Goal: Task Accomplishment & Management: Use online tool/utility

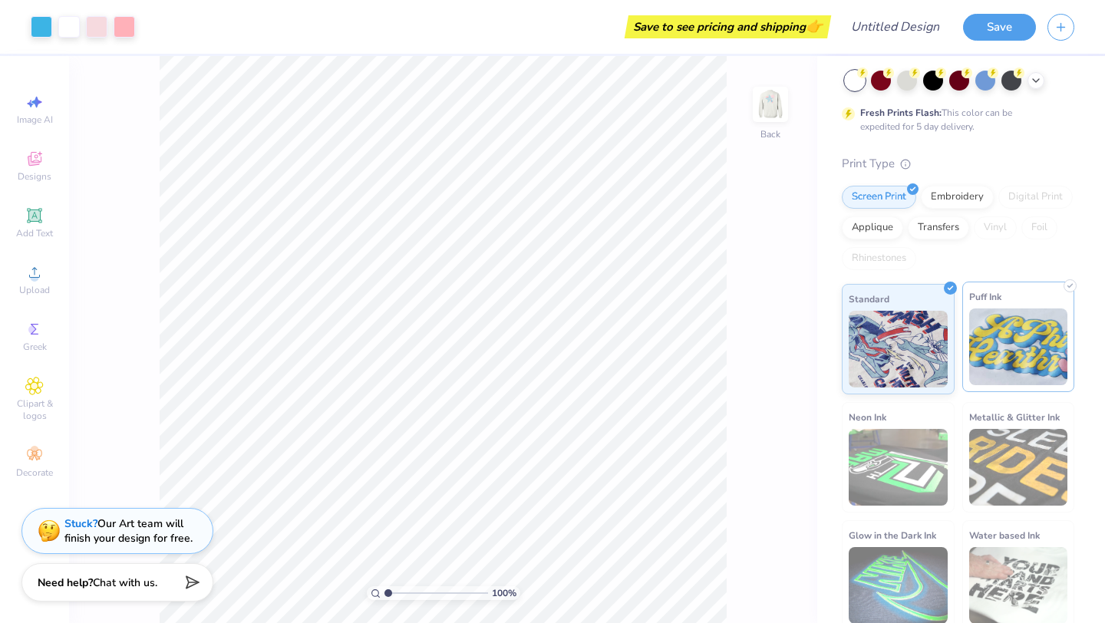
scroll to position [82, 0]
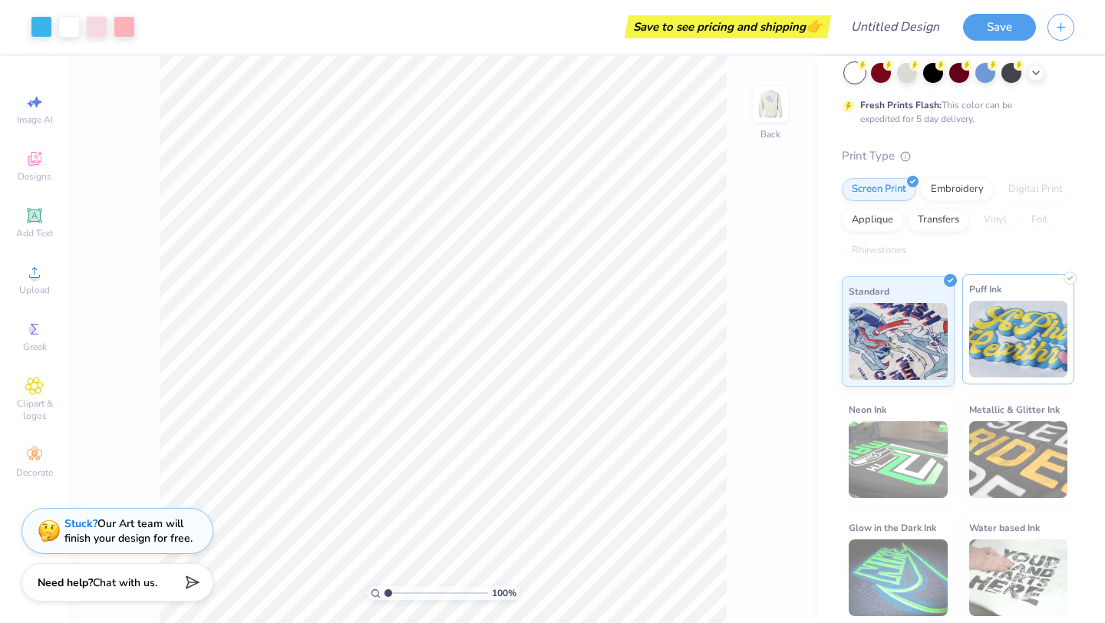
click at [1029, 324] on img at bounding box center [1018, 339] width 99 height 77
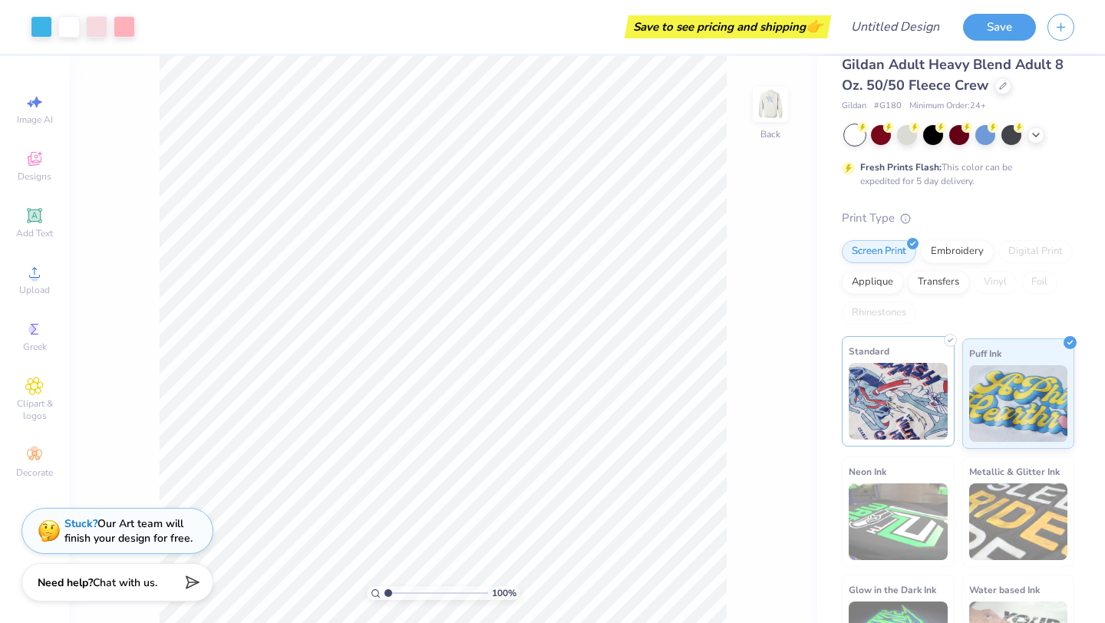
scroll to position [16, 0]
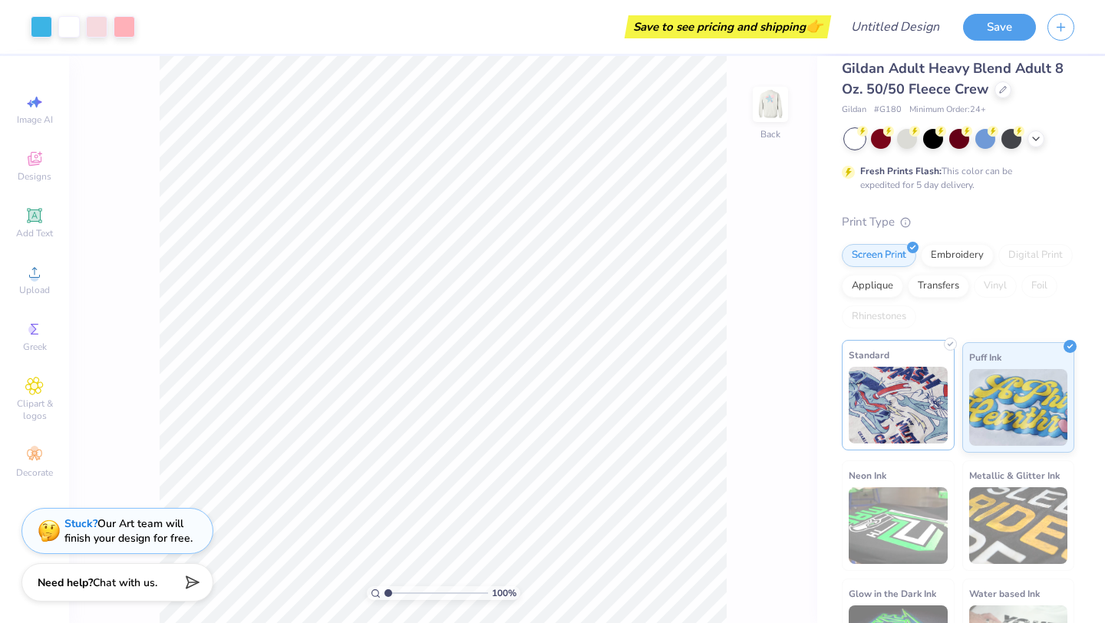
click at [903, 379] on img at bounding box center [898, 405] width 99 height 77
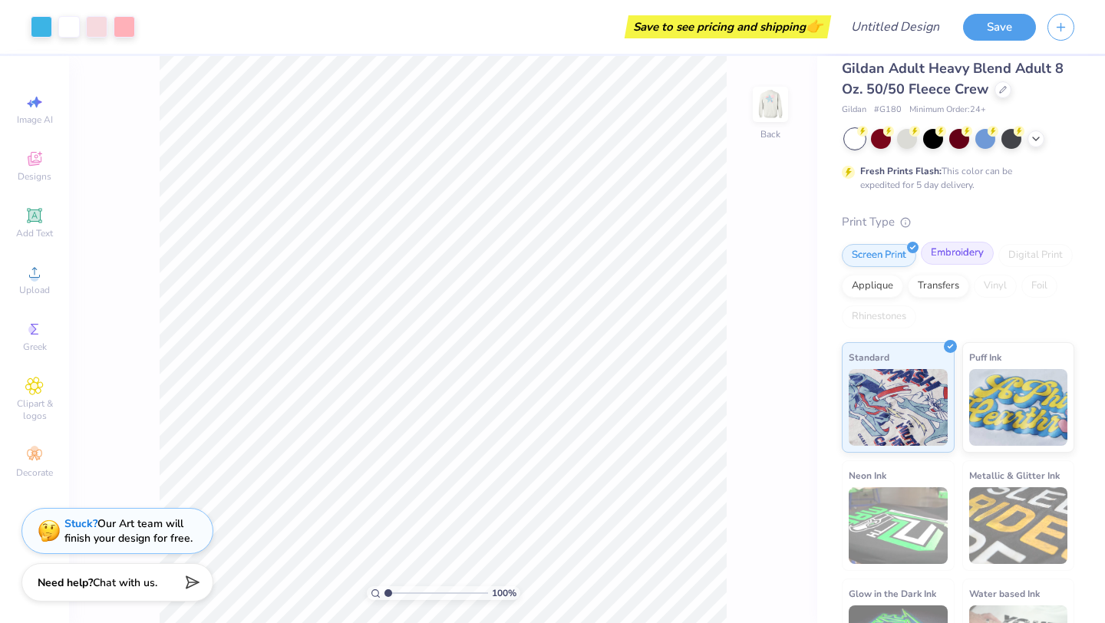
click at [946, 253] on div "Embroidery" at bounding box center [957, 253] width 73 height 23
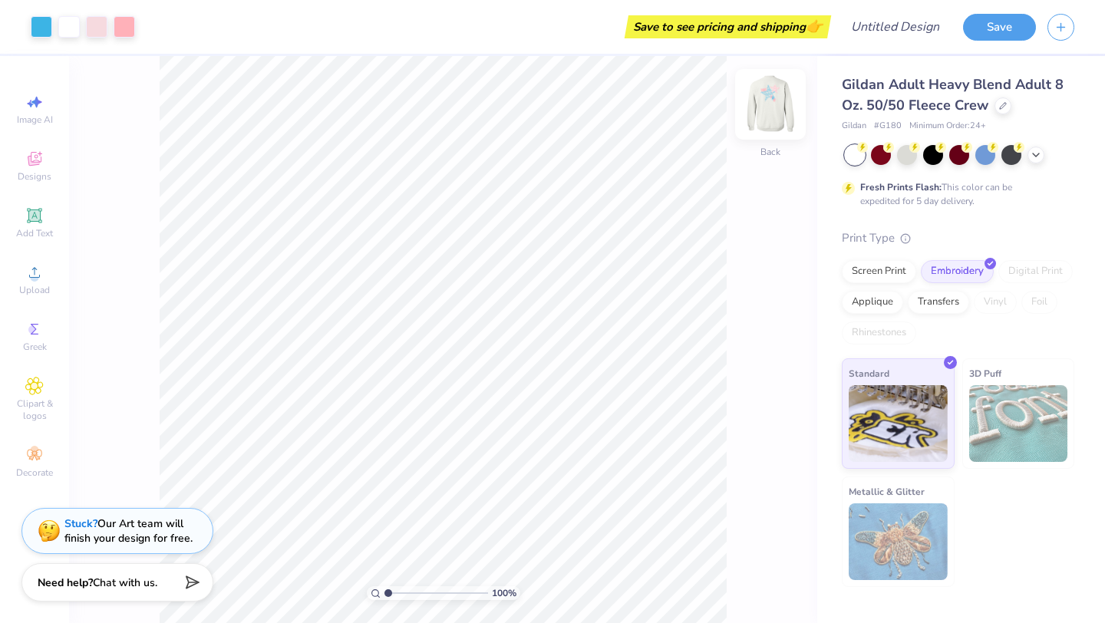
click at [759, 101] on img at bounding box center [770, 104] width 61 height 61
type input "7.87"
type input "8.45"
type input "8.42"
type input "8.58"
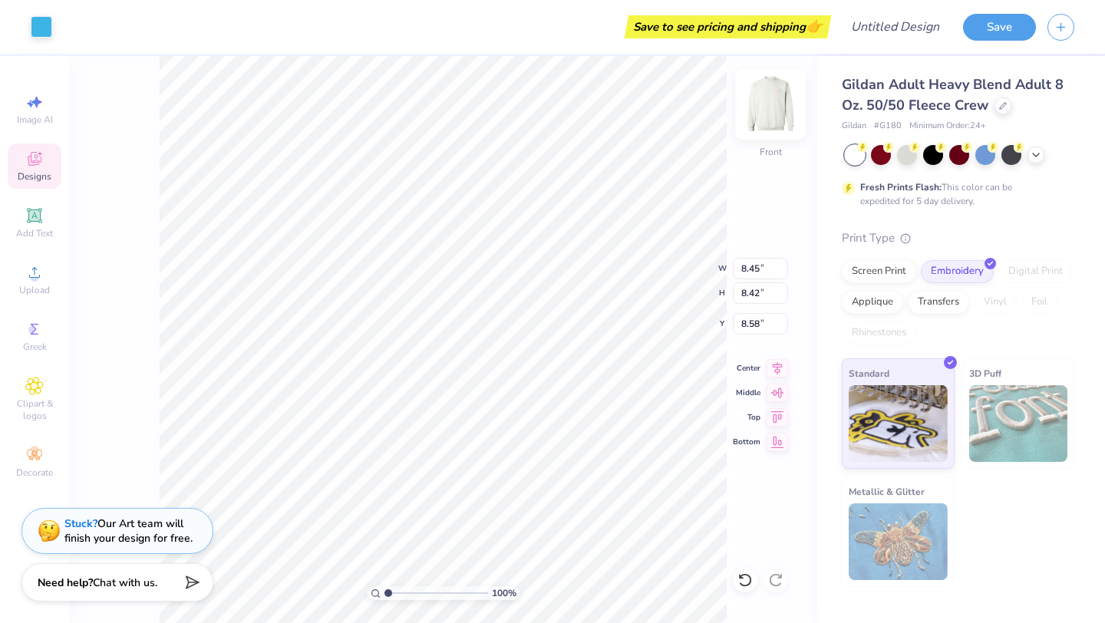
type input "8.30"
type input "8.27"
type input "8.73"
type input "11.26"
type input "10.60"
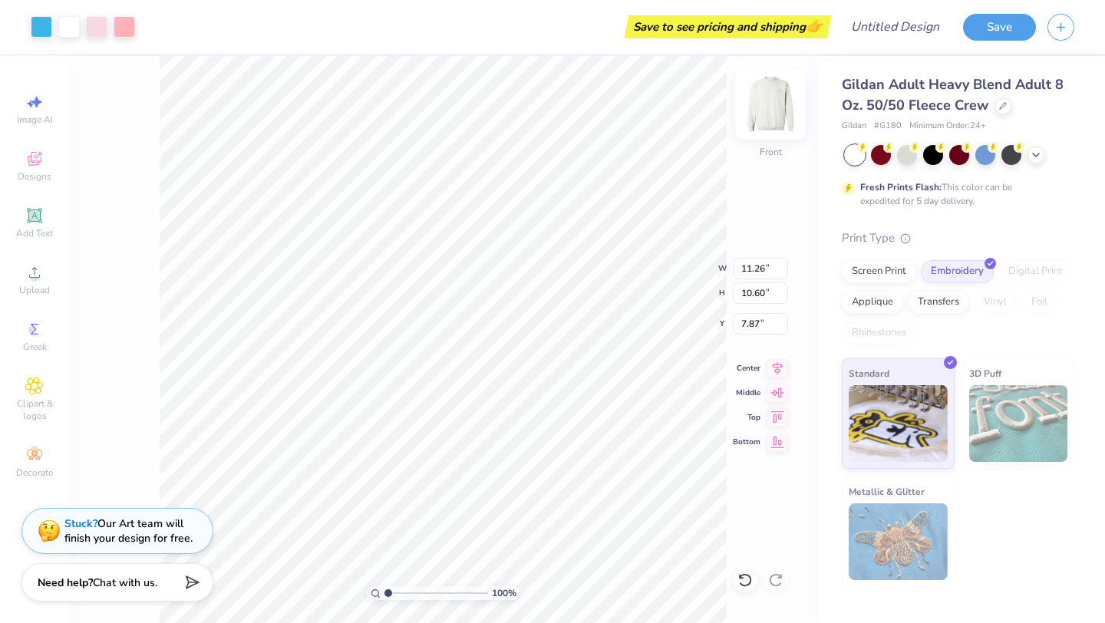
type input "8.77"
type input "9.43"
type input "9.39"
type input "9.69"
click at [360, 239] on div "Hold “Option ⌥” to see the space between elements." at bounding box center [336, 232] width 154 height 35
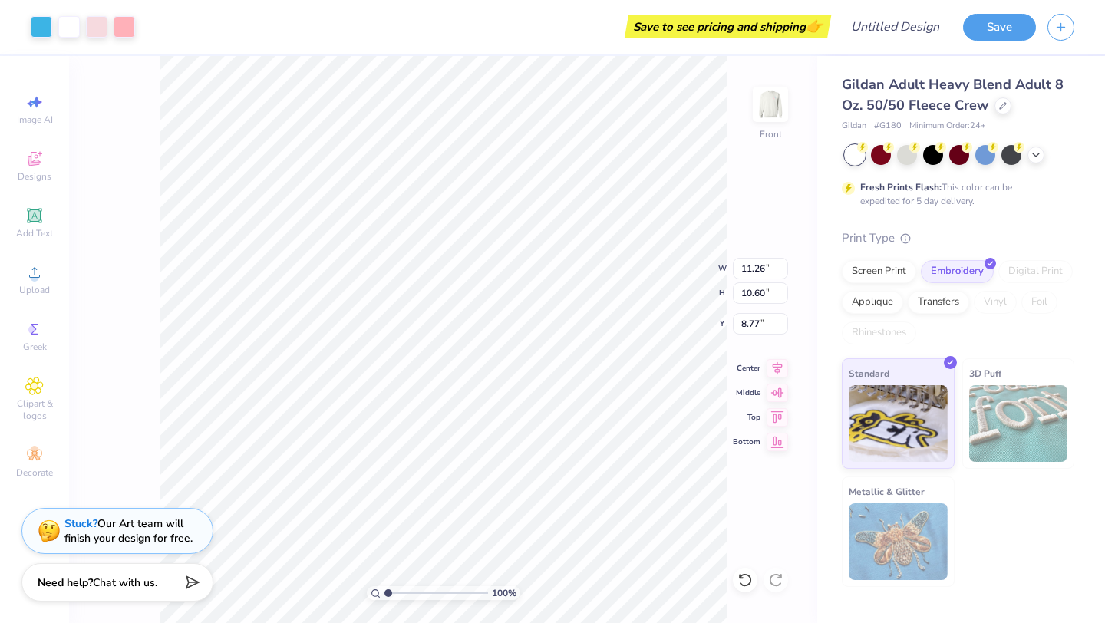
type input "7.70"
click at [764, 107] on img at bounding box center [770, 104] width 61 height 61
click at [1033, 152] on polyline at bounding box center [1036, 153] width 6 height 3
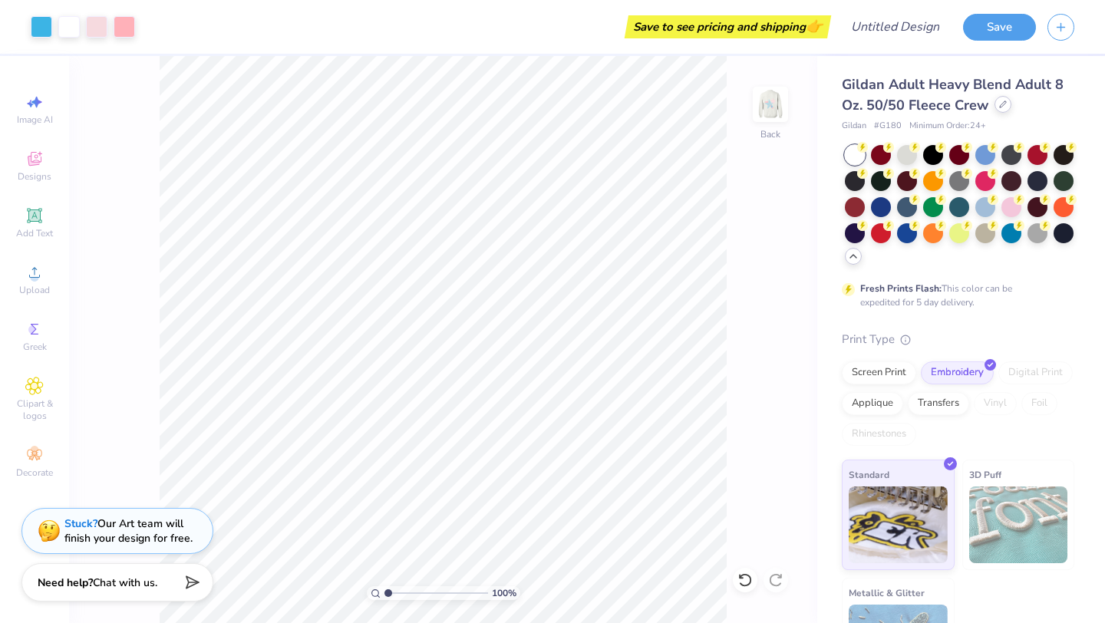
click at [999, 103] on icon at bounding box center [1003, 105] width 8 height 8
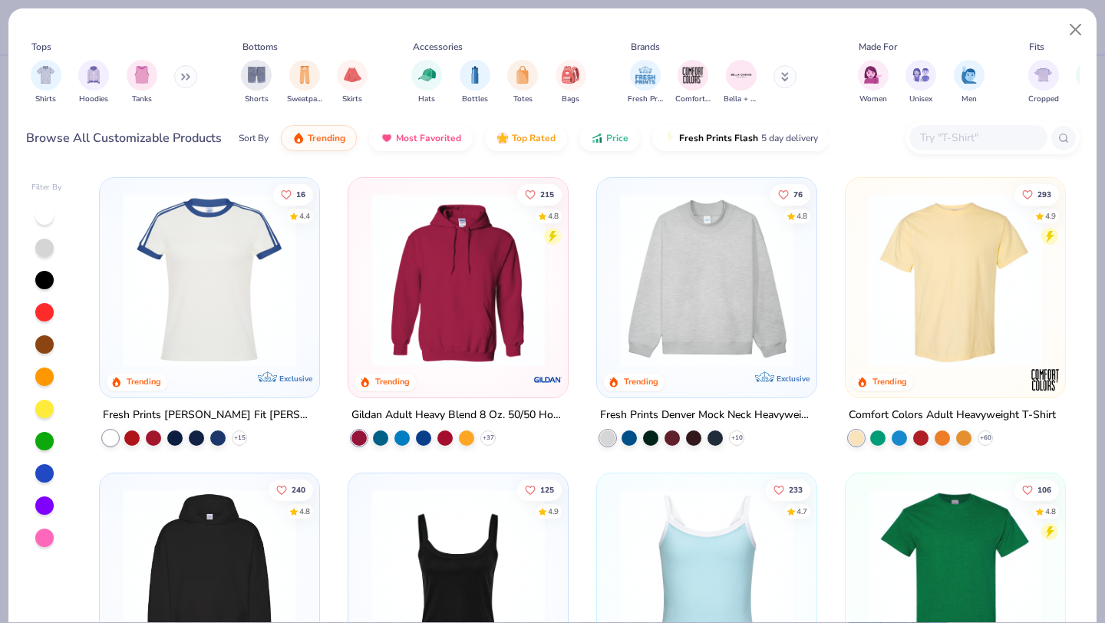
click at [186, 74] on icon at bounding box center [185, 77] width 9 height 8
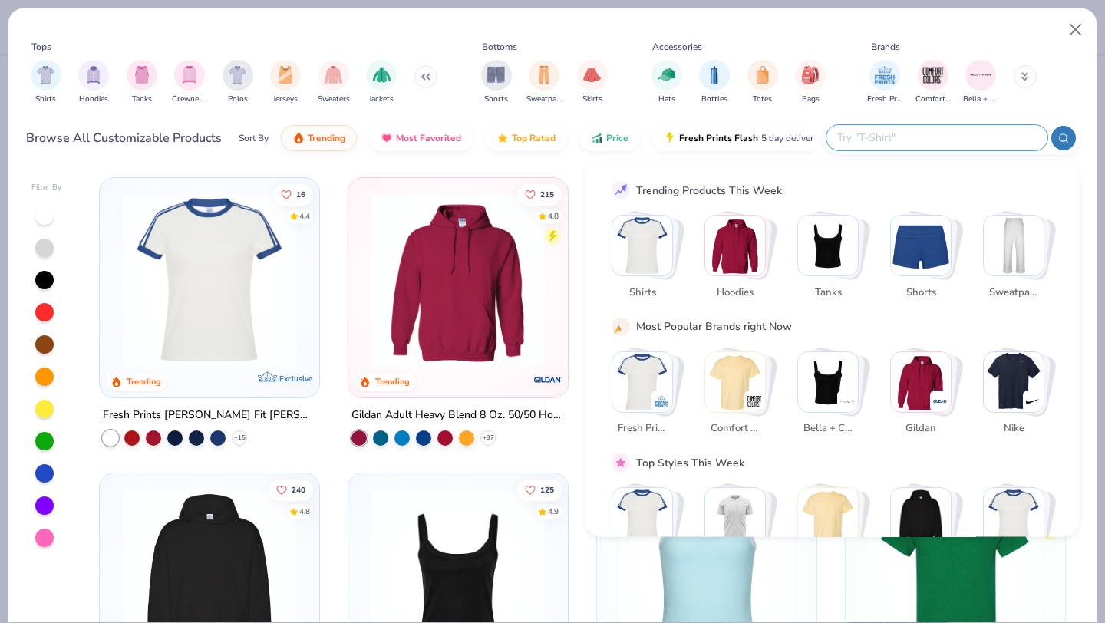
click at [946, 141] on input "text" at bounding box center [936, 138] width 201 height 18
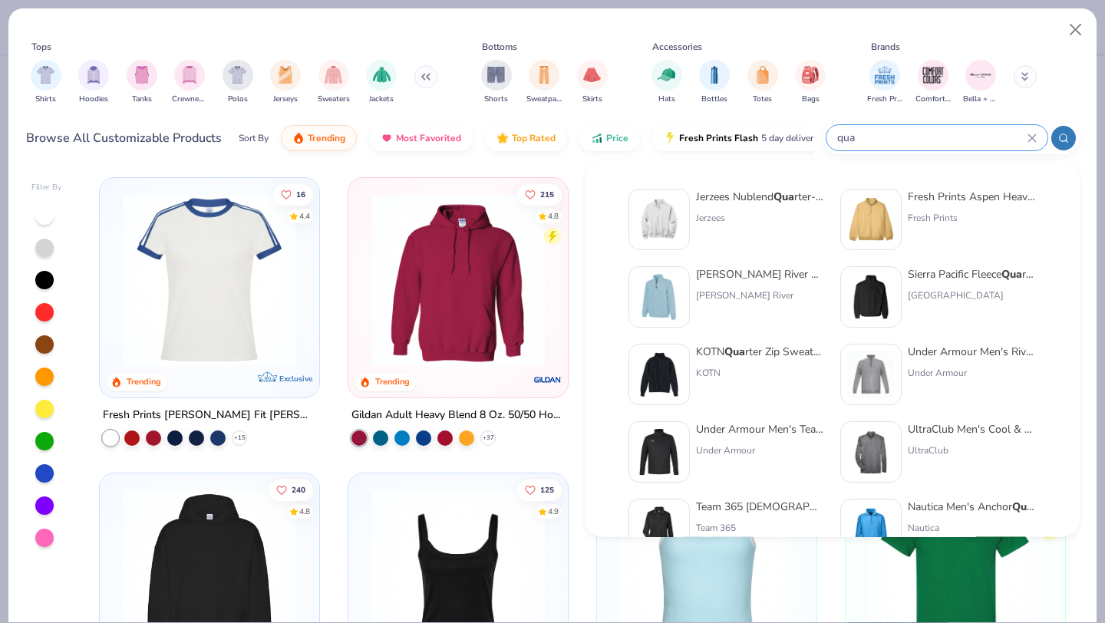
type input "qua"
click at [737, 218] on div "Jerzees" at bounding box center [760, 218] width 129 height 14
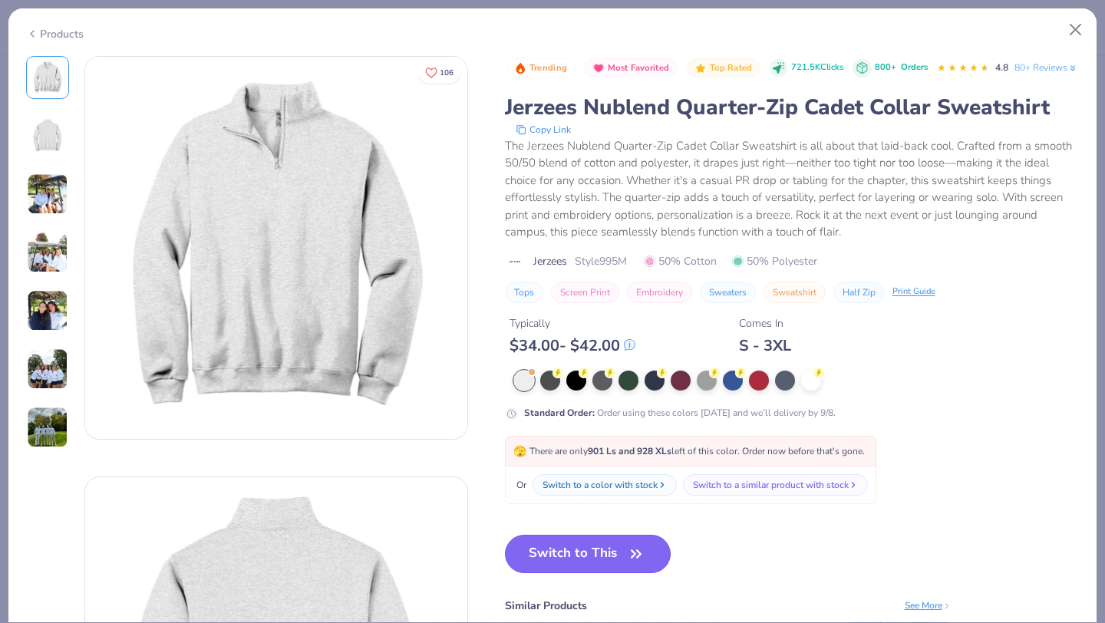
click at [560, 573] on button "Switch to This" at bounding box center [588, 554] width 167 height 38
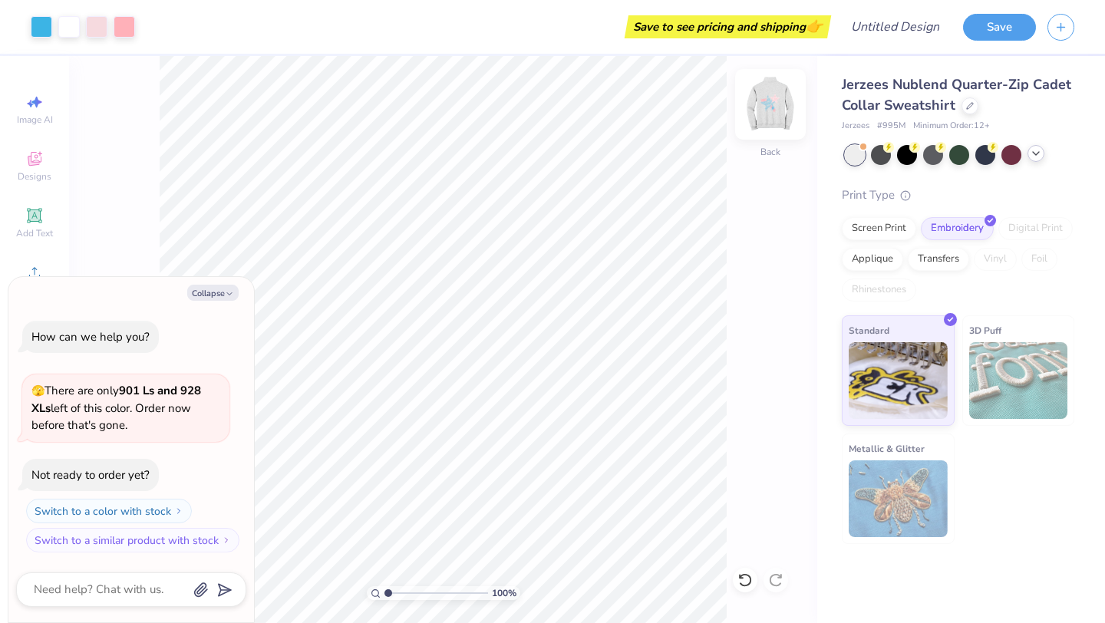
click at [766, 112] on img at bounding box center [770, 104] width 61 height 61
click at [778, 113] on img at bounding box center [770, 104] width 61 height 61
click at [972, 104] on div at bounding box center [970, 104] width 17 height 17
type textarea "x"
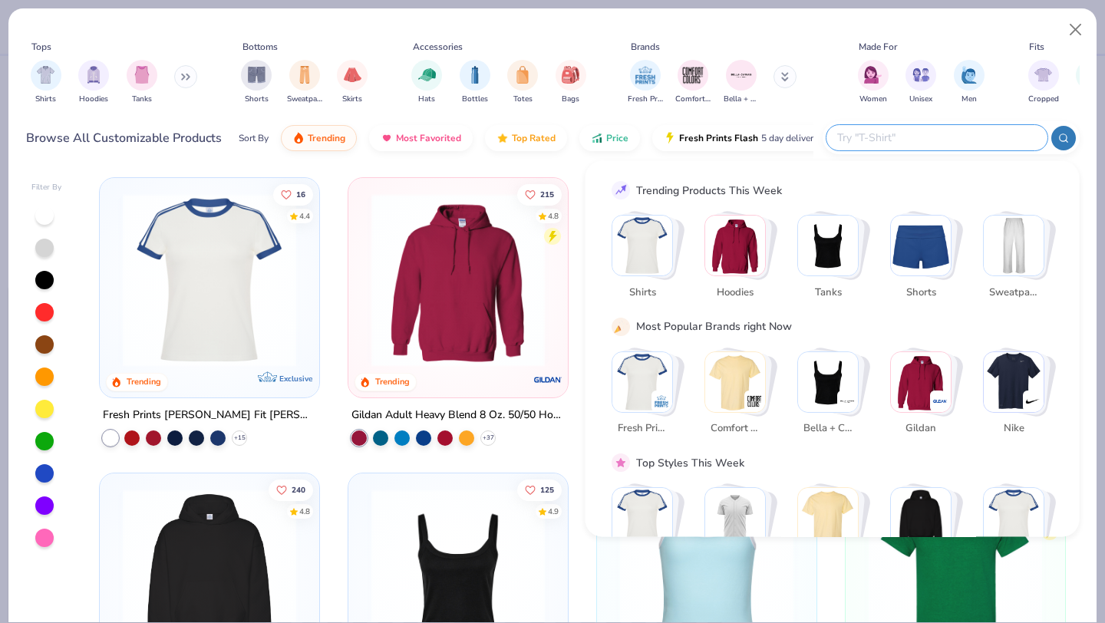
click at [947, 139] on input "text" at bounding box center [936, 138] width 201 height 18
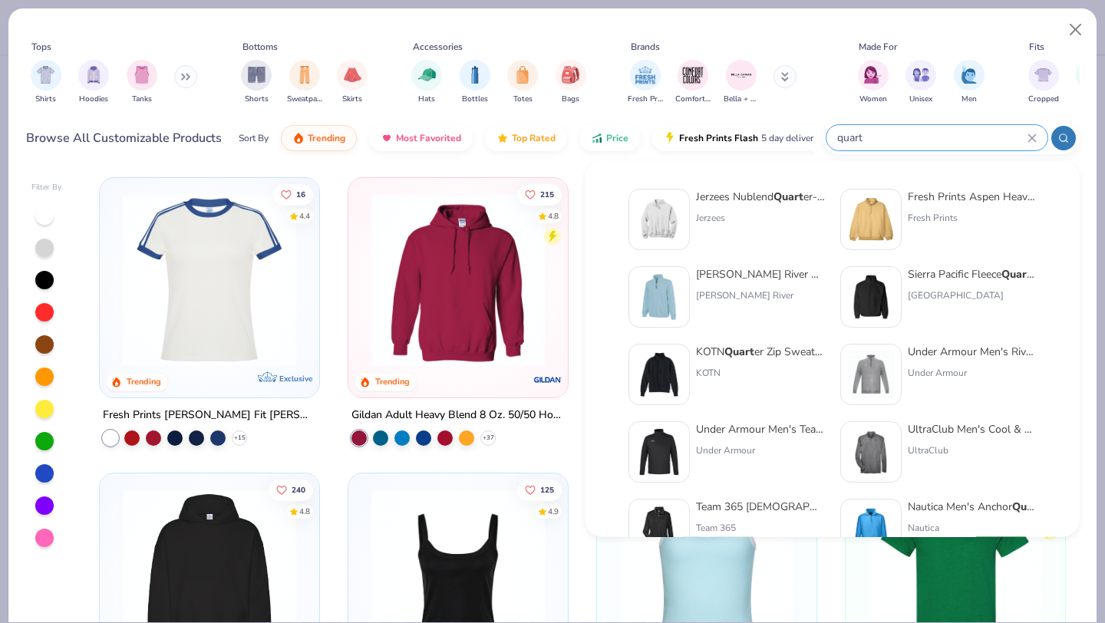
type input "quart"
click at [919, 200] on div "Fresh Prints Aspen Heavyweight Quart er-Zip" at bounding box center [972, 197] width 129 height 16
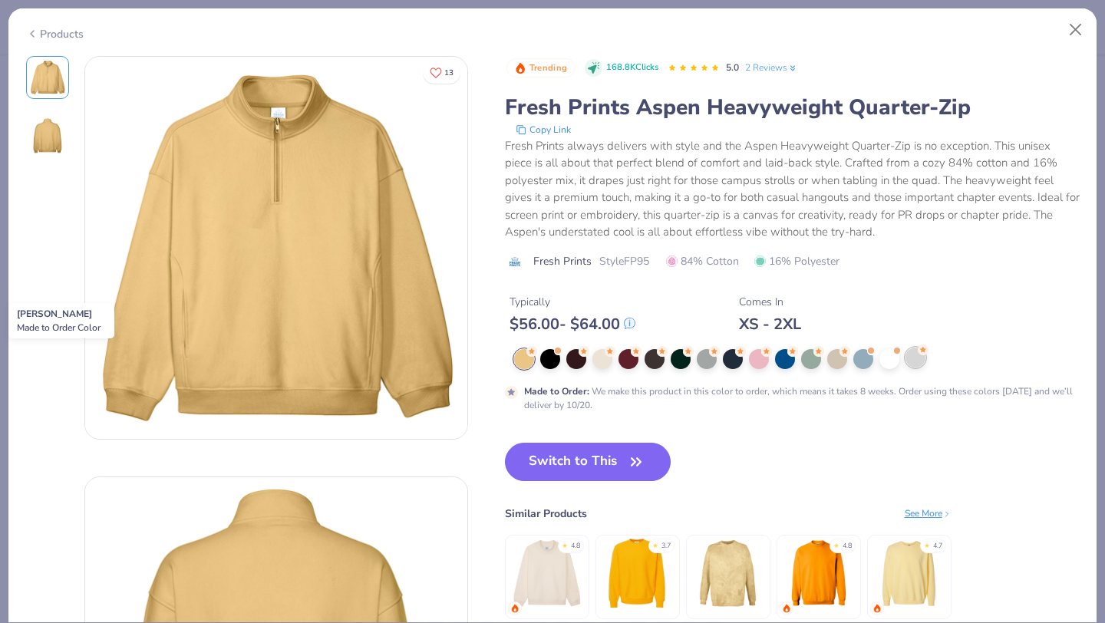
click at [537, 350] on circle at bounding box center [532, 351] width 11 height 11
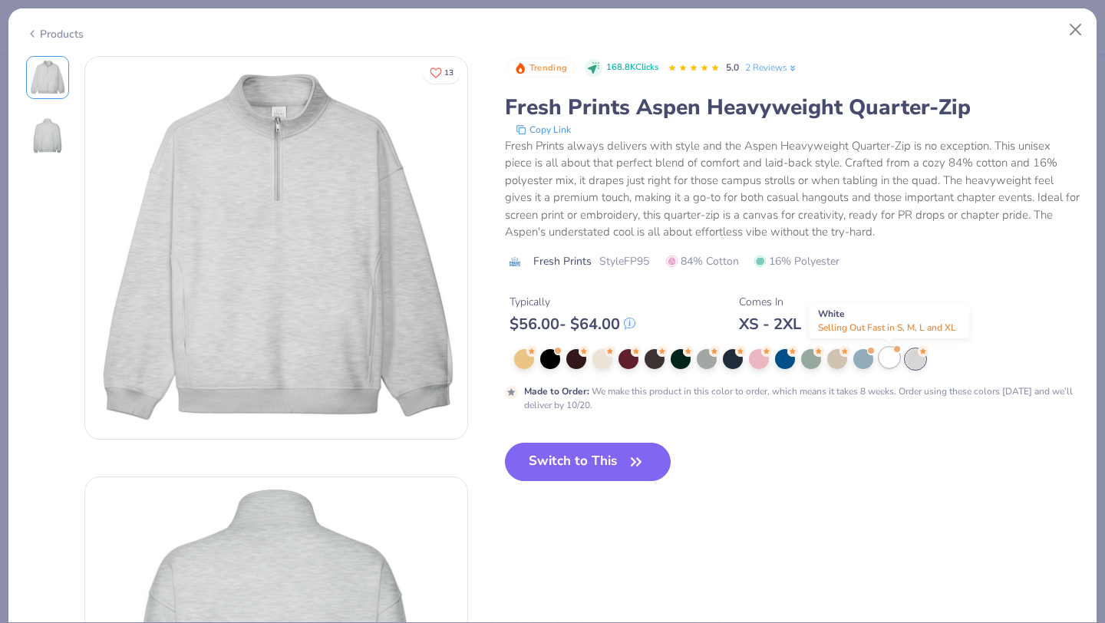
click at [895, 355] on div at bounding box center [890, 358] width 20 height 20
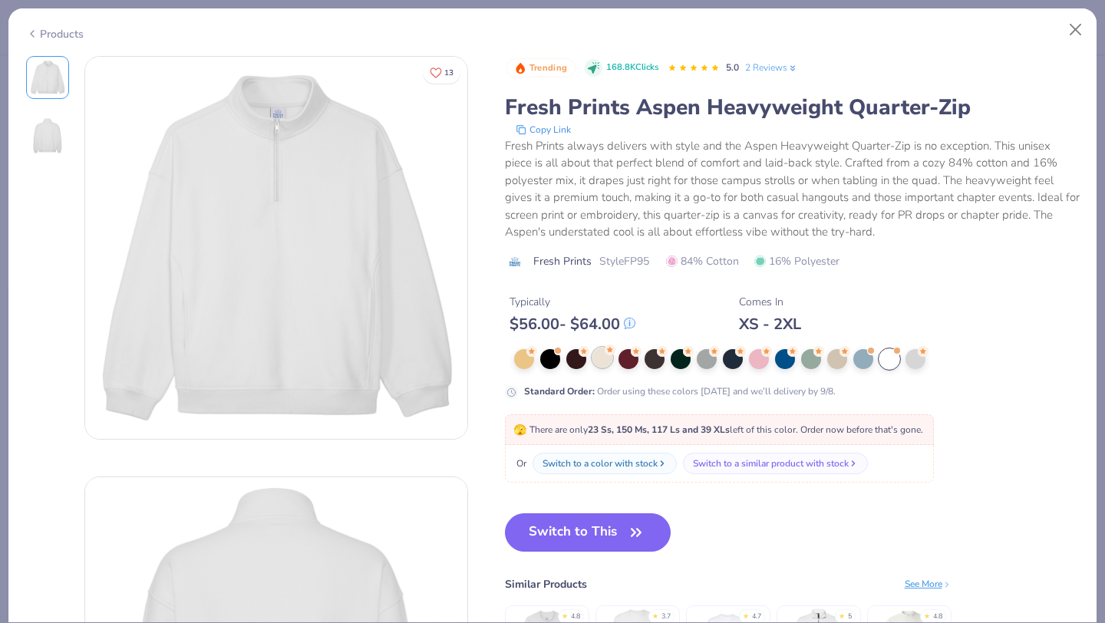
click at [595, 361] on div at bounding box center [603, 358] width 20 height 20
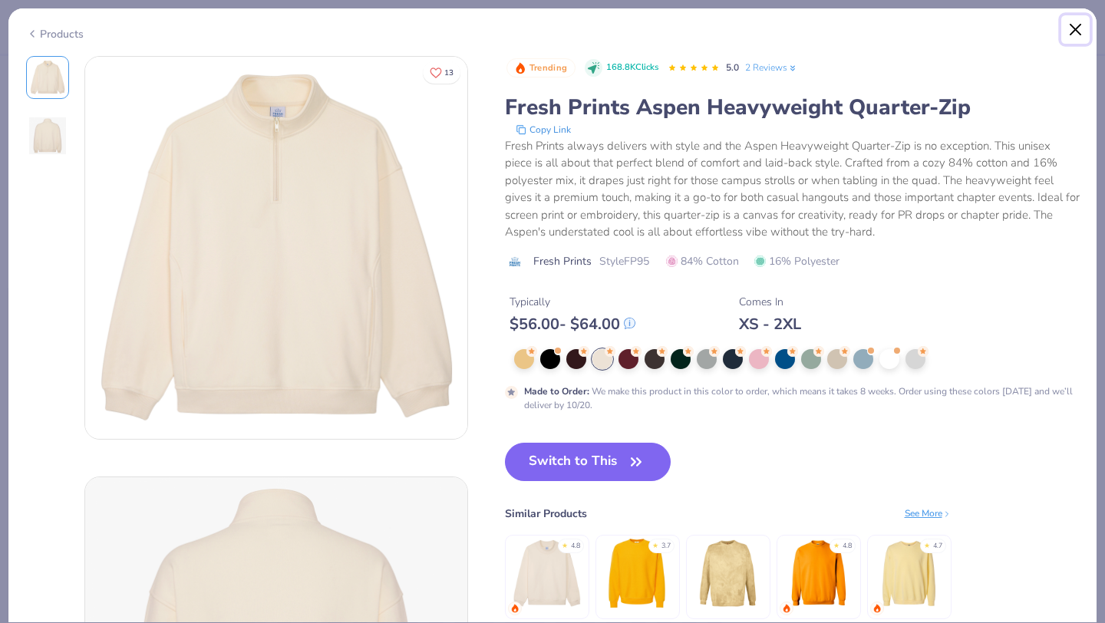
click at [1078, 24] on button "Close" at bounding box center [1076, 29] width 29 height 29
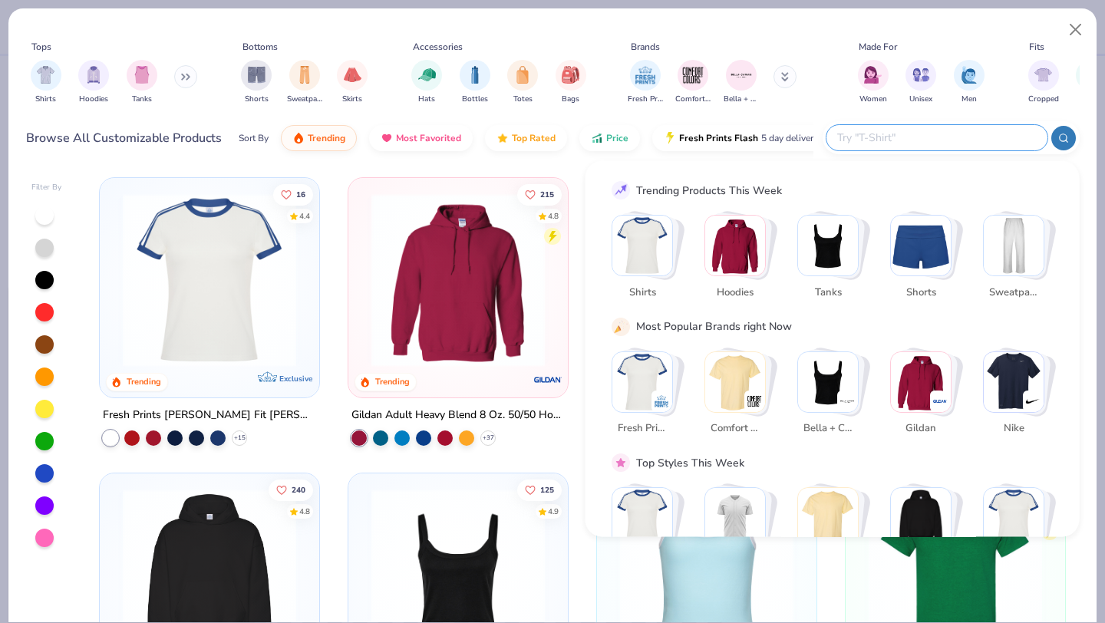
click at [950, 140] on input "text" at bounding box center [936, 138] width 201 height 18
click at [1075, 35] on button "Close" at bounding box center [1076, 29] width 29 height 29
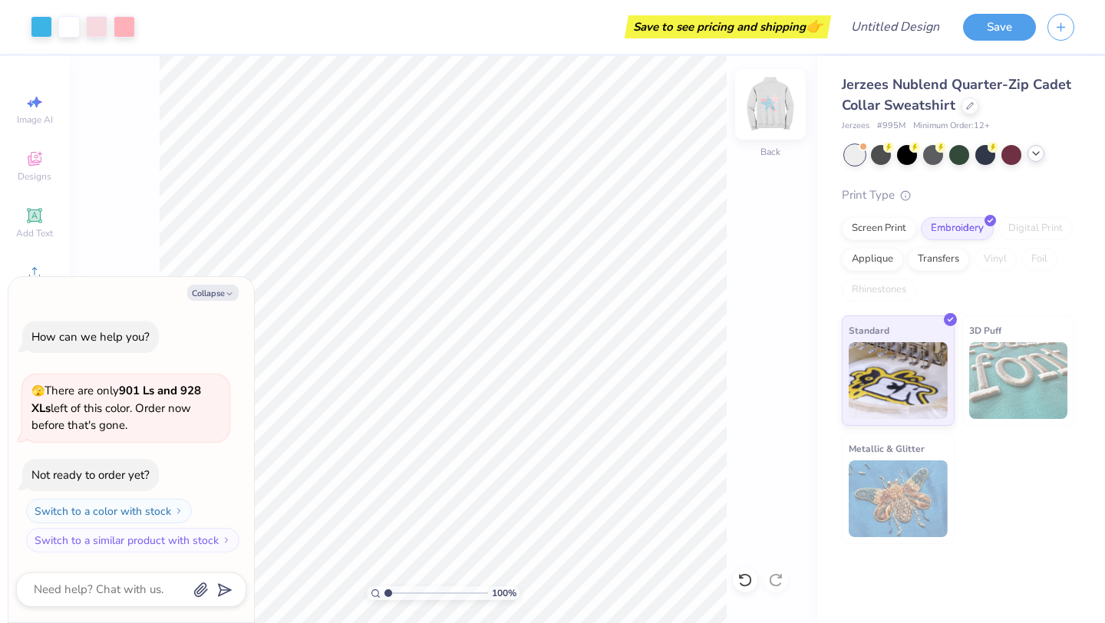
click at [758, 97] on img at bounding box center [770, 104] width 61 height 61
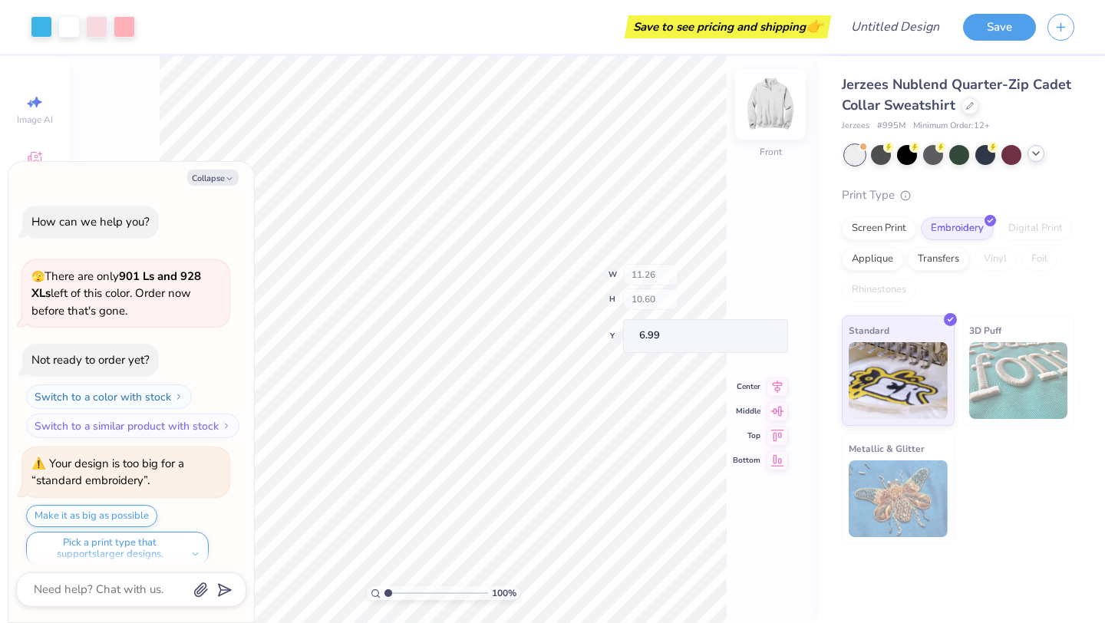
scroll to position [12, 0]
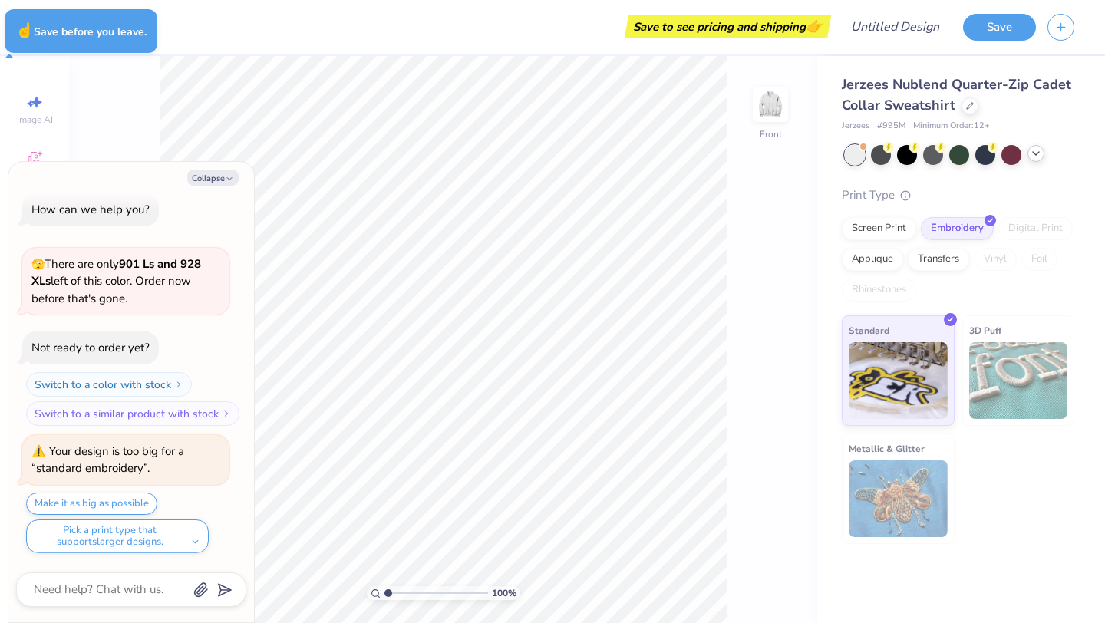
type textarea "x"
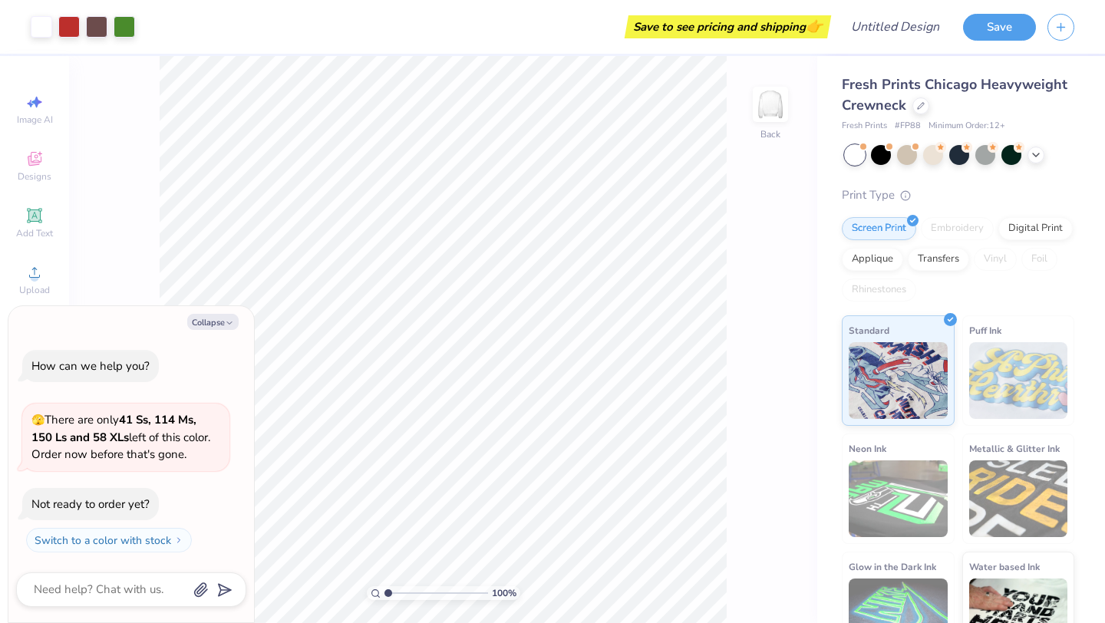
click at [947, 226] on div "Embroidery" at bounding box center [957, 228] width 73 height 23
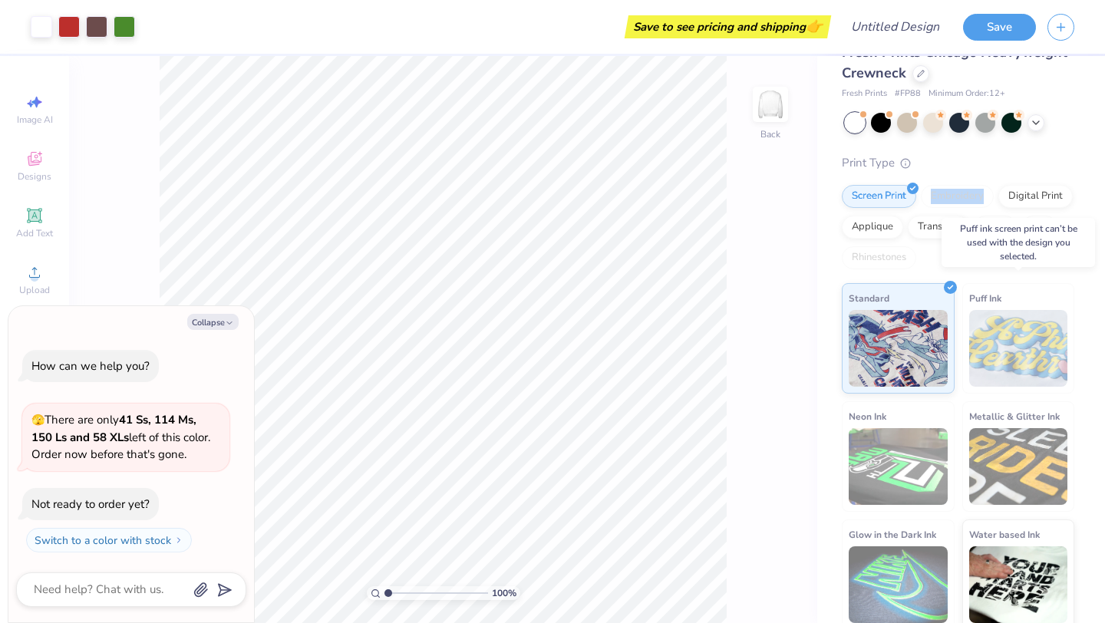
scroll to position [39, 0]
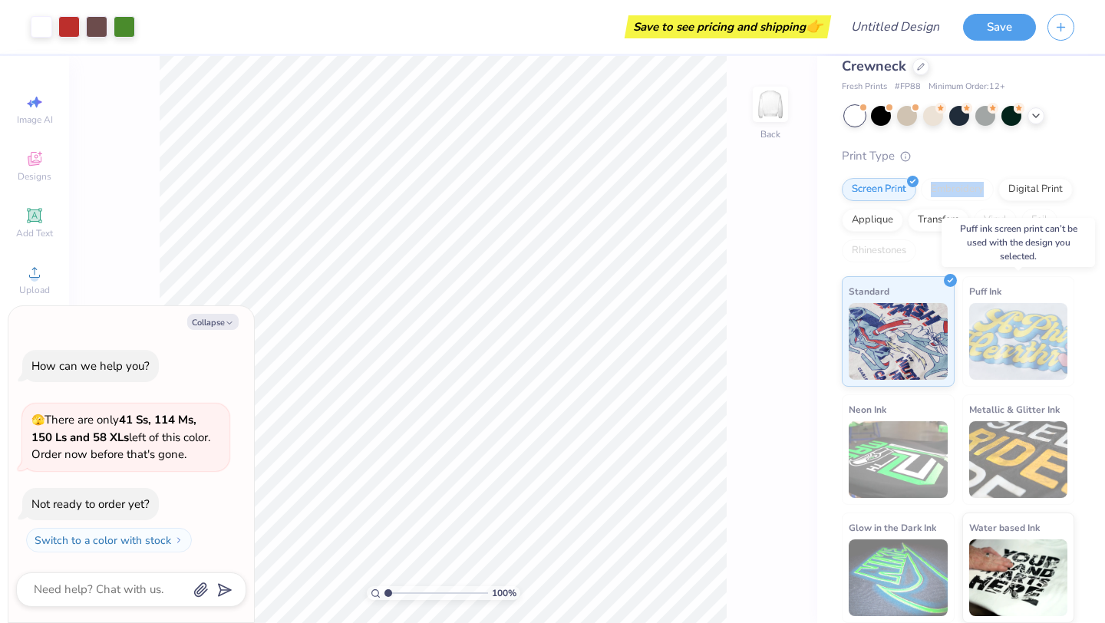
click at [1030, 333] on img at bounding box center [1018, 341] width 99 height 77
click at [979, 333] on img at bounding box center [1018, 341] width 99 height 77
click at [1035, 332] on img at bounding box center [1018, 341] width 99 height 77
click at [869, 332] on img at bounding box center [898, 339] width 99 height 77
type textarea "x"
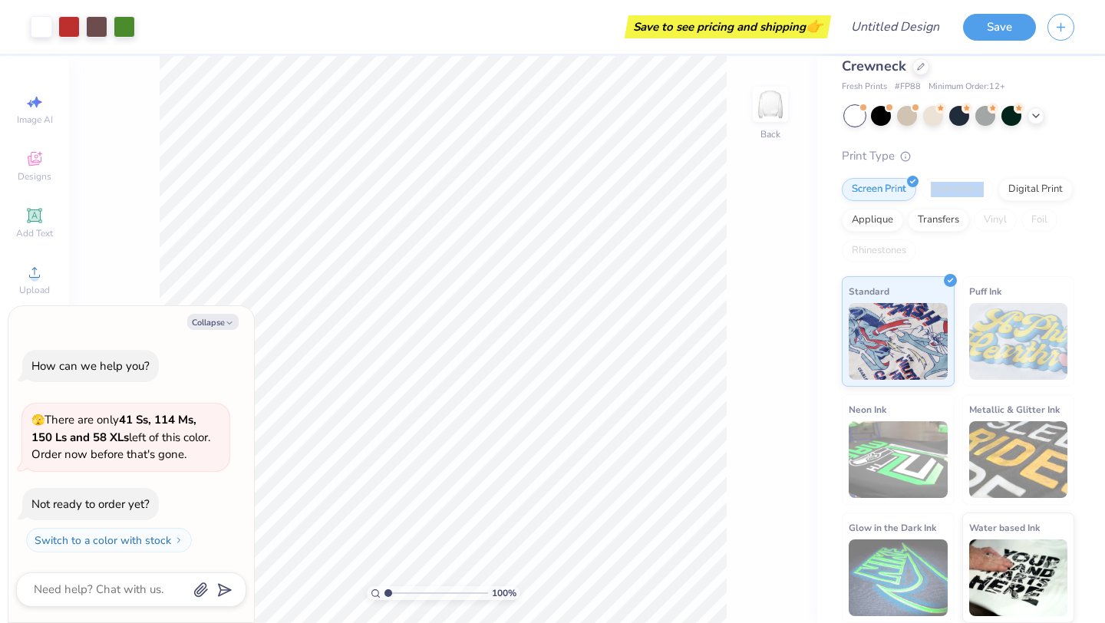
click at [1027, 305] on img at bounding box center [1018, 341] width 99 height 77
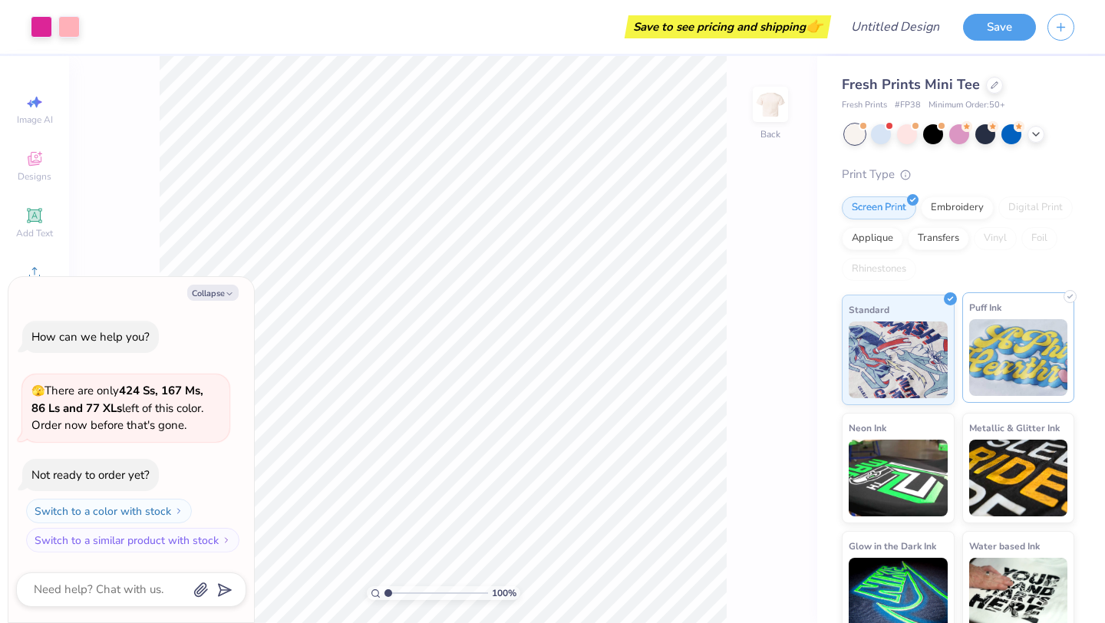
click at [1038, 328] on img at bounding box center [1018, 357] width 99 height 77
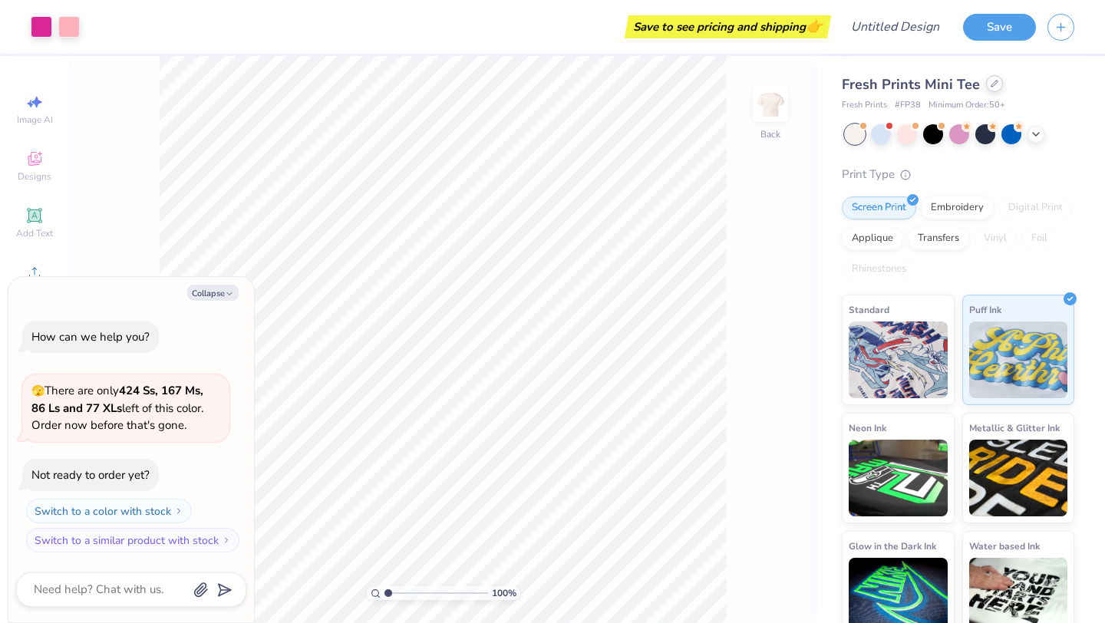
click at [994, 81] on div at bounding box center [994, 83] width 17 height 17
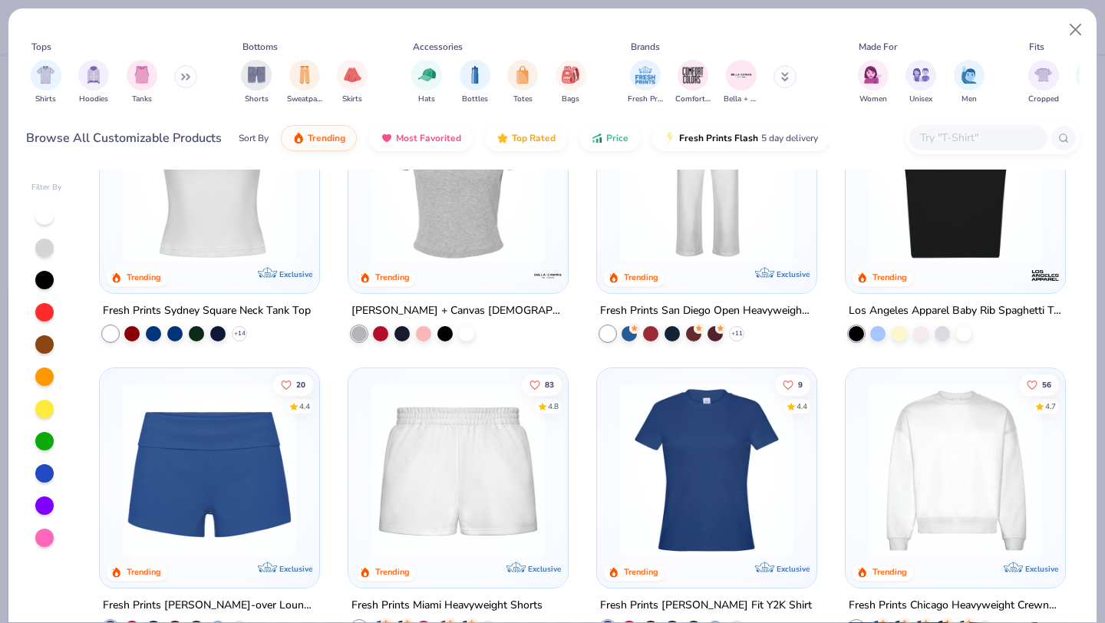
scroll to position [741, 0]
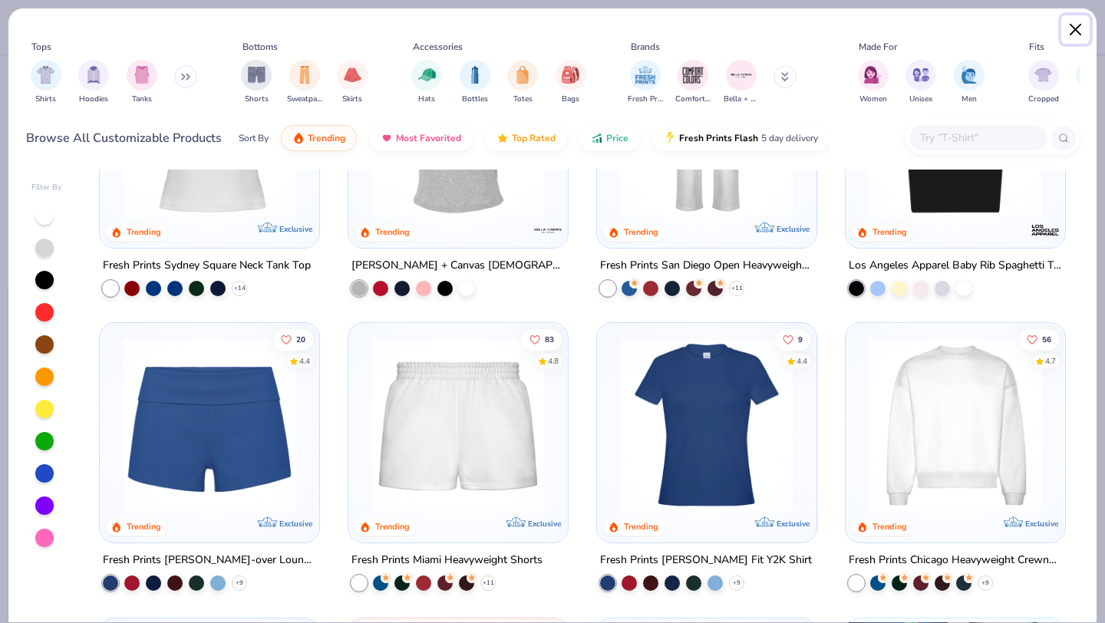
click at [1073, 31] on button "Close" at bounding box center [1076, 29] width 29 height 29
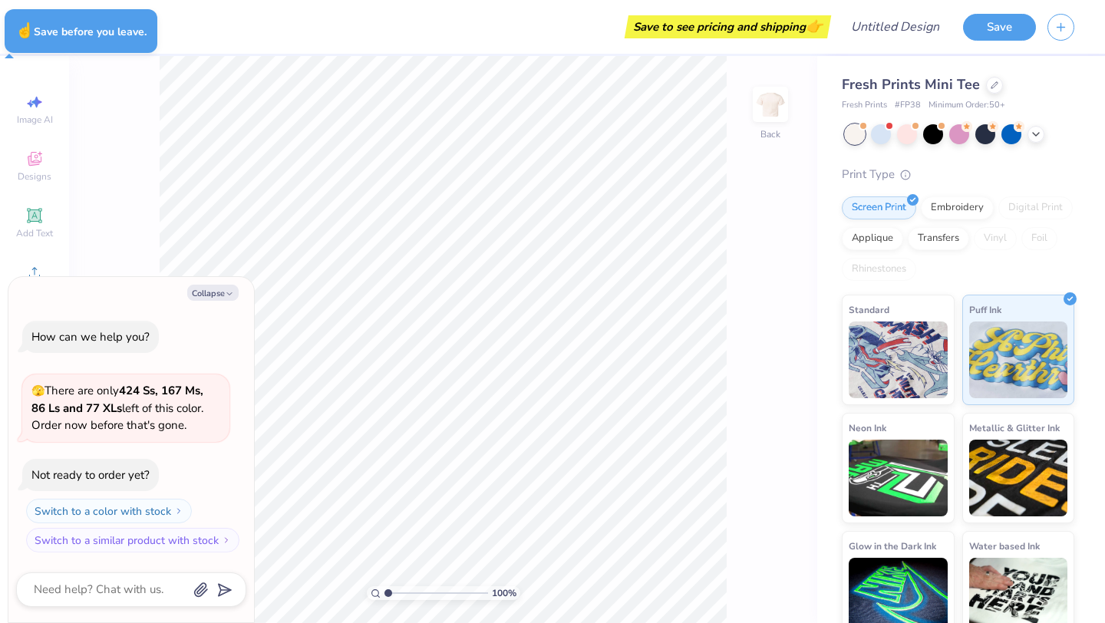
type textarea "x"
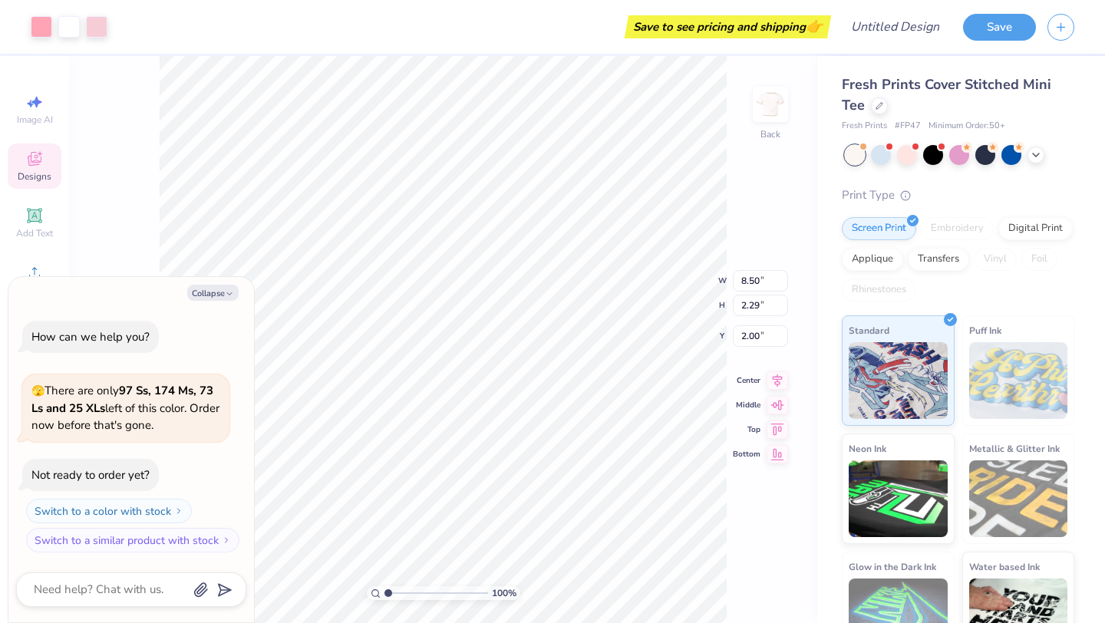
type textarea "x"
type input "3.17"
click at [876, 101] on icon at bounding box center [880, 105] width 8 height 8
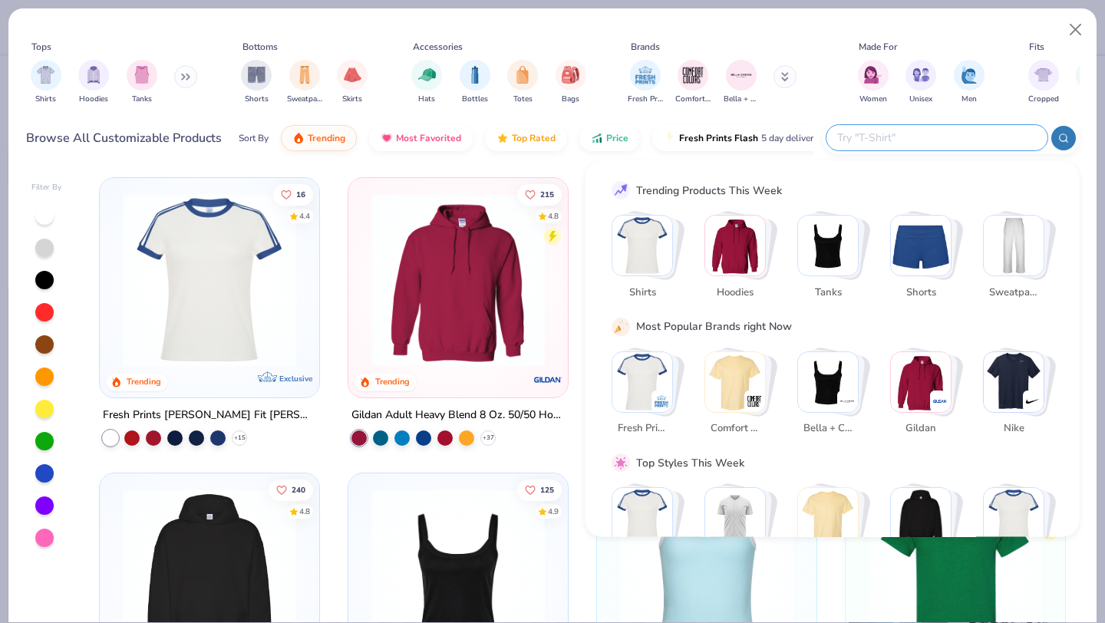
click at [926, 140] on input "text" at bounding box center [936, 138] width 201 height 18
click at [1077, 24] on button "Close" at bounding box center [1076, 29] width 29 height 29
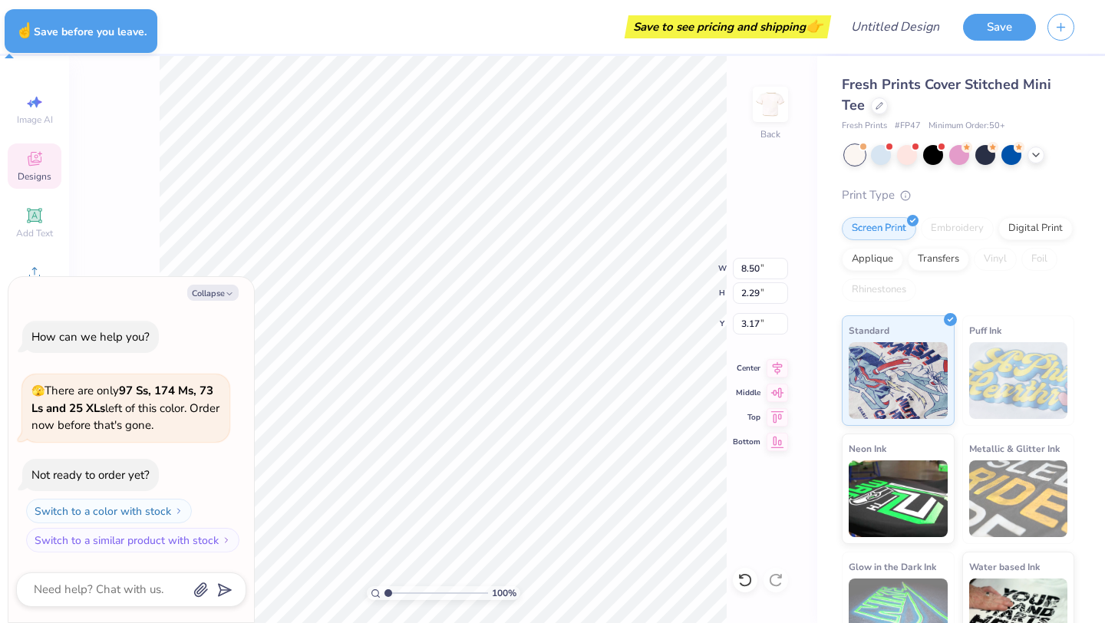
type textarea "x"
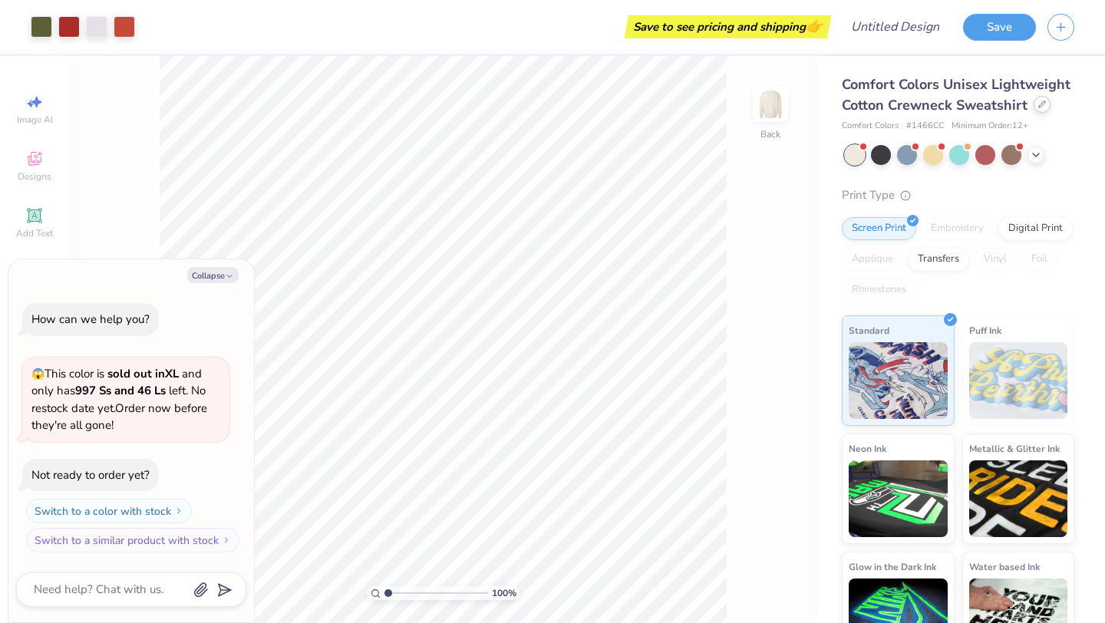
click at [1040, 102] on icon at bounding box center [1042, 105] width 8 height 8
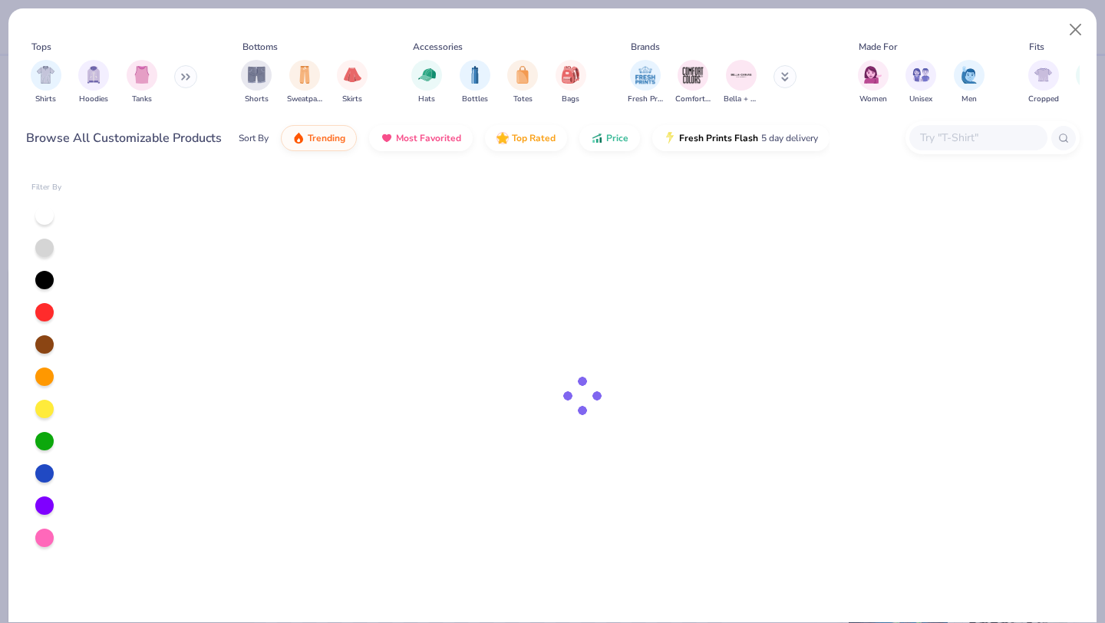
type textarea "x"
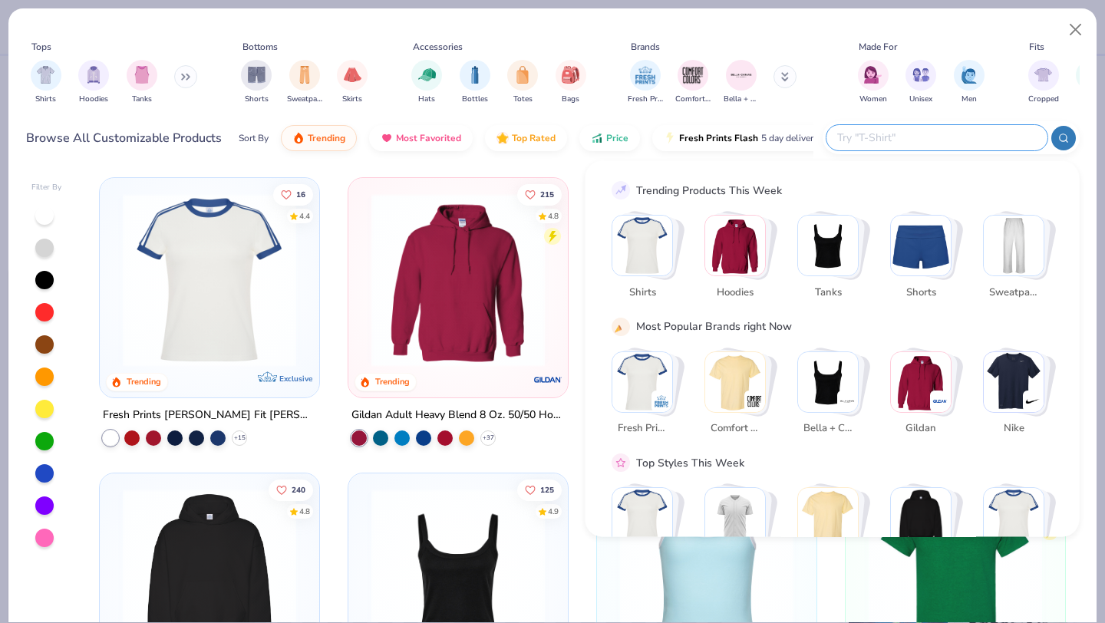
click at [936, 147] on input "text" at bounding box center [936, 138] width 201 height 18
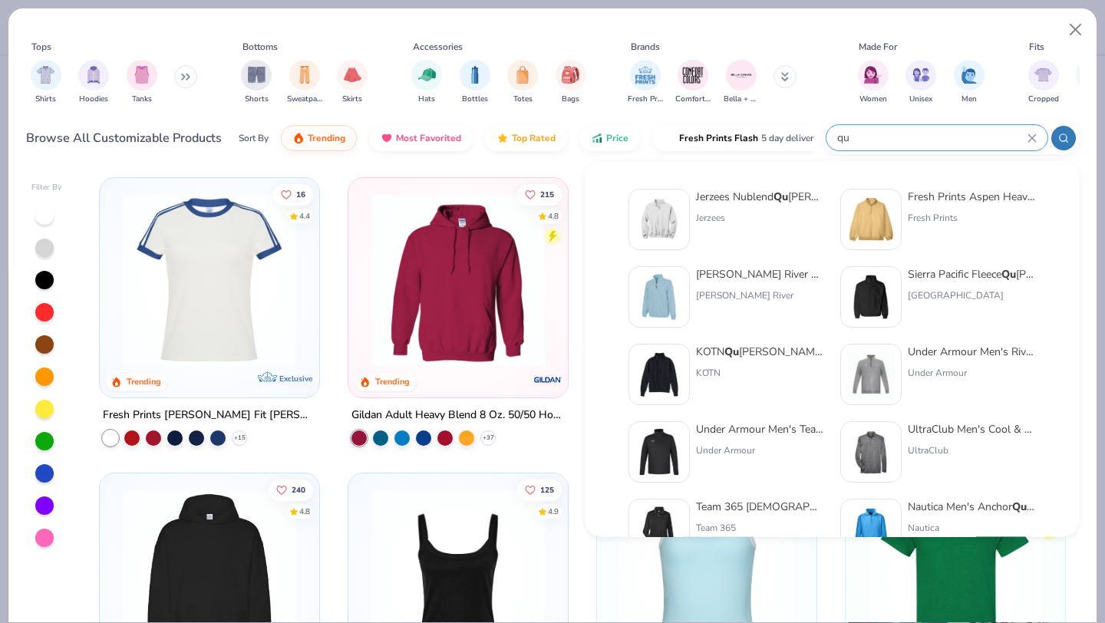
type input "qu"
click at [784, 199] on strong "Qu" at bounding box center [781, 197] width 15 height 15
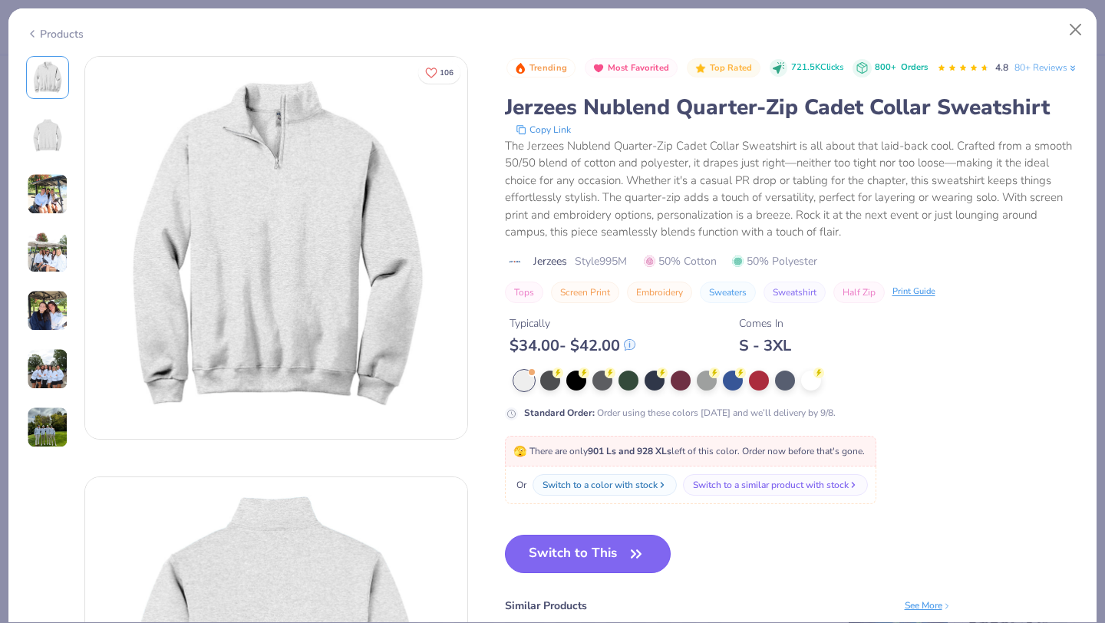
click at [573, 573] on button "Switch to This" at bounding box center [588, 554] width 167 height 38
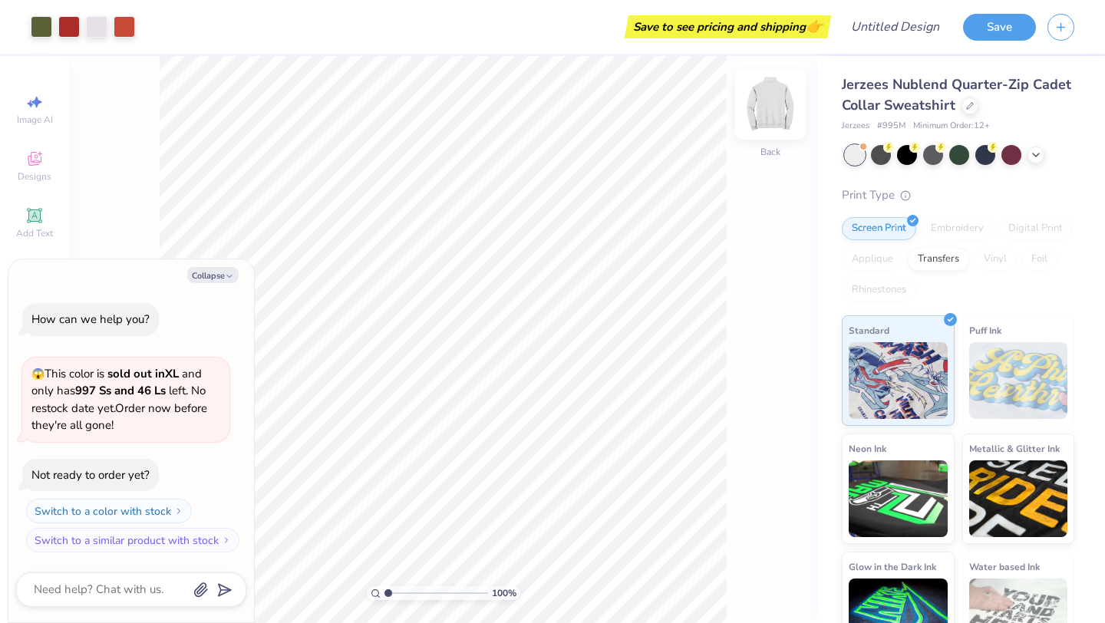
click at [764, 114] on img at bounding box center [770, 104] width 61 height 61
click at [232, 271] on button "Collapse" at bounding box center [212, 275] width 51 height 16
type textarea "x"
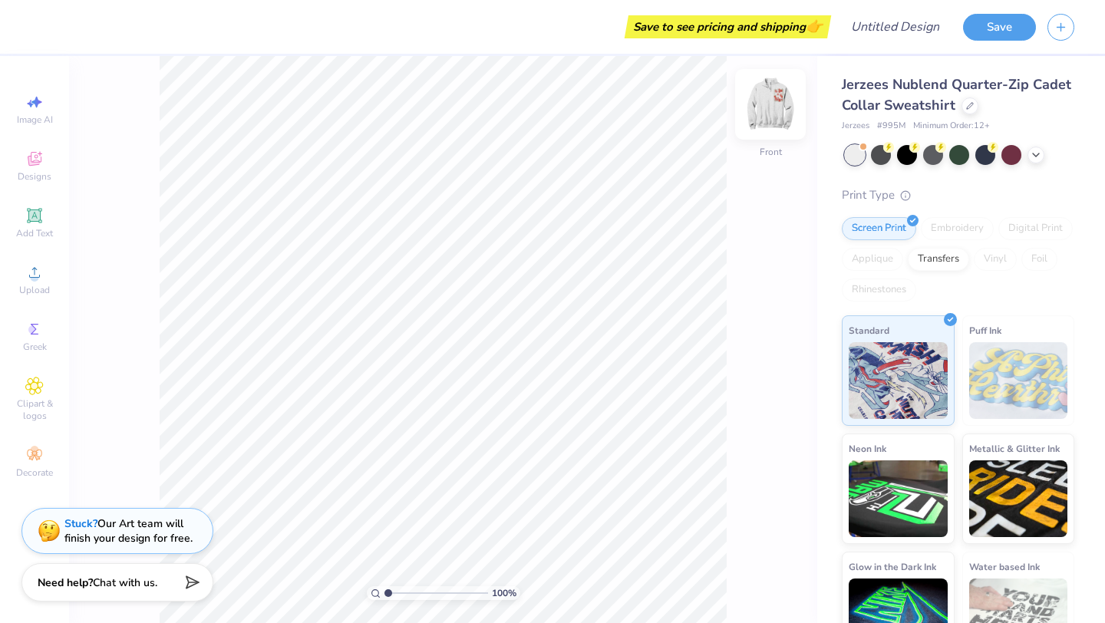
click at [750, 118] on img at bounding box center [770, 104] width 61 height 61
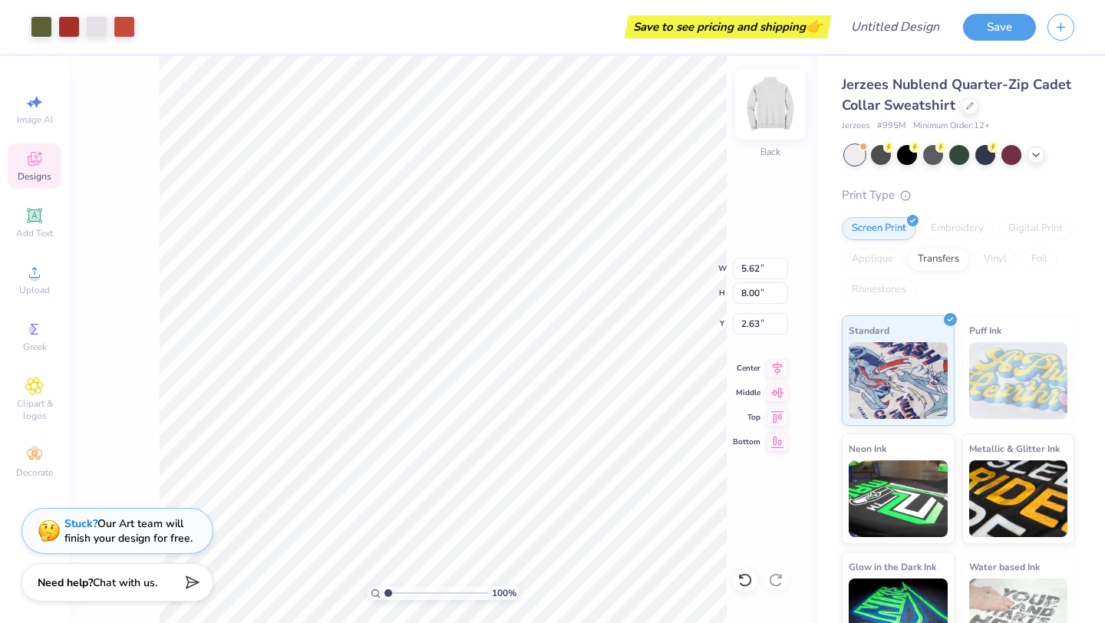
click at [779, 108] on img at bounding box center [770, 104] width 61 height 61
click at [761, 114] on img at bounding box center [770, 104] width 61 height 61
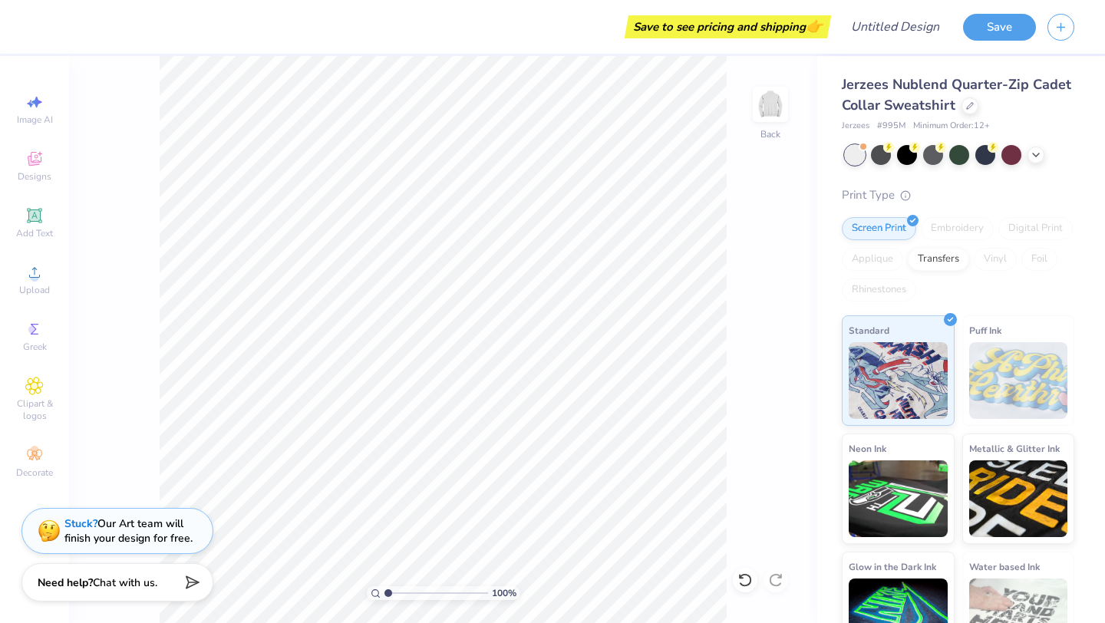
click at [776, 105] on img at bounding box center [770, 104] width 31 height 31
click at [774, 109] on img at bounding box center [770, 104] width 61 height 61
click at [768, 93] on img at bounding box center [770, 104] width 61 height 61
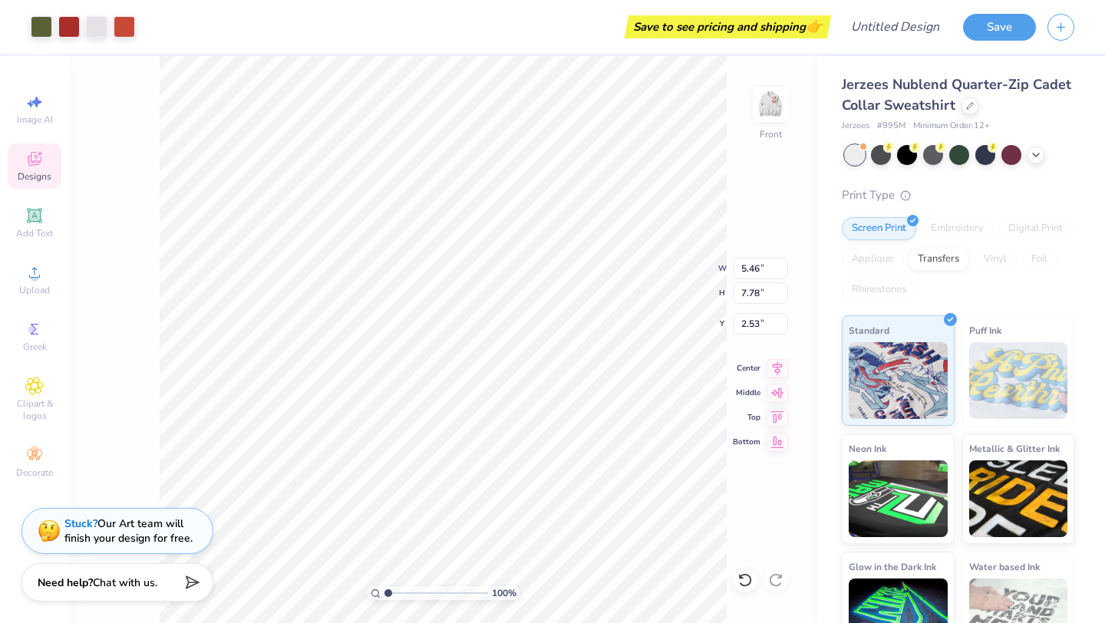
type input "8.61"
type input "7.71"
type input "10.97"
type input "5.42"
type input "10.59"
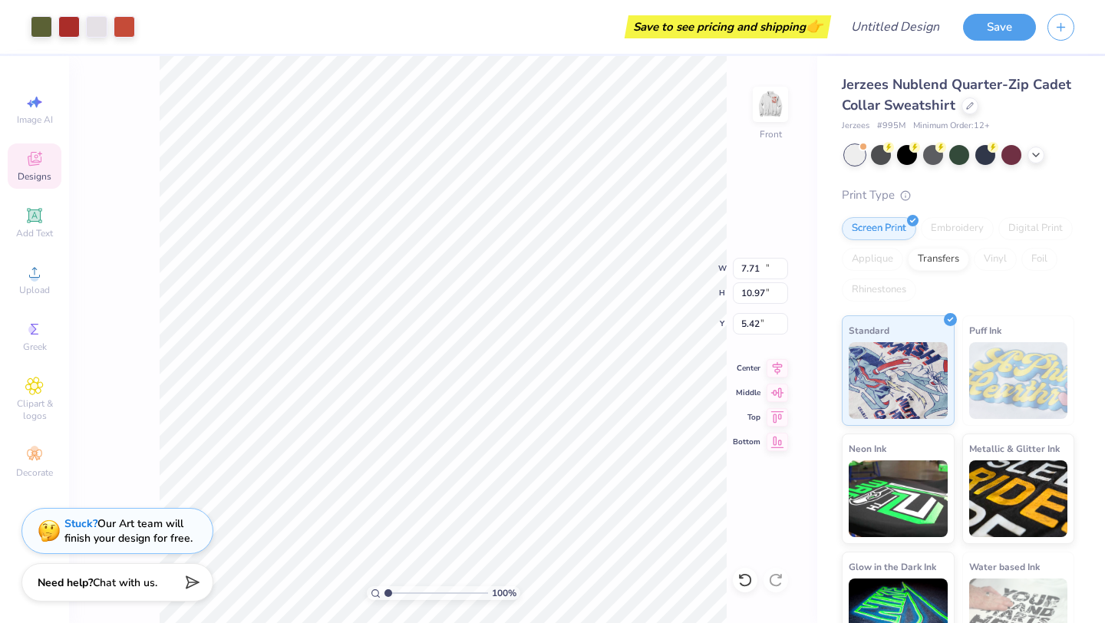
type input "15.07"
type input "12.34"
type input "17.56"
type input "4.31"
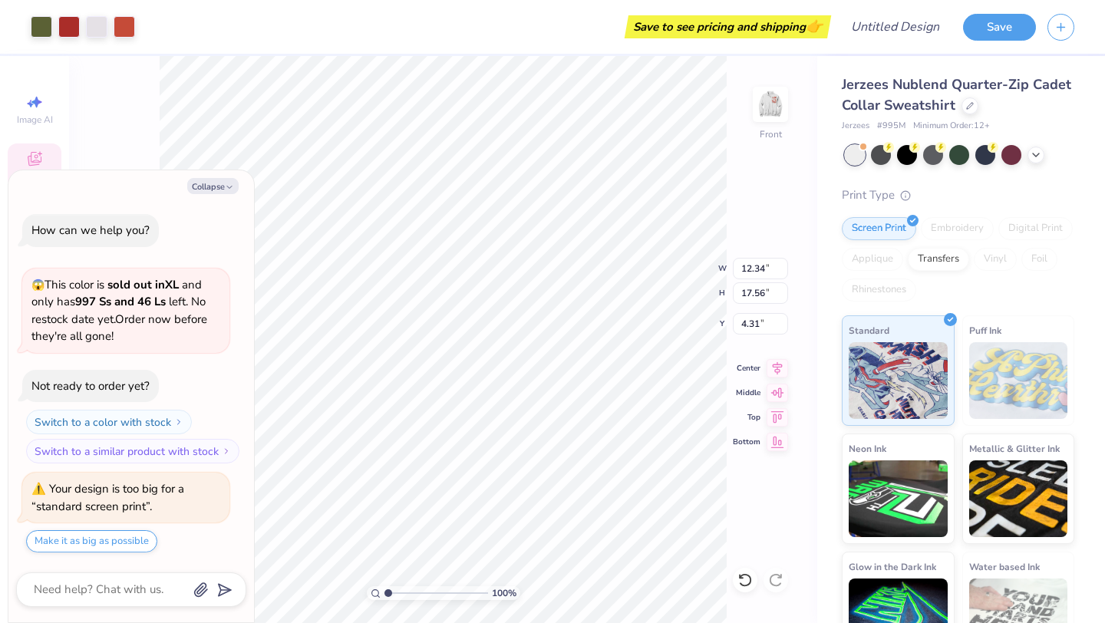
type textarea "x"
type input "4.81"
type textarea "x"
type input "4.77"
click at [774, 368] on icon at bounding box center [777, 366] width 21 height 18
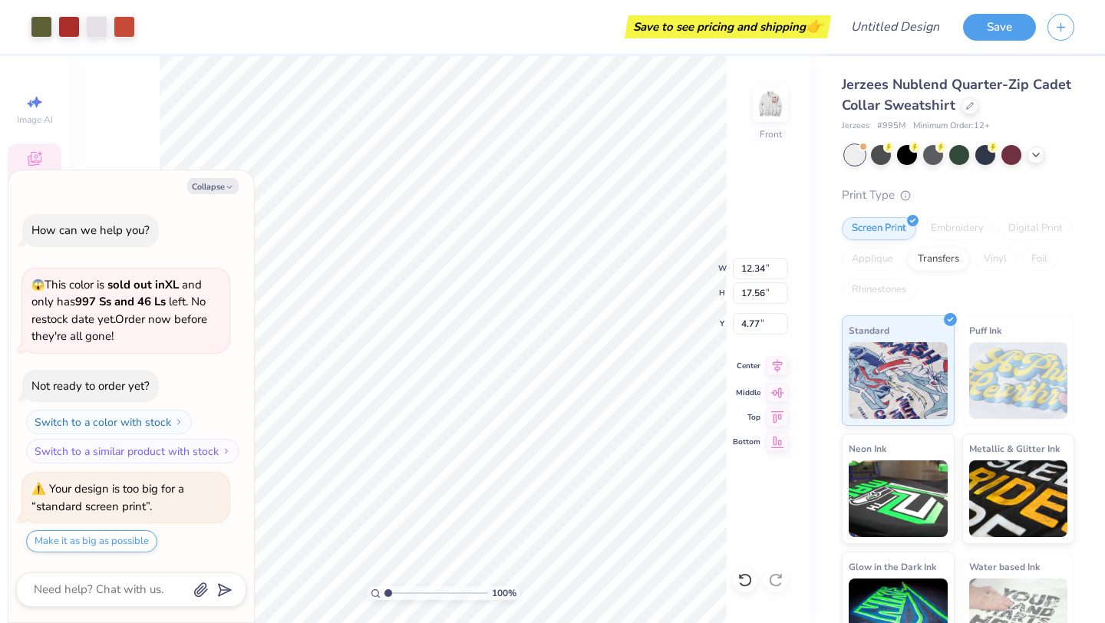
click at [776, 365] on icon at bounding box center [777, 366] width 21 height 18
click at [777, 391] on icon at bounding box center [777, 390] width 21 height 18
type textarea "x"
type input "3.72"
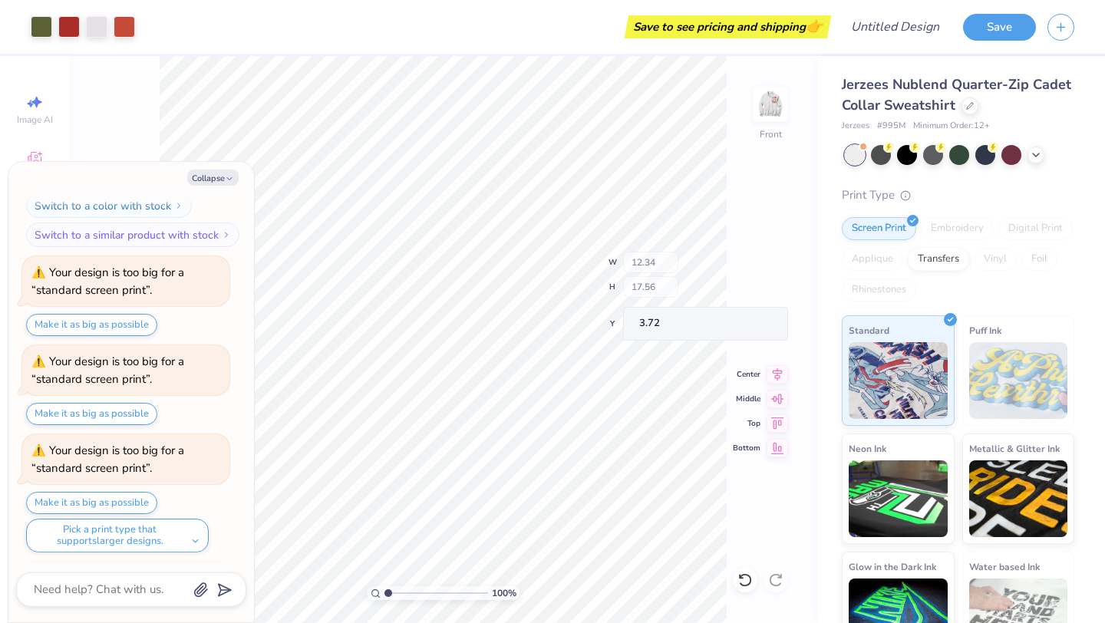
scroll to position [335, 0]
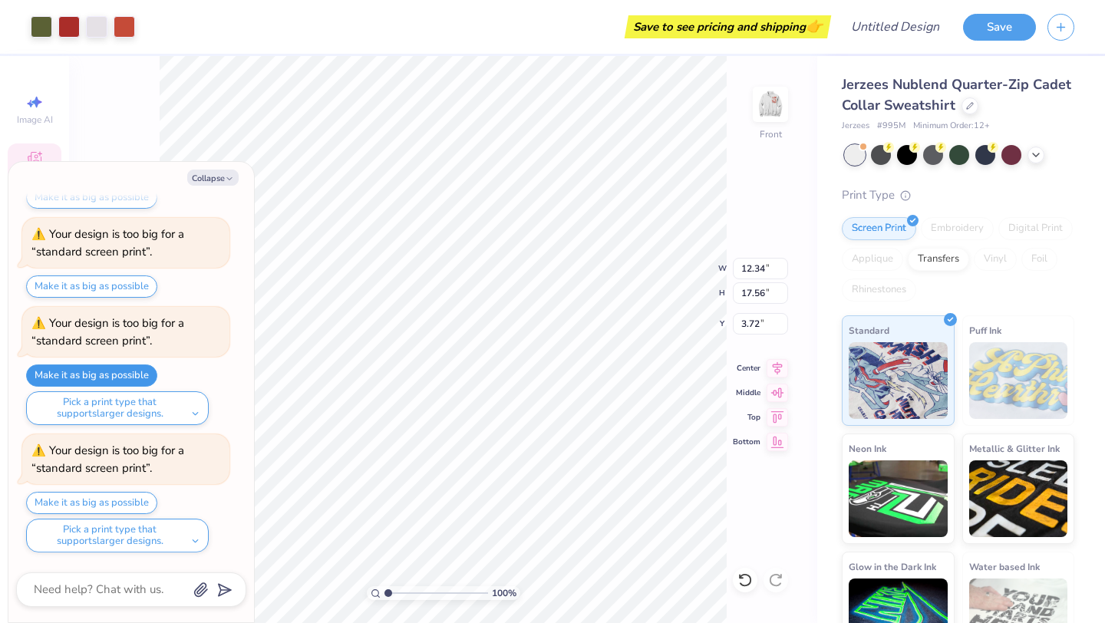
click at [115, 371] on button "Make it as big as possible" at bounding box center [91, 376] width 131 height 22
type textarea "x"
type input "12.65"
type input "18.00"
type input "3.28"
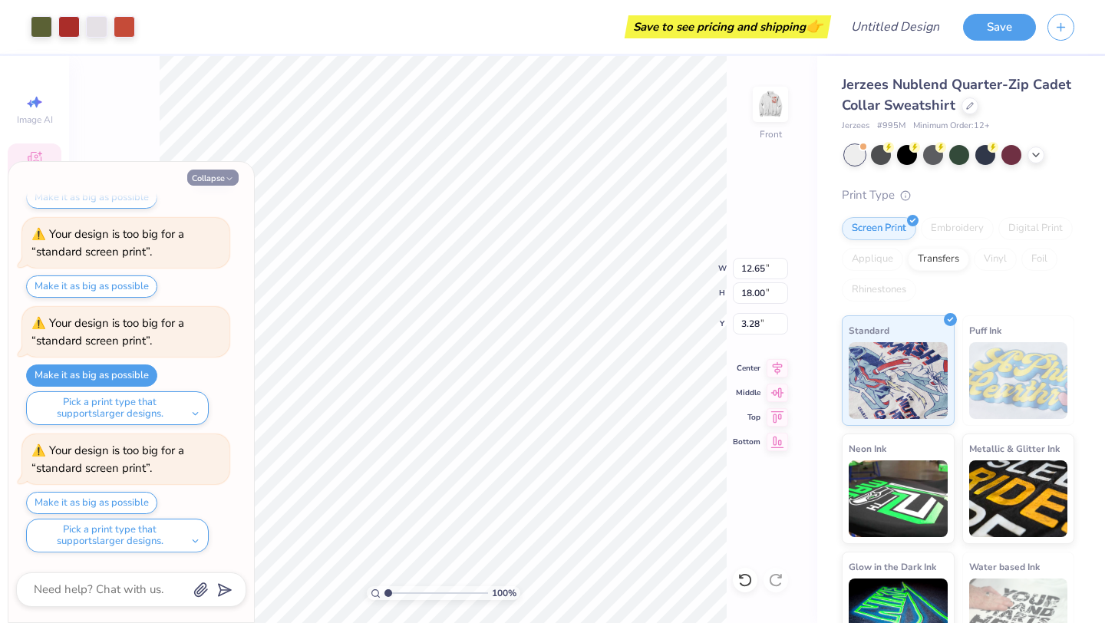
type textarea "x"
type input "4.18"
click at [226, 179] on icon "button" at bounding box center [229, 178] width 9 height 9
type textarea "x"
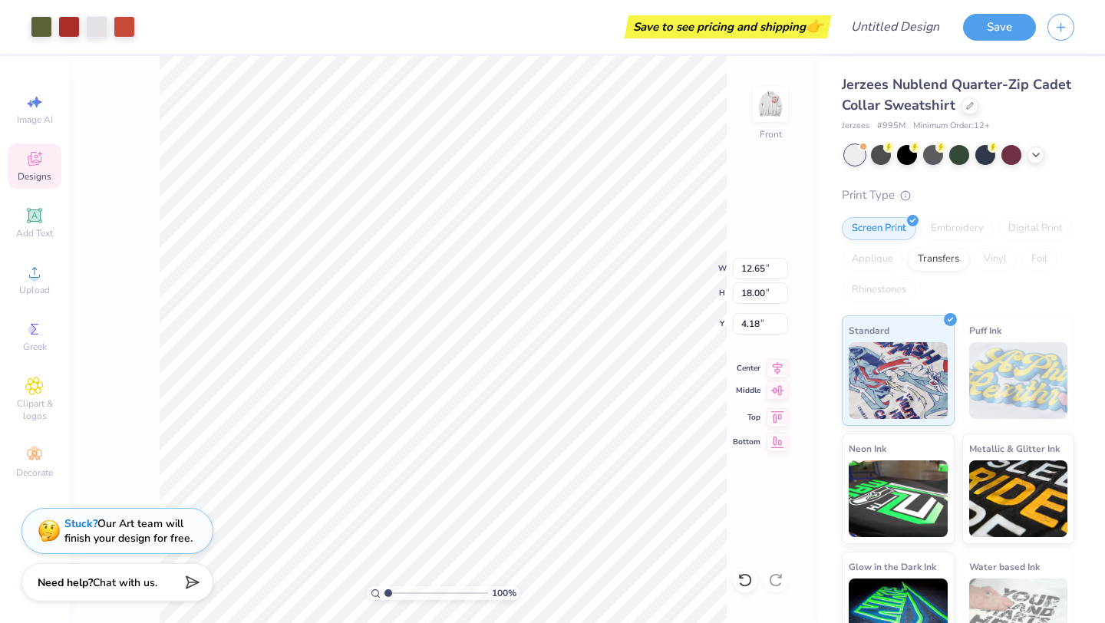
click at [779, 389] on icon at bounding box center [777, 390] width 21 height 18
type input "3.50"
click at [38, 28] on div at bounding box center [41, 25] width 21 height 21
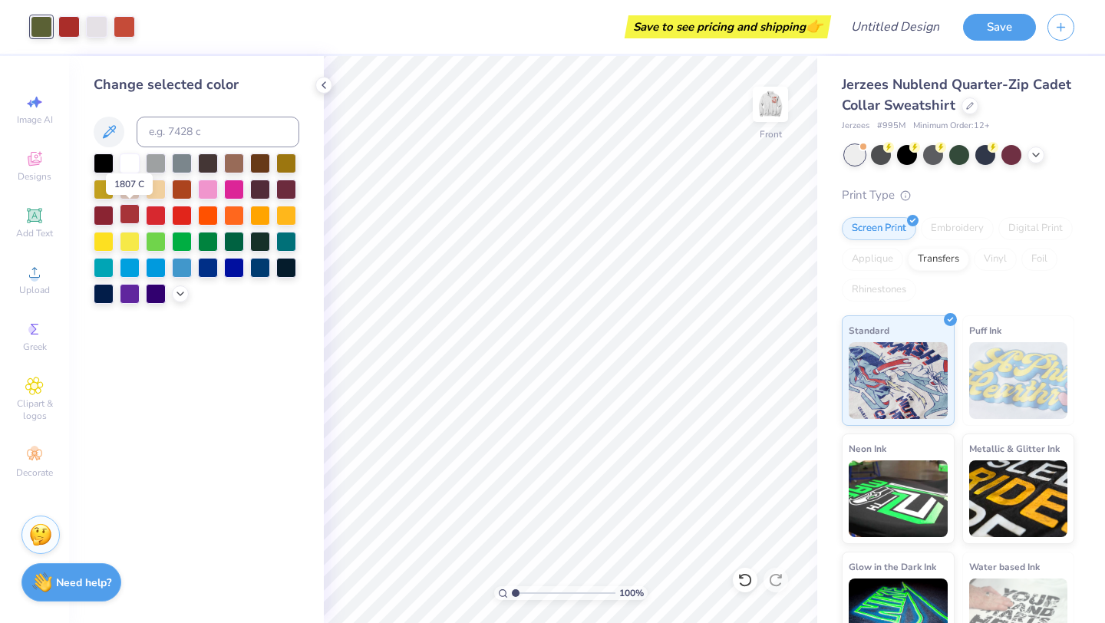
click at [129, 218] on div at bounding box center [130, 214] width 20 height 20
click at [107, 213] on div at bounding box center [104, 214] width 20 height 20
click at [133, 213] on div at bounding box center [130, 214] width 20 height 20
click at [213, 189] on div at bounding box center [208, 188] width 20 height 20
click at [155, 213] on div at bounding box center [156, 214] width 20 height 20
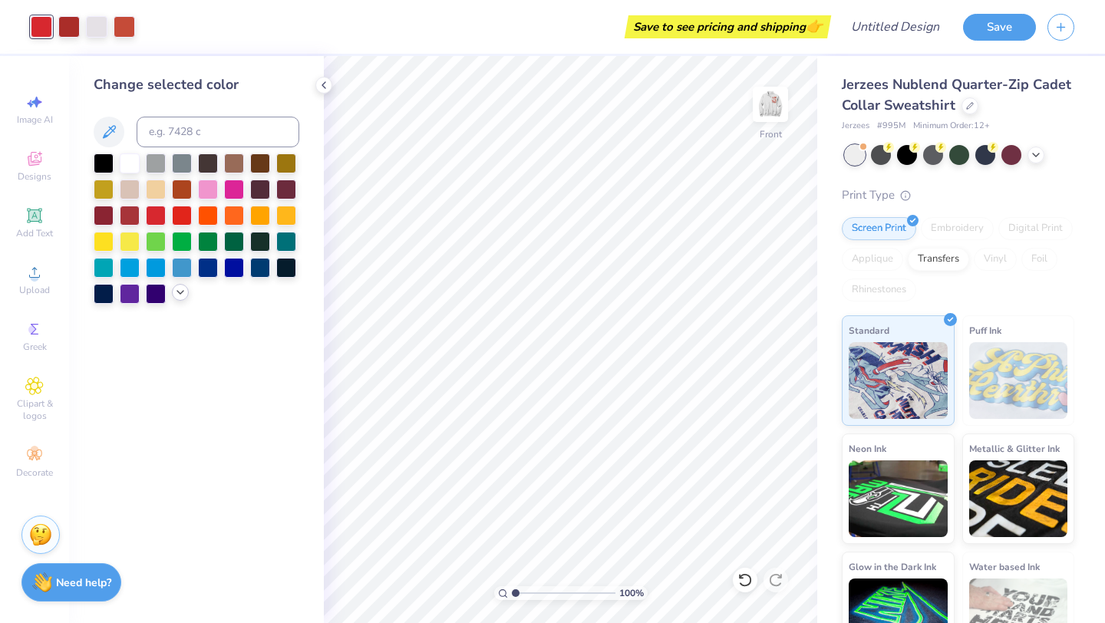
click at [179, 300] on div at bounding box center [180, 292] width 17 height 17
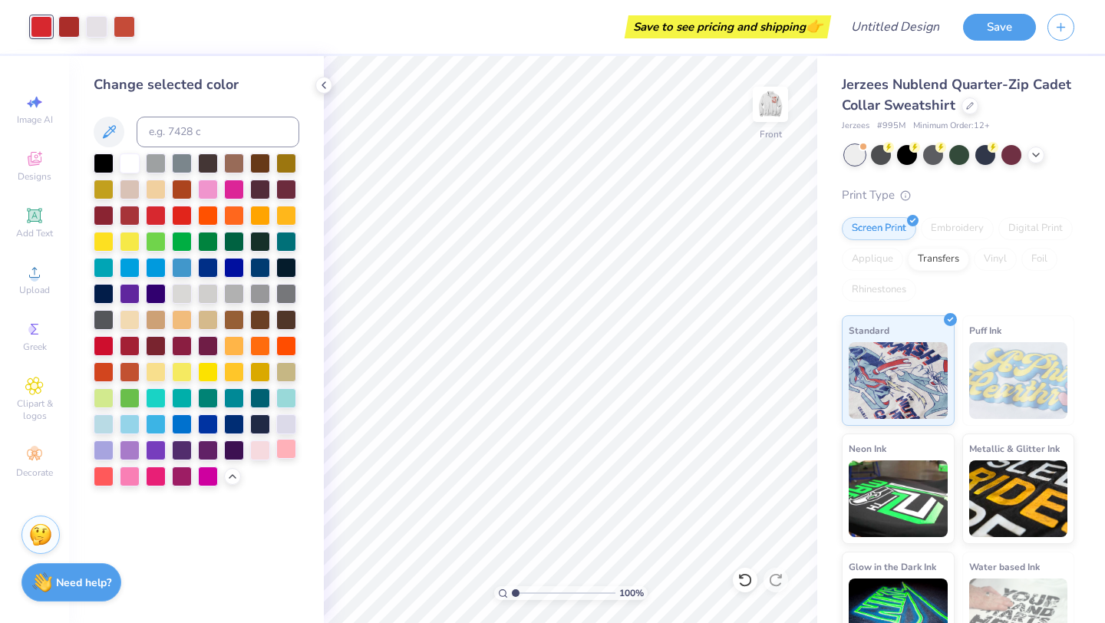
click at [285, 450] on div at bounding box center [286, 449] width 20 height 20
click at [260, 448] on div at bounding box center [260, 449] width 20 height 20
click at [286, 451] on div at bounding box center [286, 449] width 20 height 20
click at [129, 346] on div at bounding box center [130, 345] width 20 height 20
click at [235, 242] on div at bounding box center [234, 240] width 20 height 20
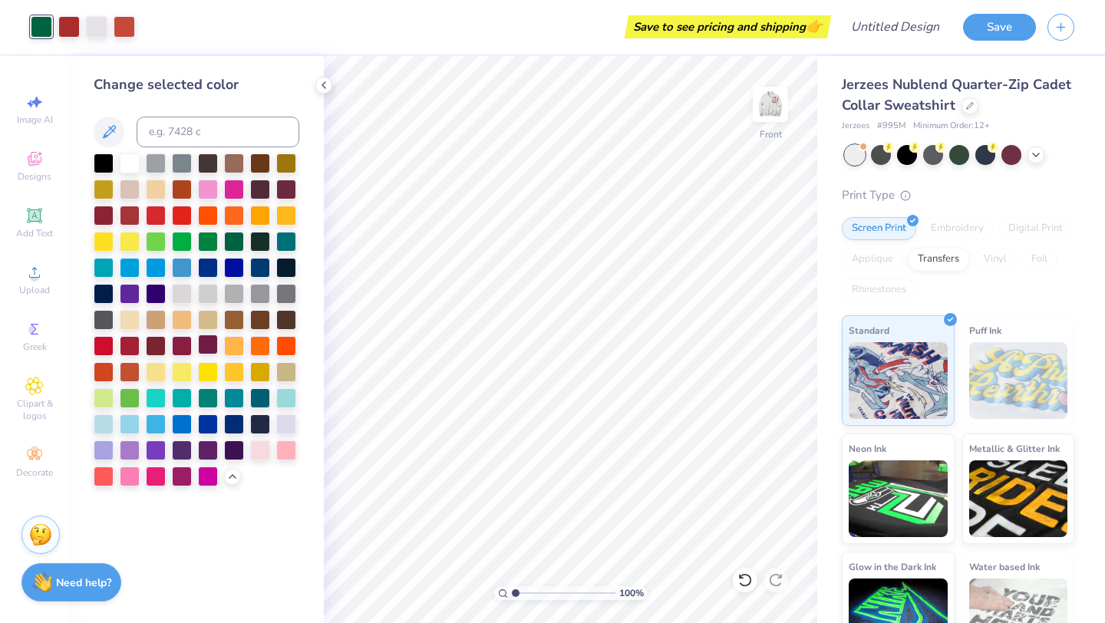
click at [205, 346] on div at bounding box center [208, 345] width 20 height 20
click at [204, 342] on div at bounding box center [208, 345] width 20 height 20
click at [111, 142] on button at bounding box center [109, 132] width 31 height 31
click at [106, 133] on icon at bounding box center [109, 131] width 13 height 13
click at [137, 114] on div "Change selected color" at bounding box center [197, 280] width 206 height 412
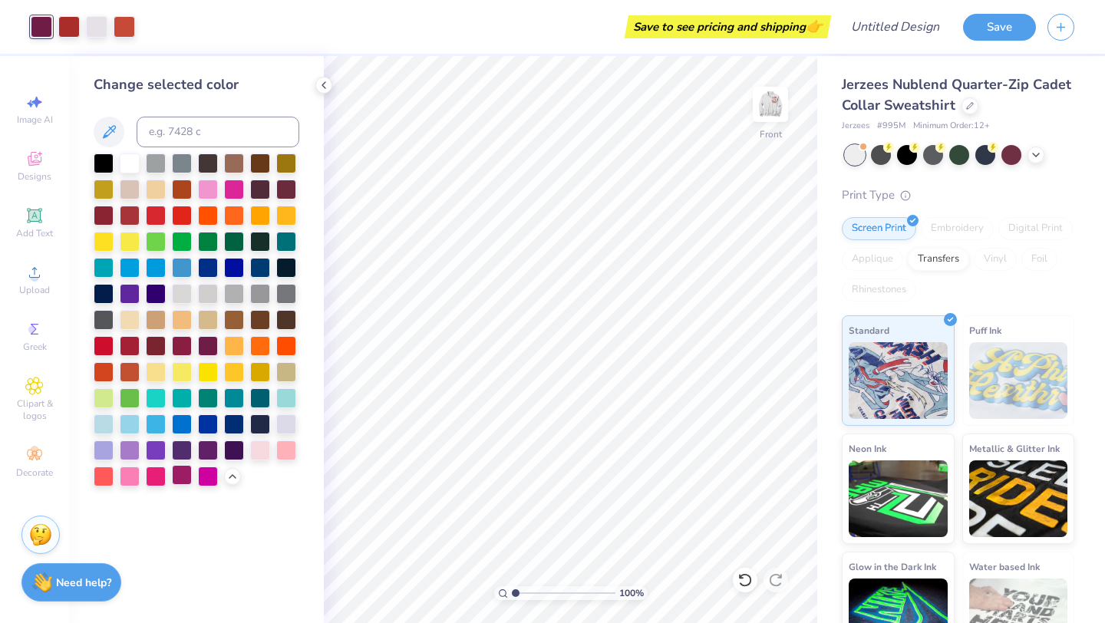
click at [183, 474] on div at bounding box center [182, 475] width 20 height 20
click at [208, 449] on div at bounding box center [208, 449] width 20 height 20
click at [182, 478] on div at bounding box center [182, 475] width 20 height 20
click at [210, 557] on div "Change selected color" at bounding box center [196, 339] width 255 height 567
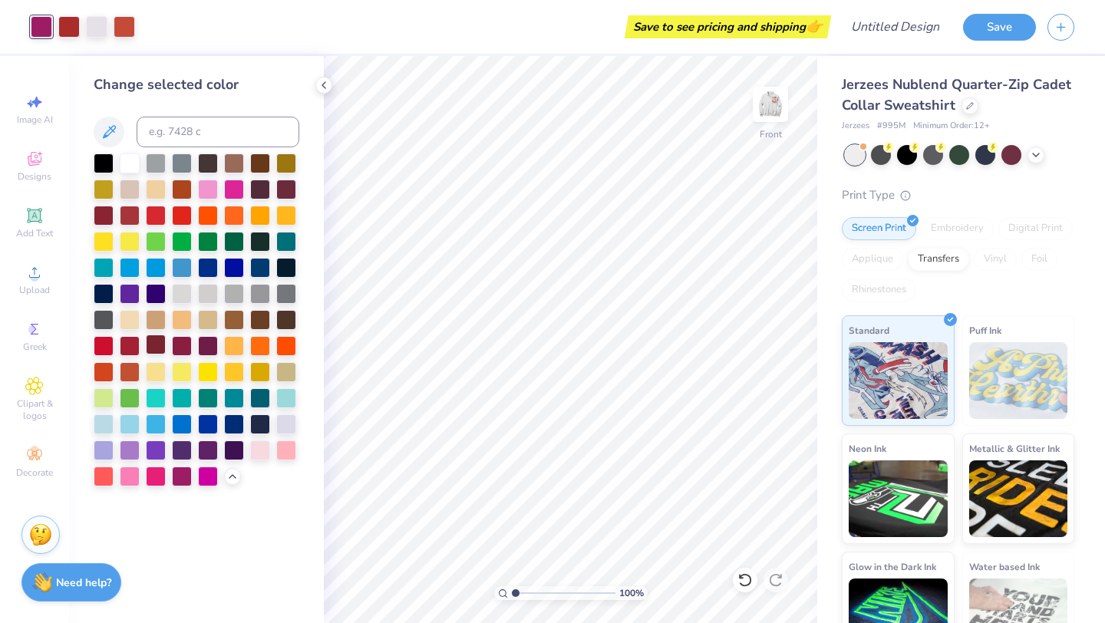
click at [152, 347] on div at bounding box center [156, 345] width 20 height 20
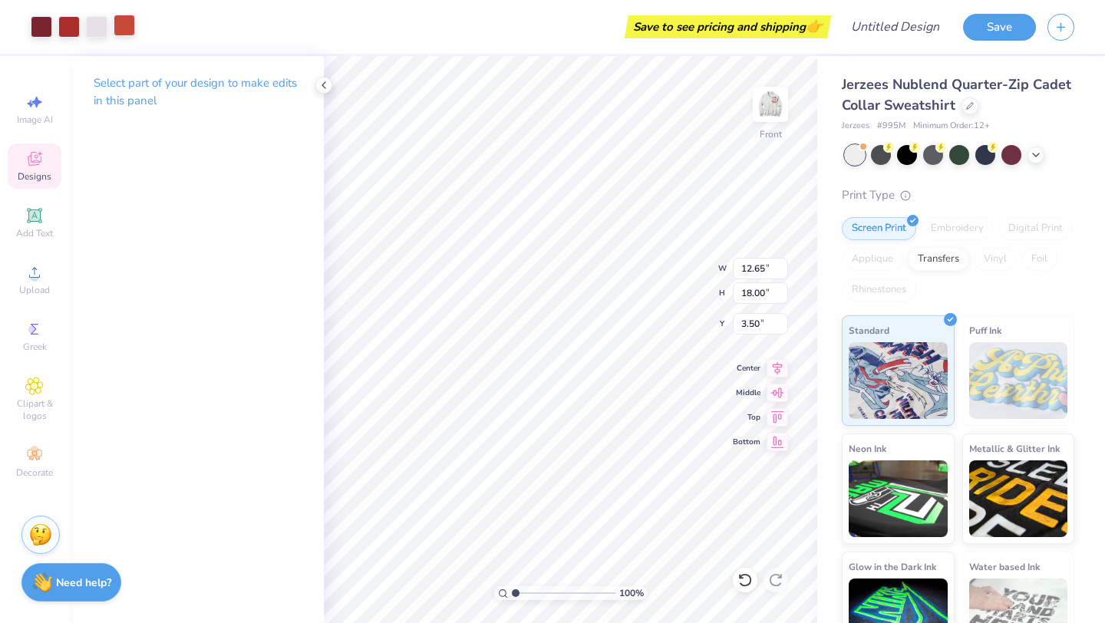
click at [122, 33] on div at bounding box center [124, 25] width 21 height 21
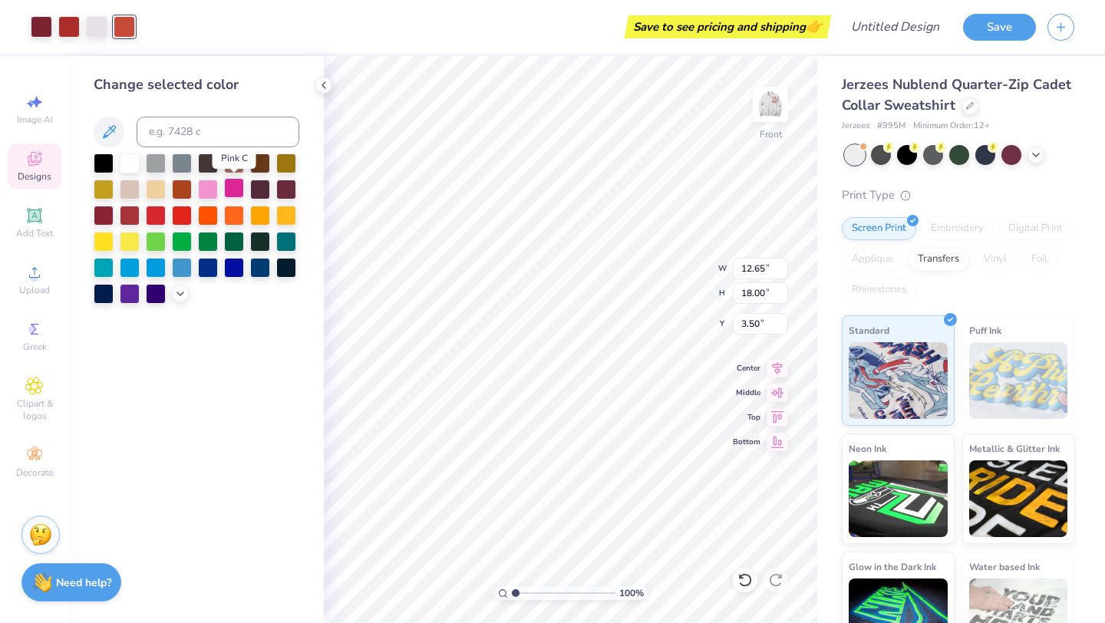
click at [229, 187] on div at bounding box center [234, 188] width 20 height 20
click at [205, 193] on div at bounding box center [208, 188] width 20 height 20
click at [178, 293] on icon at bounding box center [180, 292] width 12 height 12
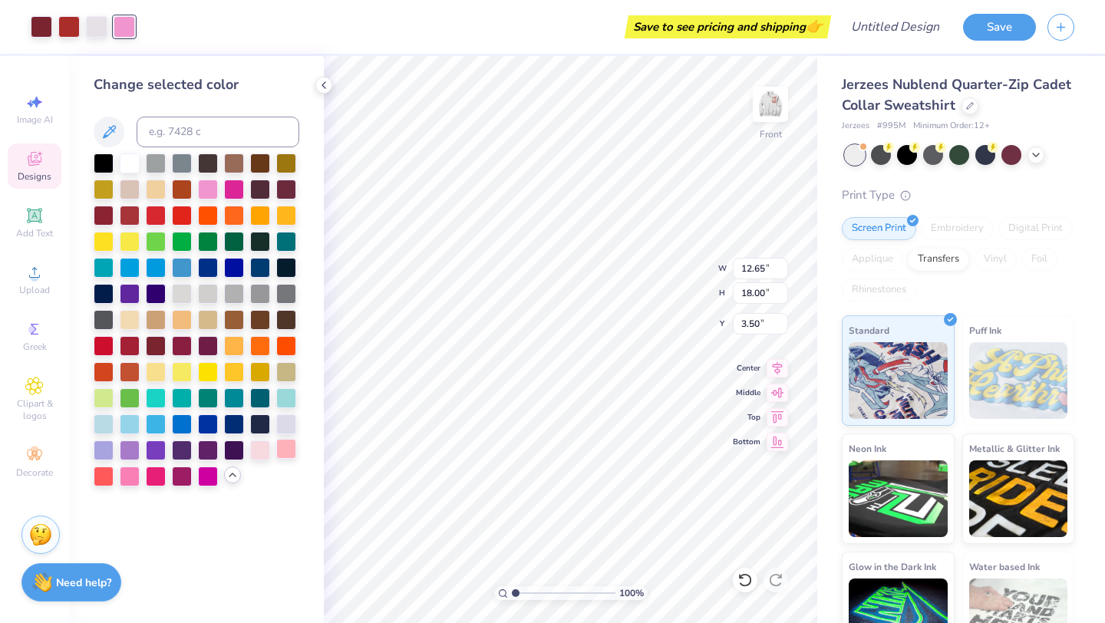
click at [289, 449] on div at bounding box center [286, 449] width 20 height 20
click at [101, 478] on div at bounding box center [104, 475] width 20 height 20
click at [65, 28] on div at bounding box center [68, 25] width 21 height 21
click at [287, 444] on div at bounding box center [286, 449] width 20 height 20
click at [134, 345] on div at bounding box center [130, 345] width 20 height 20
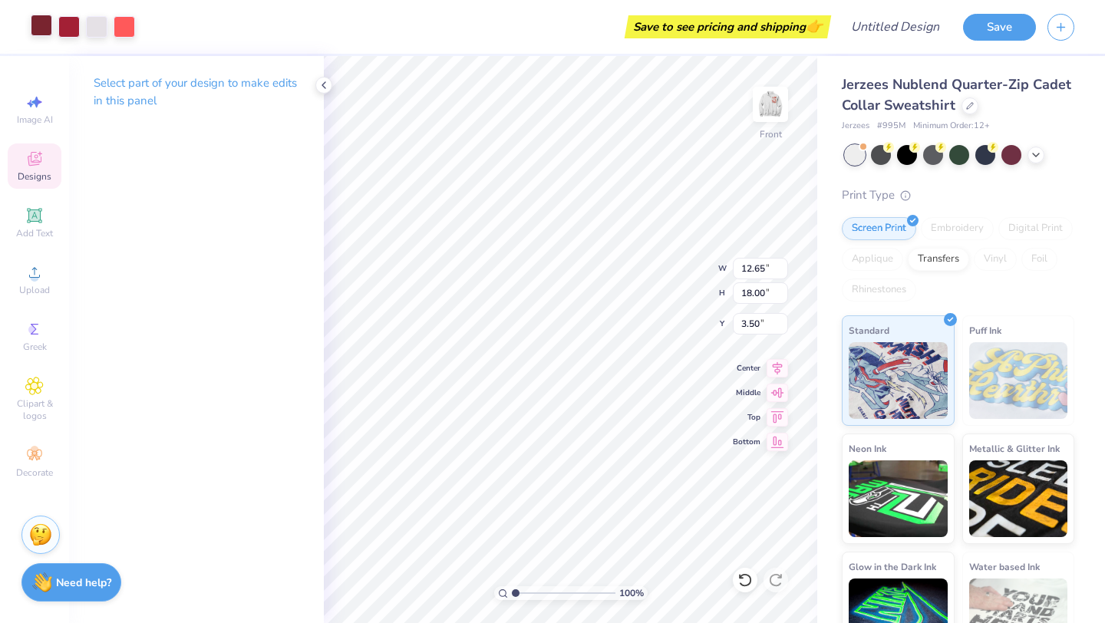
click at [40, 28] on div at bounding box center [41, 25] width 21 height 21
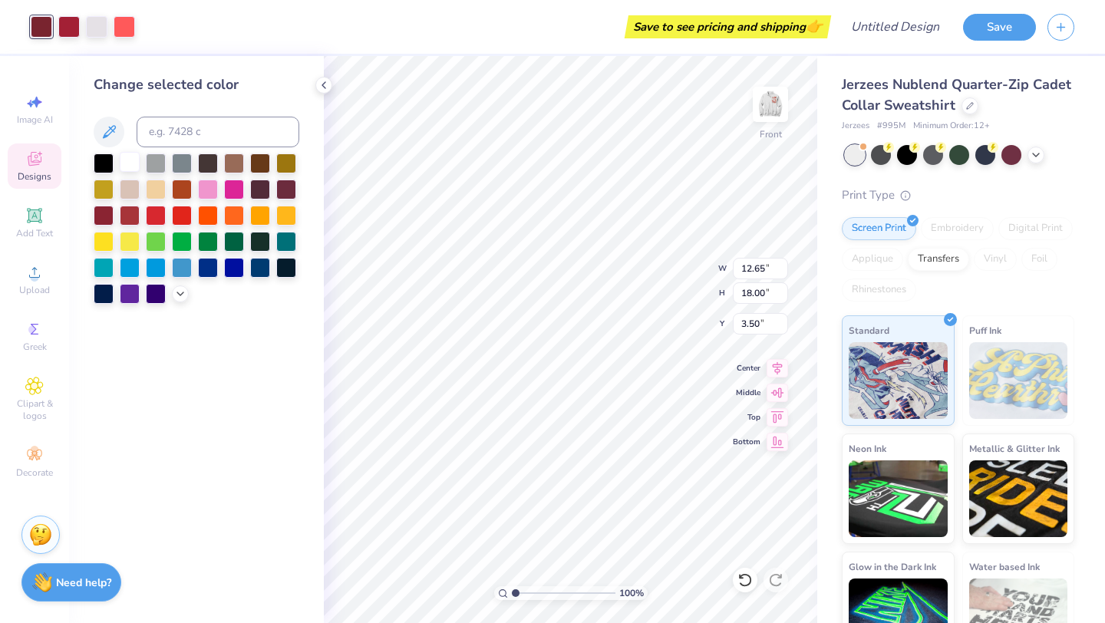
click at [130, 156] on div at bounding box center [130, 162] width 20 height 20
click at [284, 187] on div at bounding box center [286, 188] width 20 height 20
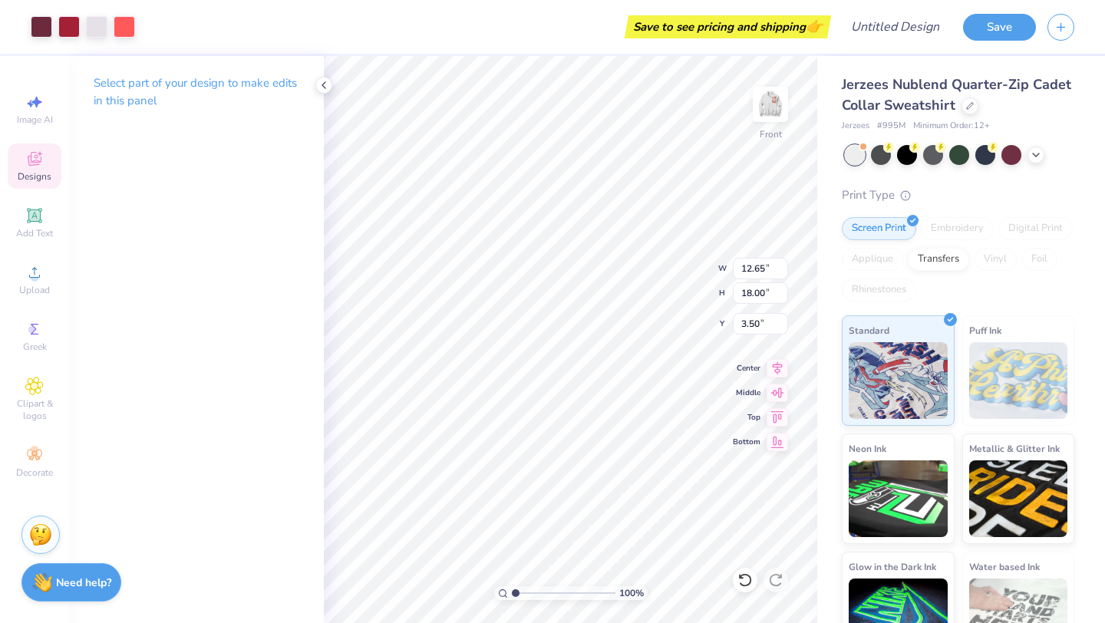
click at [1002, 404] on img at bounding box center [1018, 380] width 99 height 77
click at [754, 135] on div "Front" at bounding box center [770, 114] width 35 height 54
click at [767, 96] on img at bounding box center [770, 104] width 31 height 31
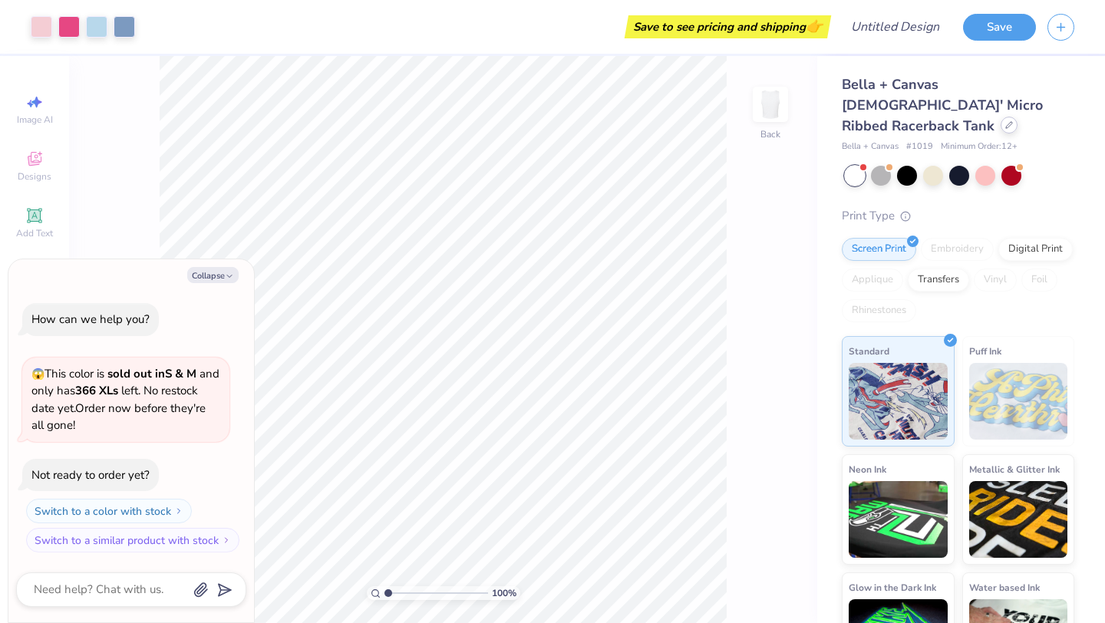
click at [1005, 121] on icon at bounding box center [1009, 125] width 8 height 8
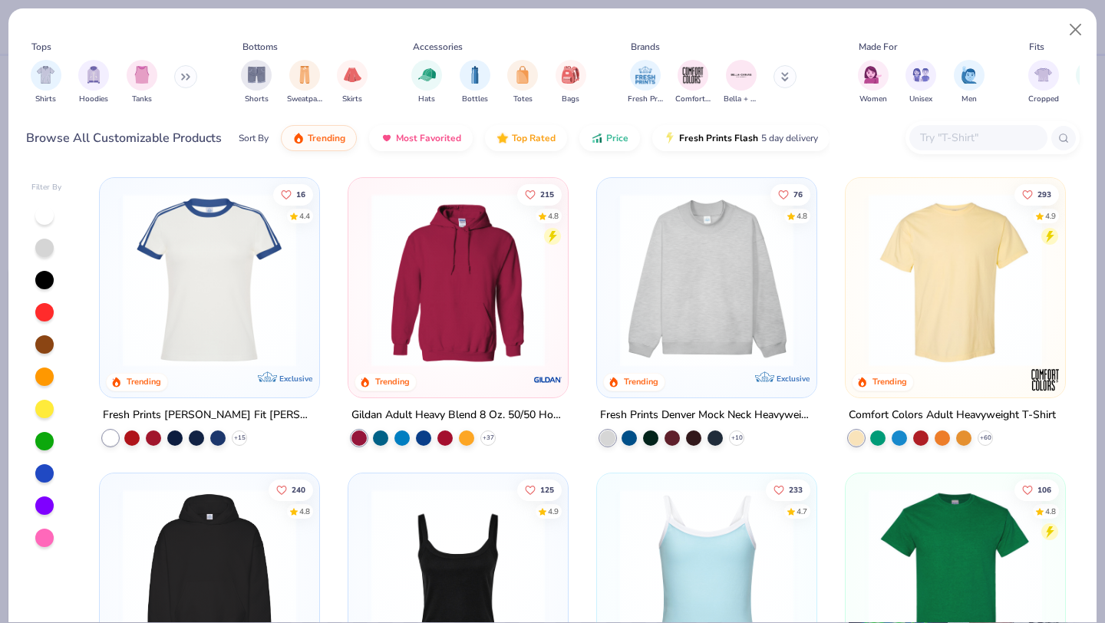
type textarea "x"
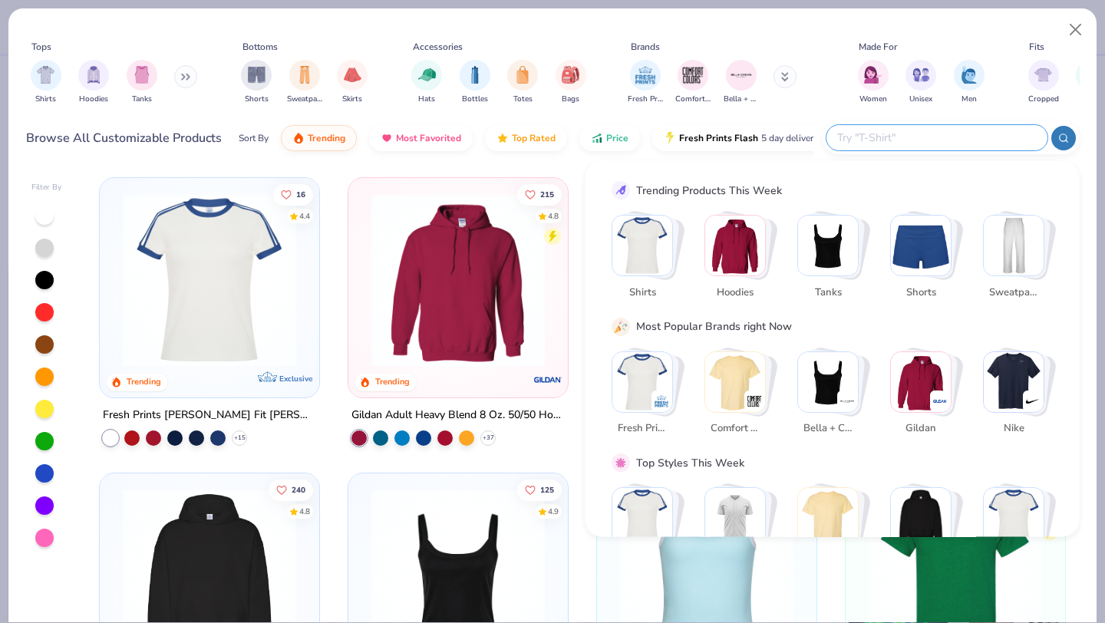
click at [958, 134] on input "text" at bounding box center [936, 138] width 201 height 18
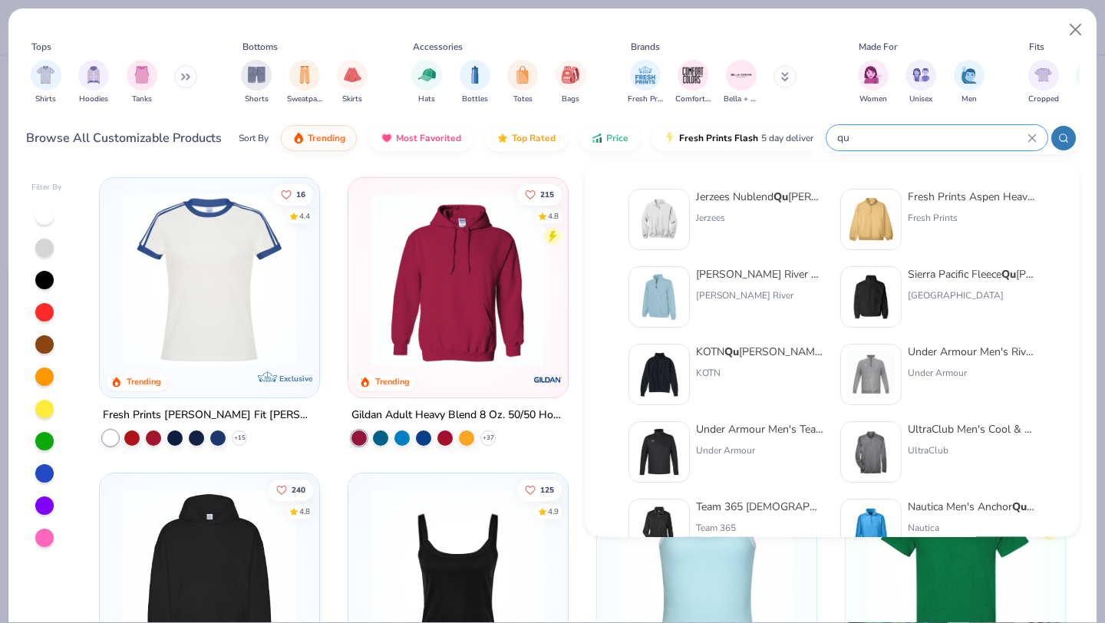
type input "qu"
click at [757, 211] on div "Jerzees" at bounding box center [760, 218] width 129 height 14
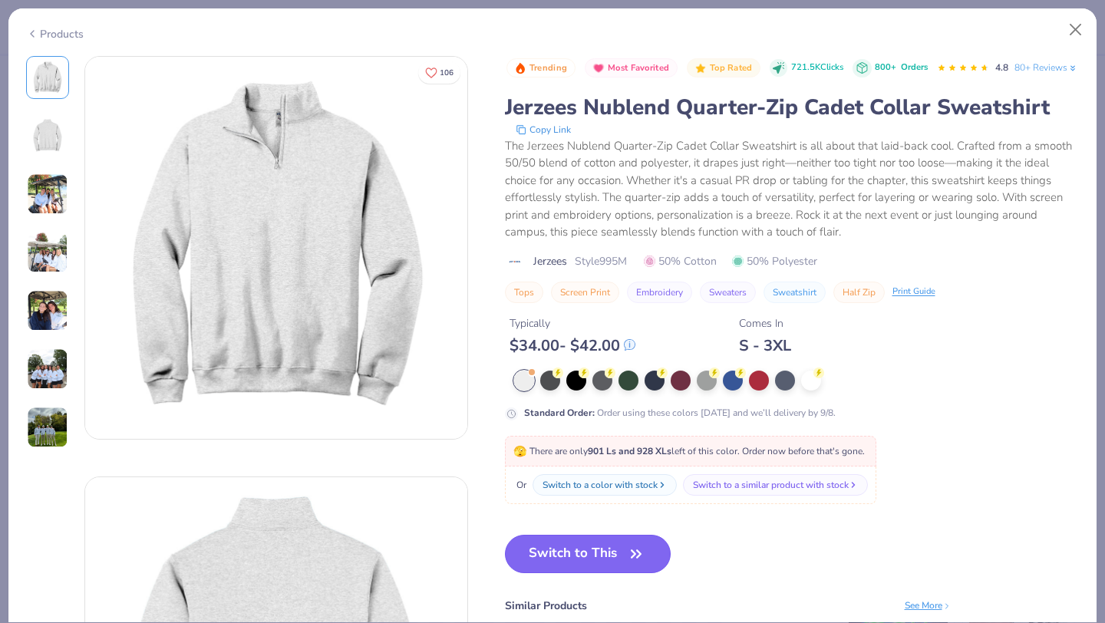
click at [532, 573] on button "Switch to This" at bounding box center [588, 554] width 167 height 38
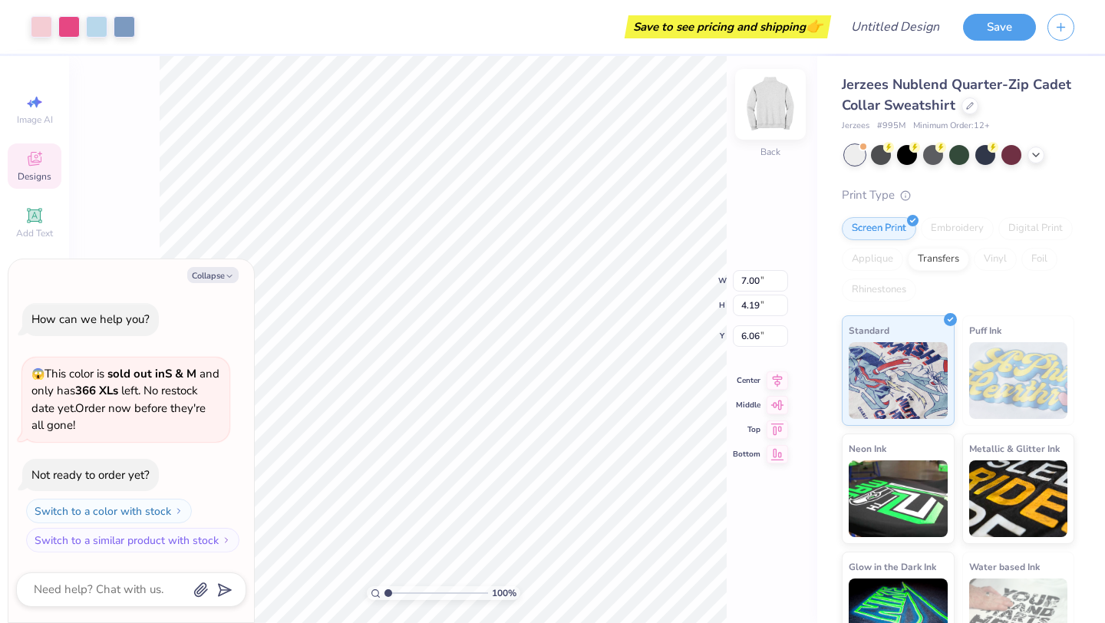
click at [759, 101] on img at bounding box center [770, 104] width 61 height 61
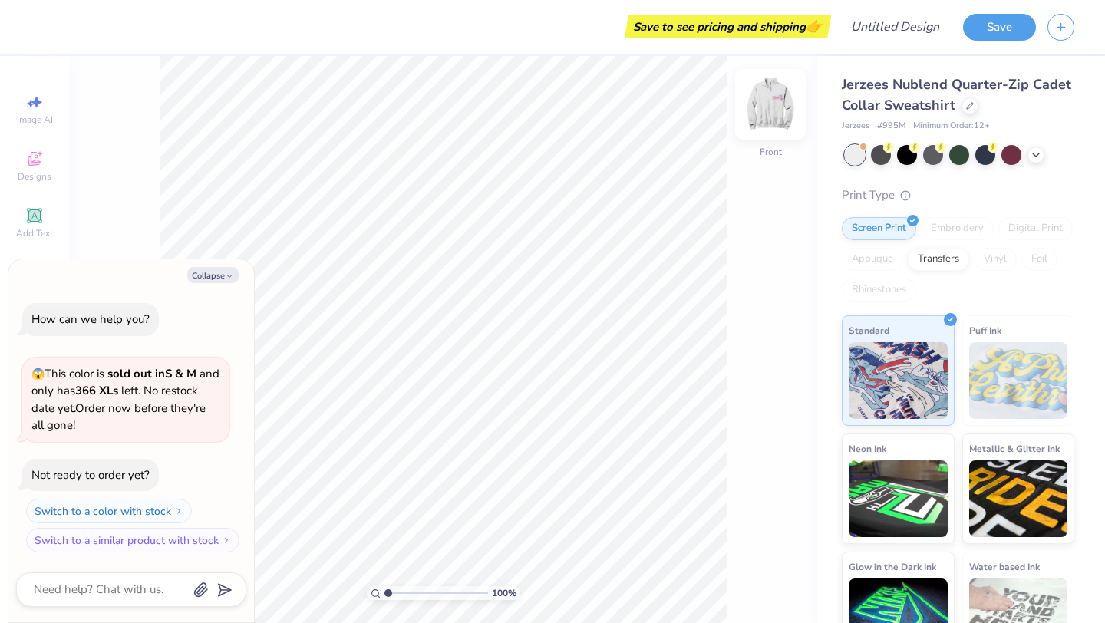
click at [767, 111] on img at bounding box center [770, 104] width 61 height 61
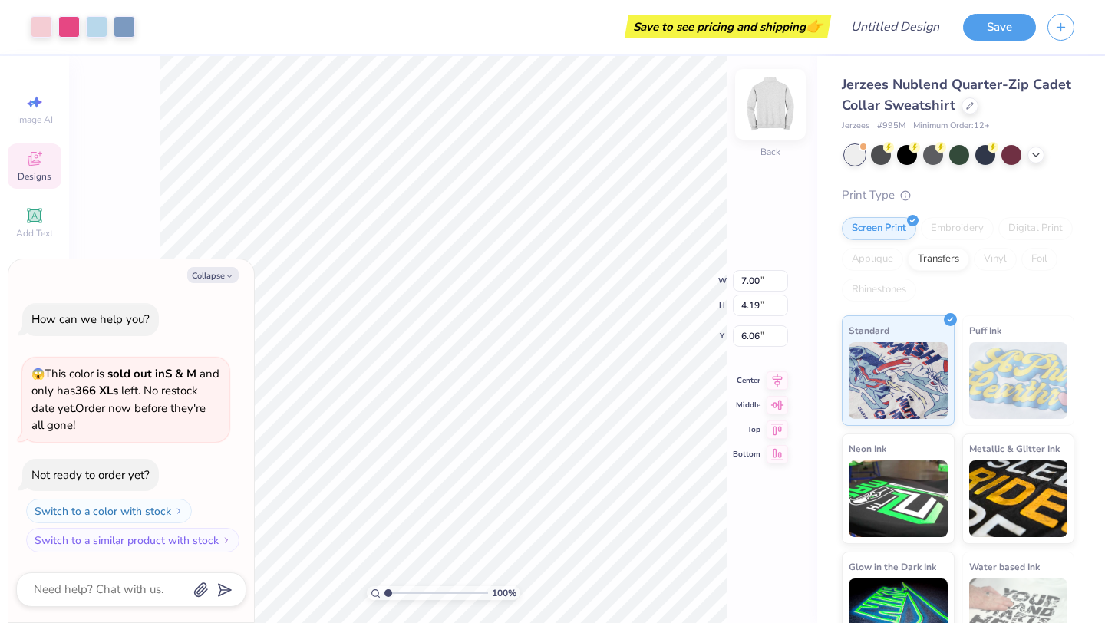
click at [777, 108] on img at bounding box center [770, 104] width 61 height 61
type textarea "x"
type input "7.60"
type textarea "x"
type input "13.92"
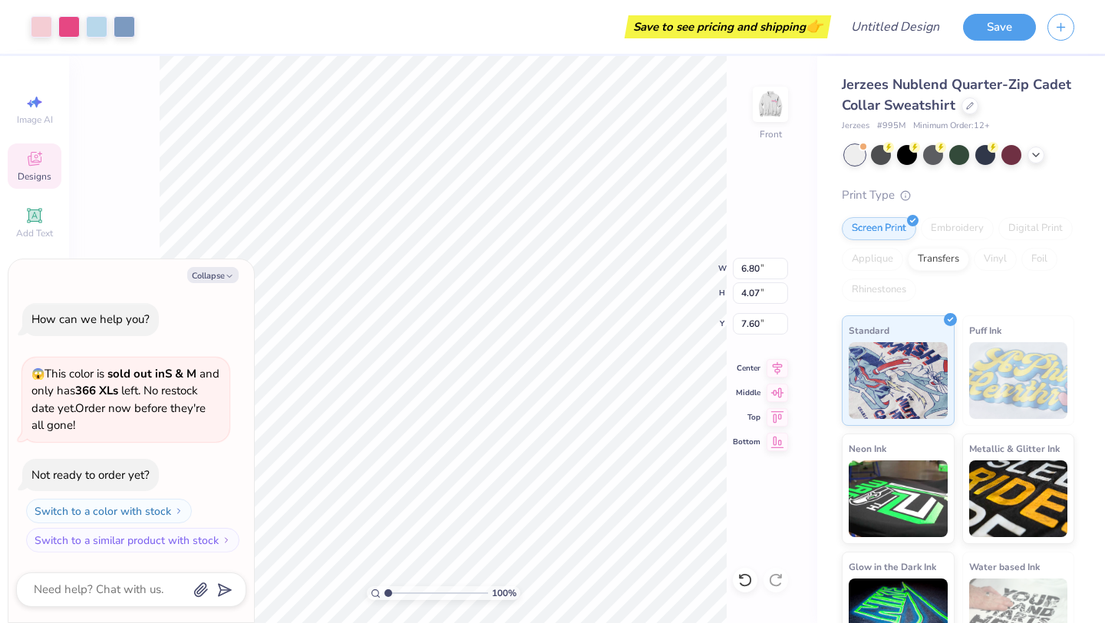
type input "8.34"
type textarea "x"
type input "8.33"
click at [65, 25] on div at bounding box center [68, 25] width 21 height 21
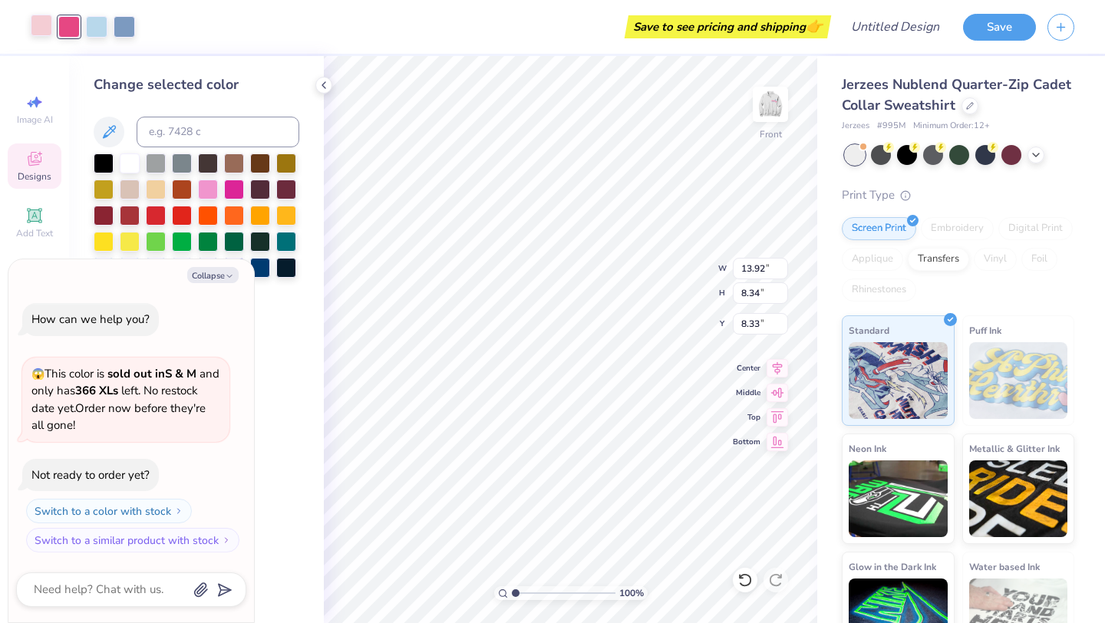
click at [37, 30] on div at bounding box center [41, 25] width 21 height 21
click at [232, 269] on button "Collapse" at bounding box center [212, 275] width 51 height 16
type textarea "x"
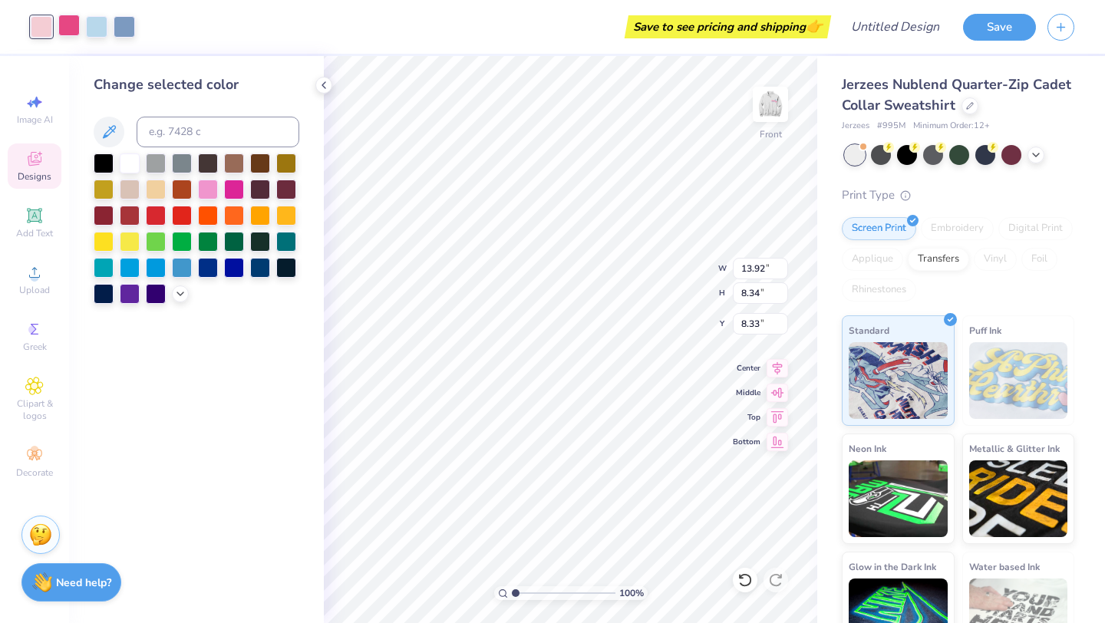
click at [74, 22] on div at bounding box center [68, 25] width 21 height 21
click at [177, 297] on icon at bounding box center [180, 292] width 12 height 12
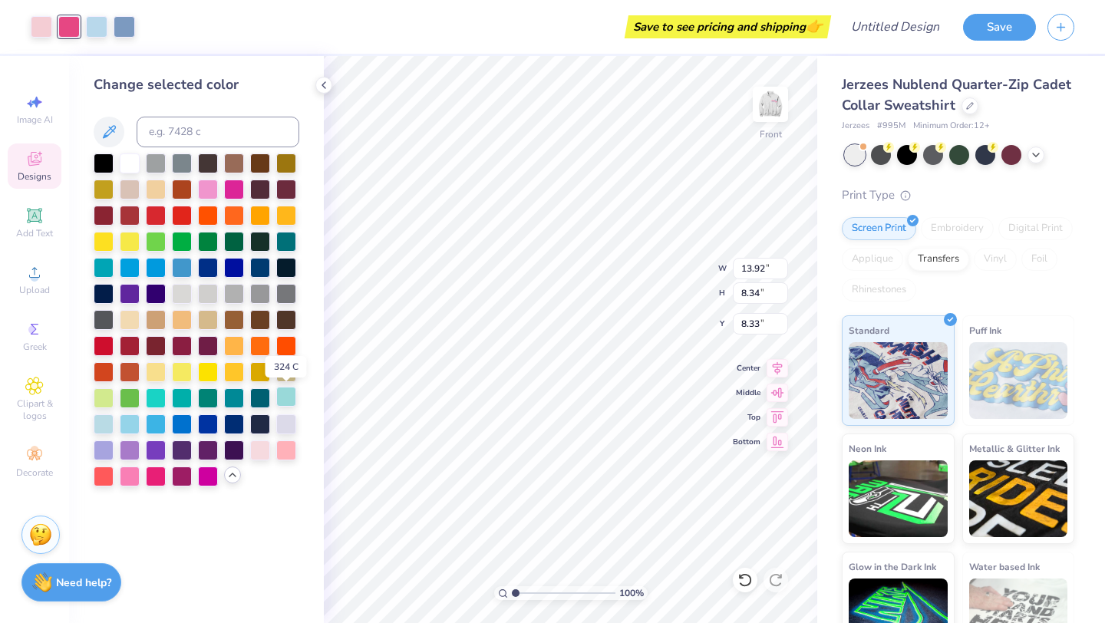
click at [288, 398] on div at bounding box center [286, 397] width 20 height 20
click at [147, 454] on div at bounding box center [156, 449] width 20 height 20
click at [123, 451] on div at bounding box center [130, 449] width 20 height 20
click at [230, 187] on div at bounding box center [234, 188] width 20 height 20
click at [210, 191] on div at bounding box center [208, 188] width 20 height 20
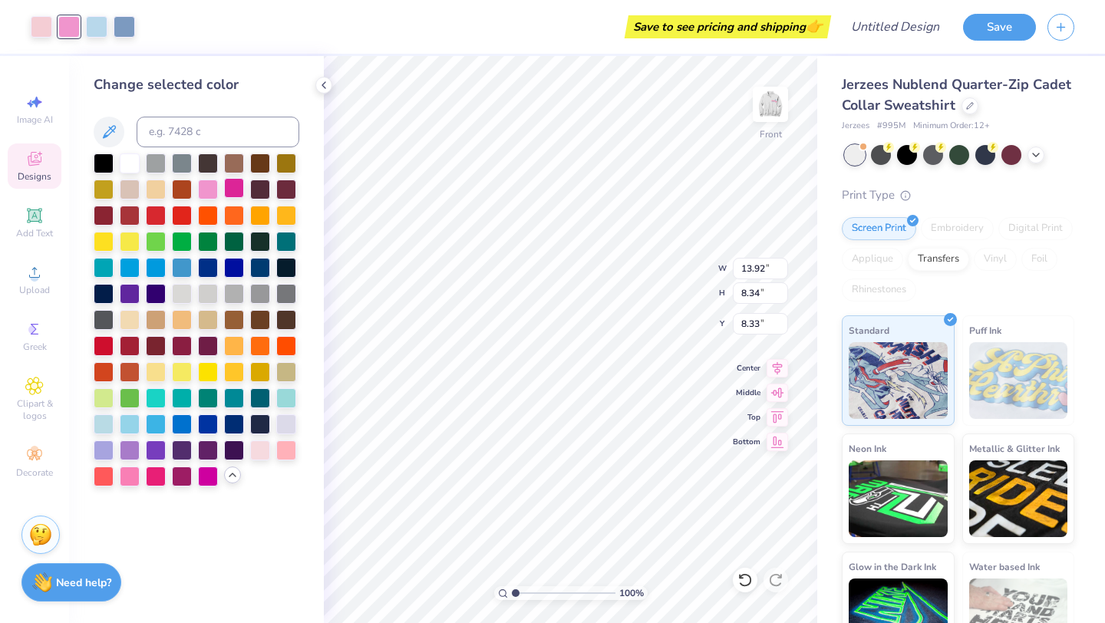
click at [225, 190] on div at bounding box center [234, 188] width 20 height 20
click at [175, 260] on div at bounding box center [182, 266] width 20 height 20
click at [152, 265] on div at bounding box center [156, 266] width 20 height 20
click at [133, 268] on div at bounding box center [130, 266] width 20 height 20
click at [259, 265] on div at bounding box center [260, 266] width 20 height 20
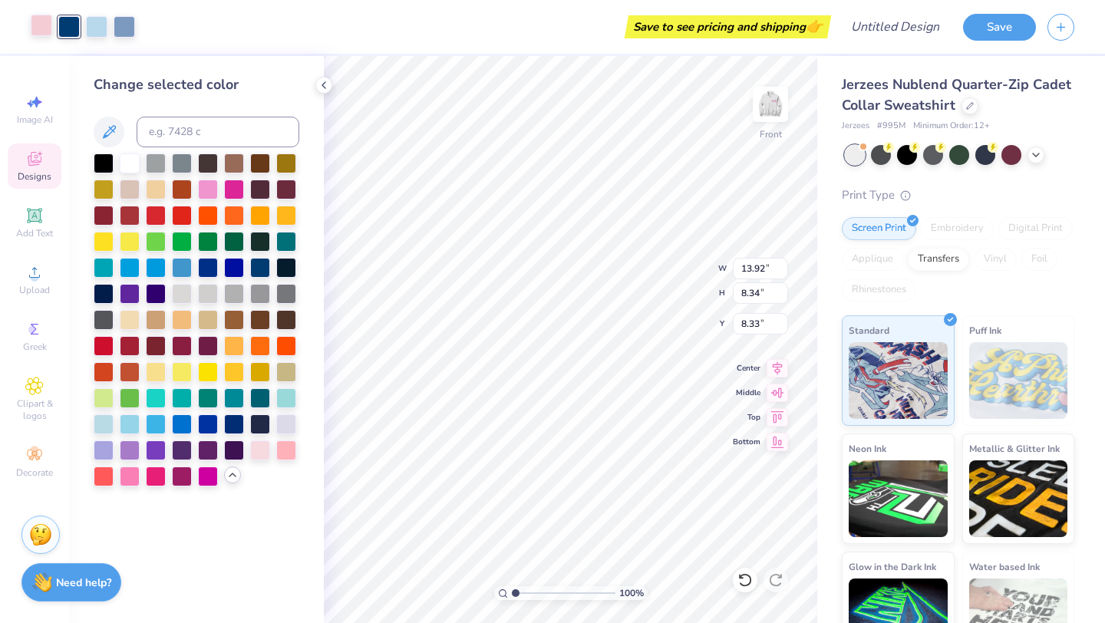
click at [35, 24] on div at bounding box center [41, 25] width 21 height 21
click at [157, 290] on div at bounding box center [156, 292] width 20 height 20
click at [105, 287] on div at bounding box center [104, 292] width 20 height 20
click at [208, 187] on div at bounding box center [208, 188] width 20 height 20
click at [283, 449] on div at bounding box center [286, 449] width 20 height 20
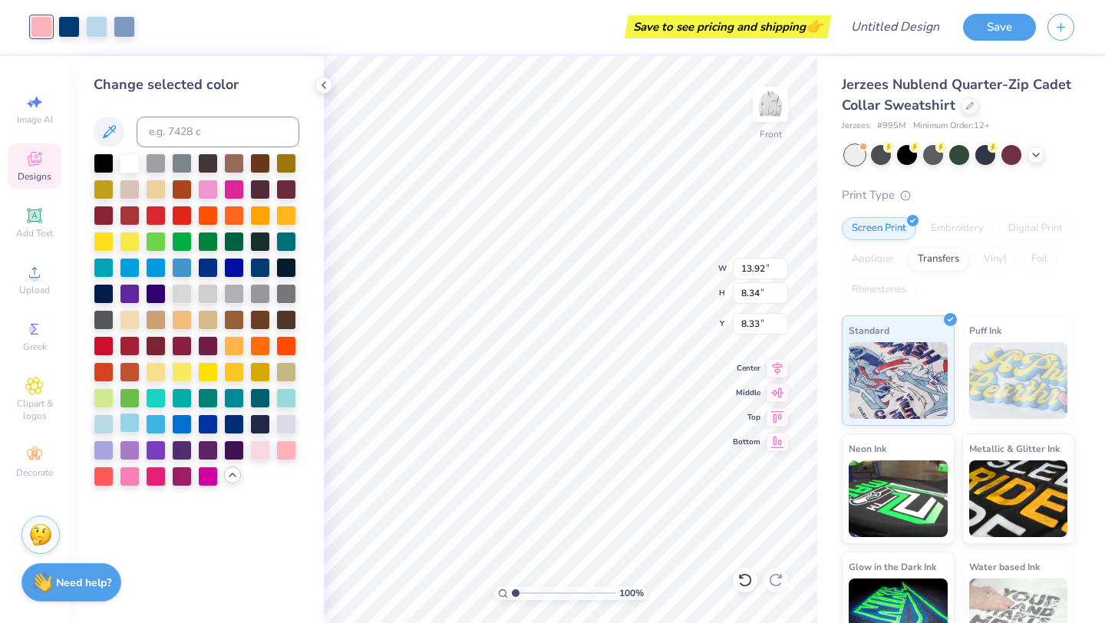
click at [133, 428] on div at bounding box center [130, 423] width 20 height 20
click at [98, 421] on div at bounding box center [104, 423] width 20 height 20
click at [261, 262] on div at bounding box center [260, 266] width 20 height 20
click at [129, 165] on div at bounding box center [130, 162] width 20 height 20
click at [259, 263] on div at bounding box center [260, 266] width 20 height 20
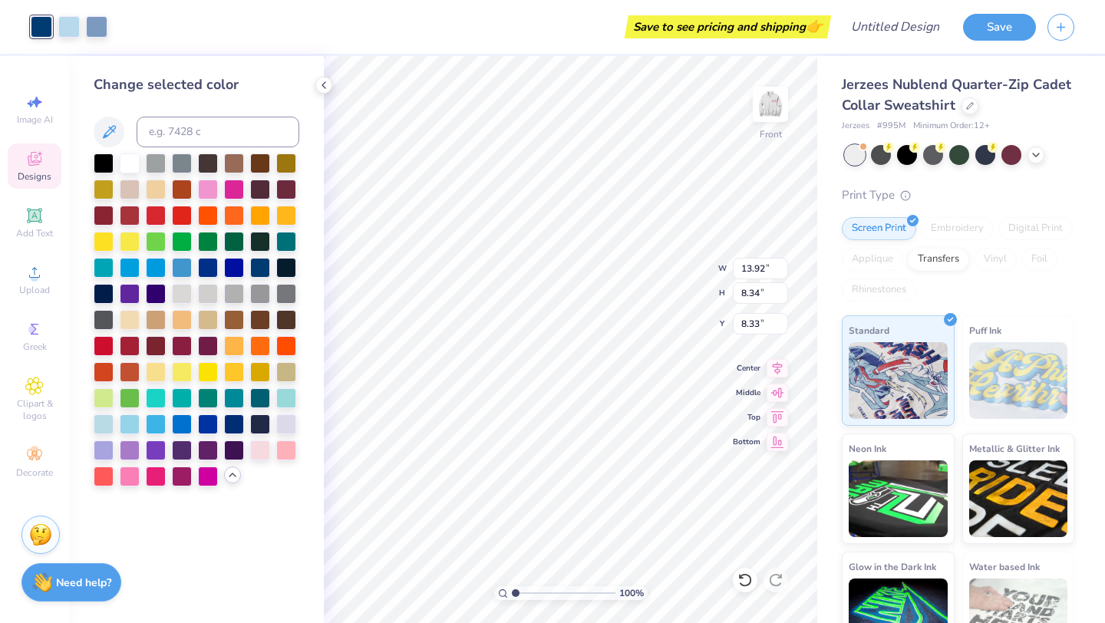
click at [121, 21] on div "Save to see pricing and shipping 👉" at bounding box center [473, 27] width 708 height 54
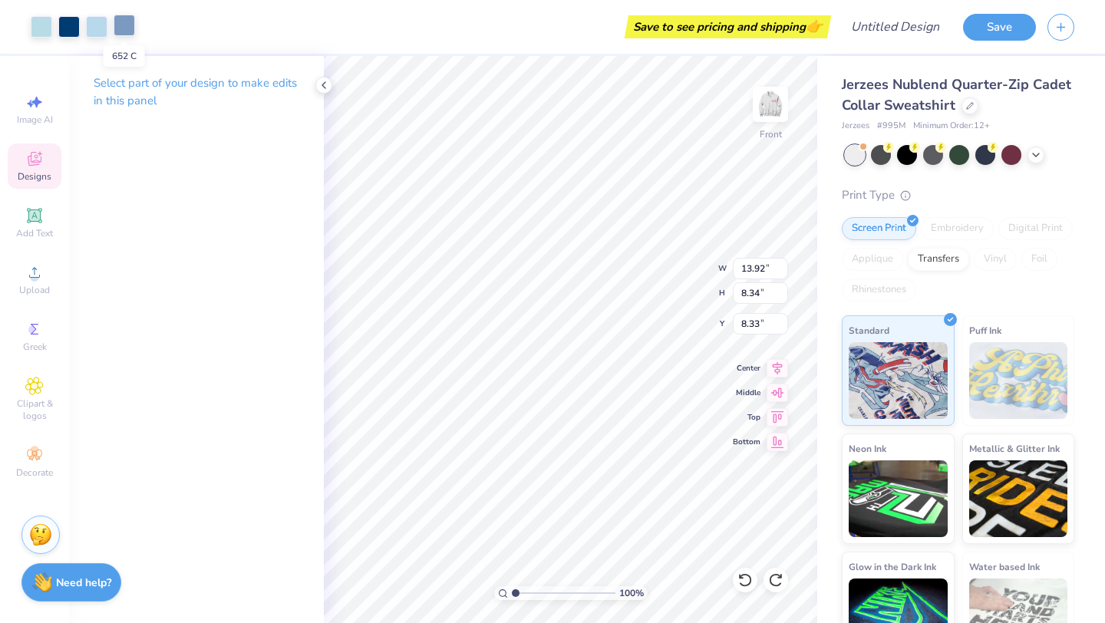
click at [121, 23] on div at bounding box center [124, 25] width 21 height 21
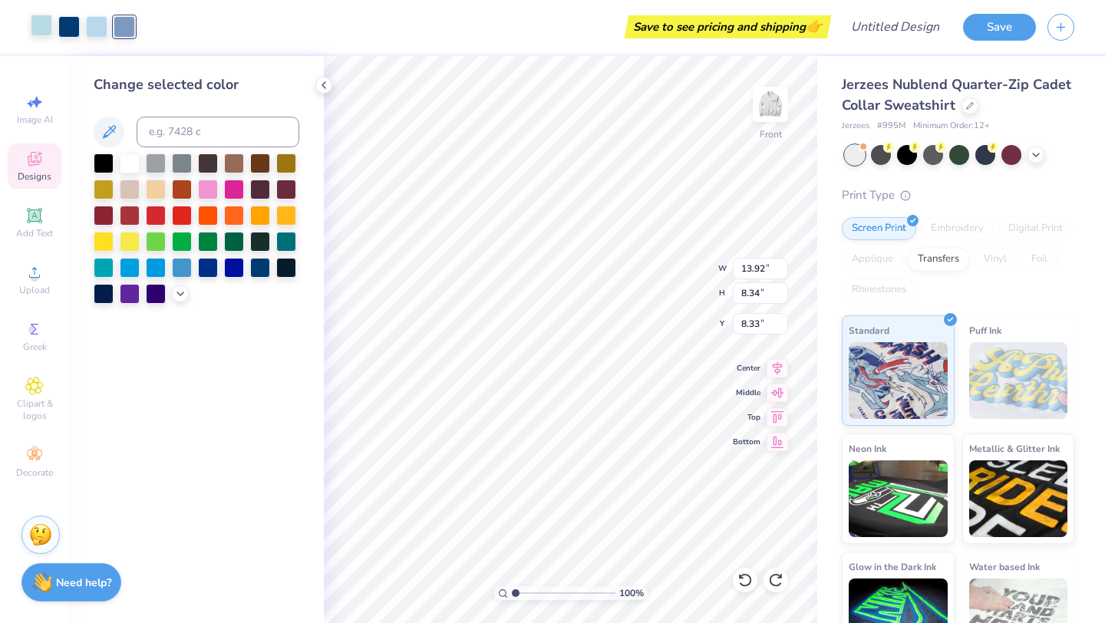
click at [38, 29] on div at bounding box center [41, 25] width 21 height 21
click at [130, 164] on div at bounding box center [130, 162] width 20 height 20
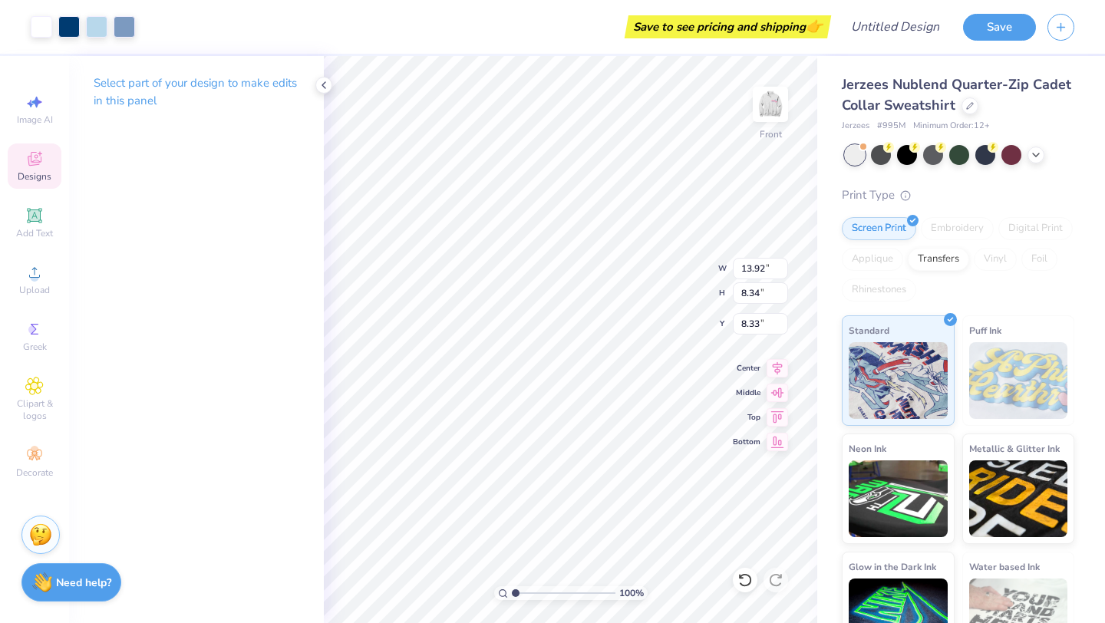
type input "14.96"
type input "8.96"
type input "6.69"
click at [763, 127] on img at bounding box center [770, 104] width 61 height 61
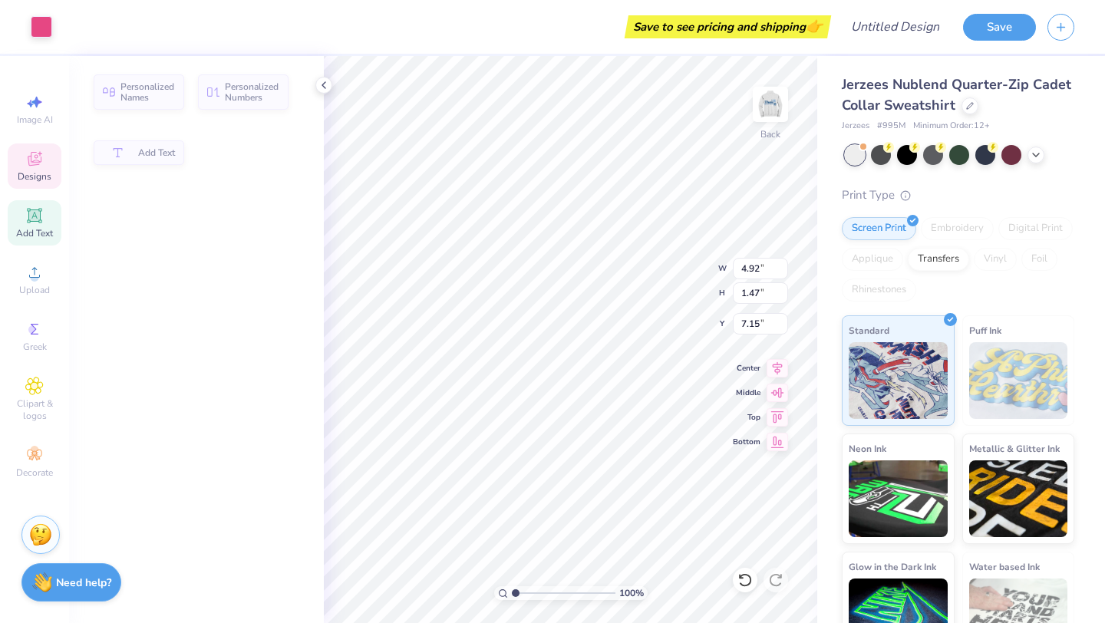
type input "4.92"
type input "1.47"
type input "7.15"
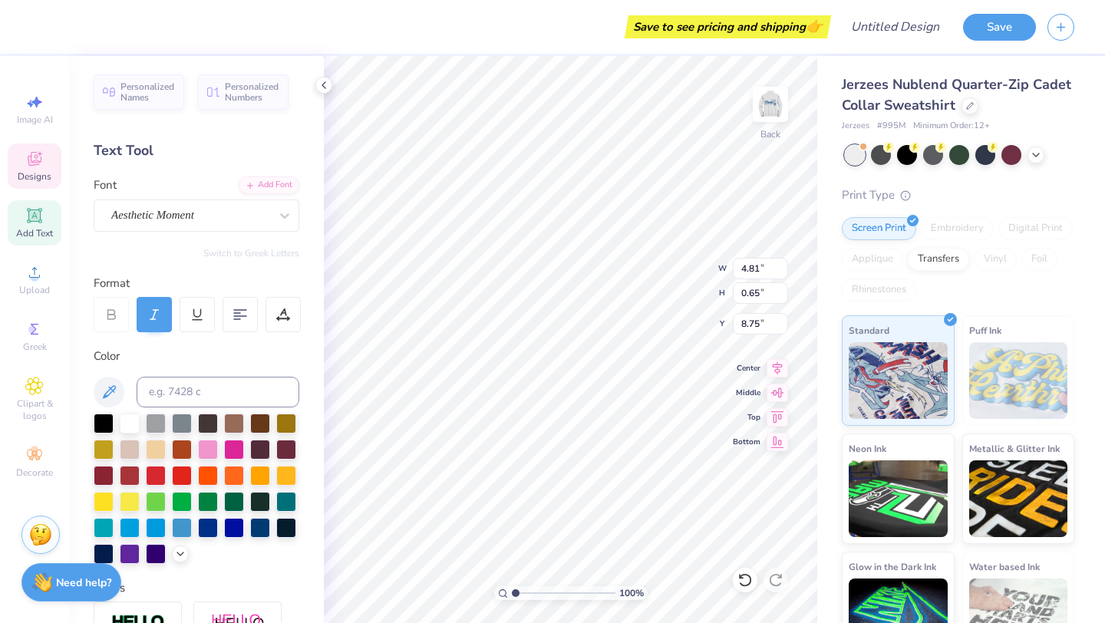
type textarea "BID 2025"
type input "3.00"
type input "4.28"
type input "1.98"
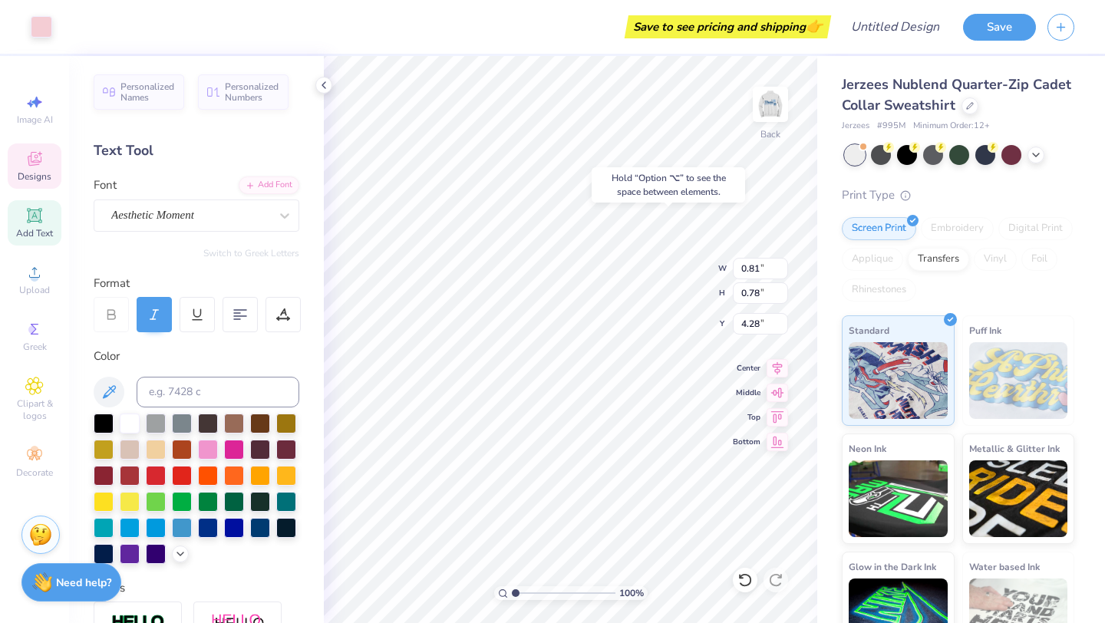
type input "2.05"
type input "4.78"
click at [676, 266] on div "100 % Back W 1.98 1.98 " H 2.05 2.05 " Y 4.78 4.78 " Center Middle Top Bottom" at bounding box center [571, 339] width 494 height 567
type input "4.78"
type input "0.45"
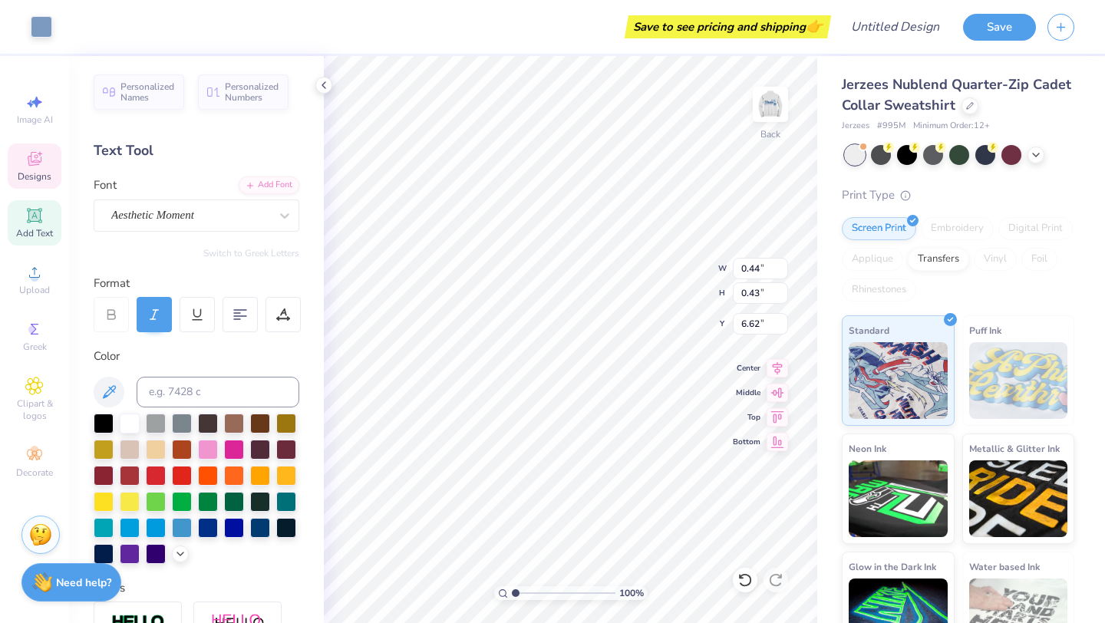
type input "0.44"
type input "0.79"
type input "0.76"
type input "5.06"
type input "4.80"
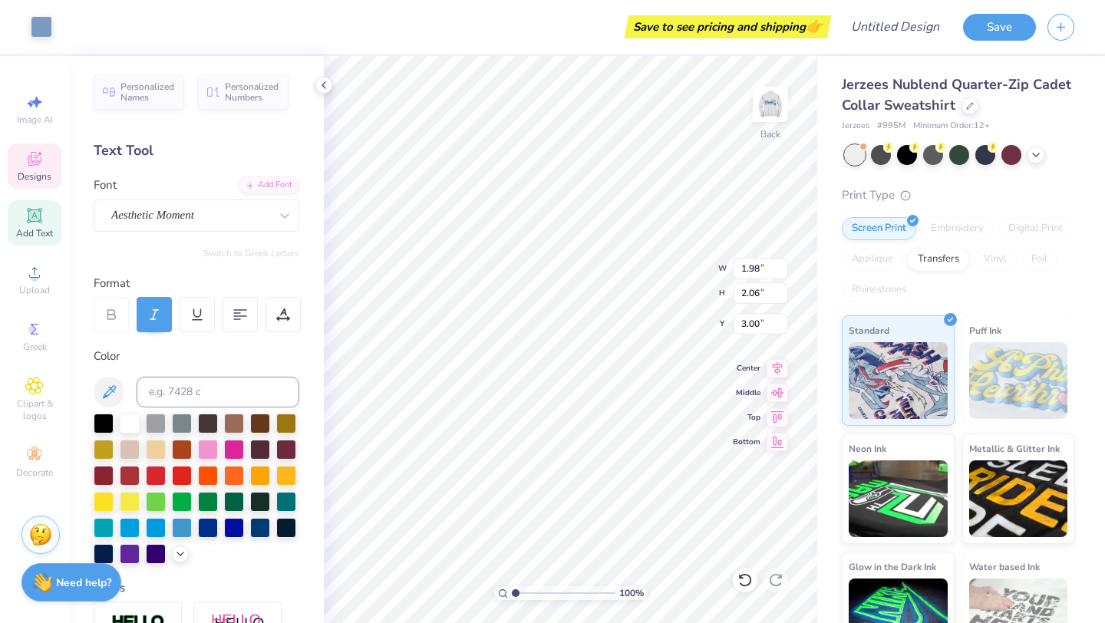
type input "1.97"
type input "2.05"
click at [70, 21] on div at bounding box center [68, 25] width 21 height 21
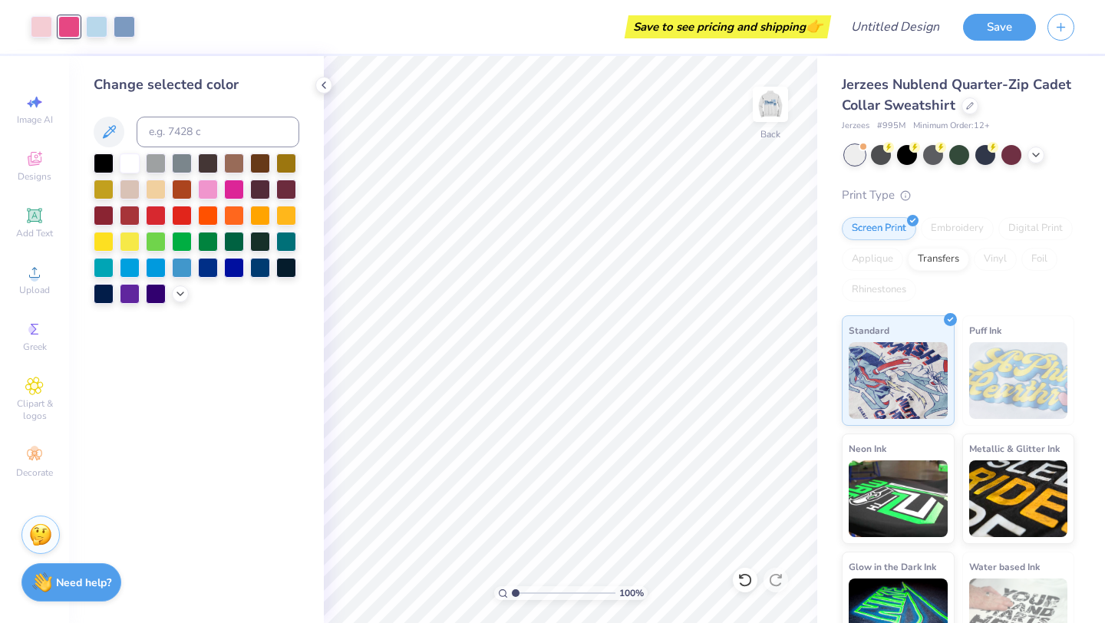
click at [173, 299] on div at bounding box center [197, 229] width 206 height 150
click at [178, 295] on icon at bounding box center [180, 292] width 12 height 12
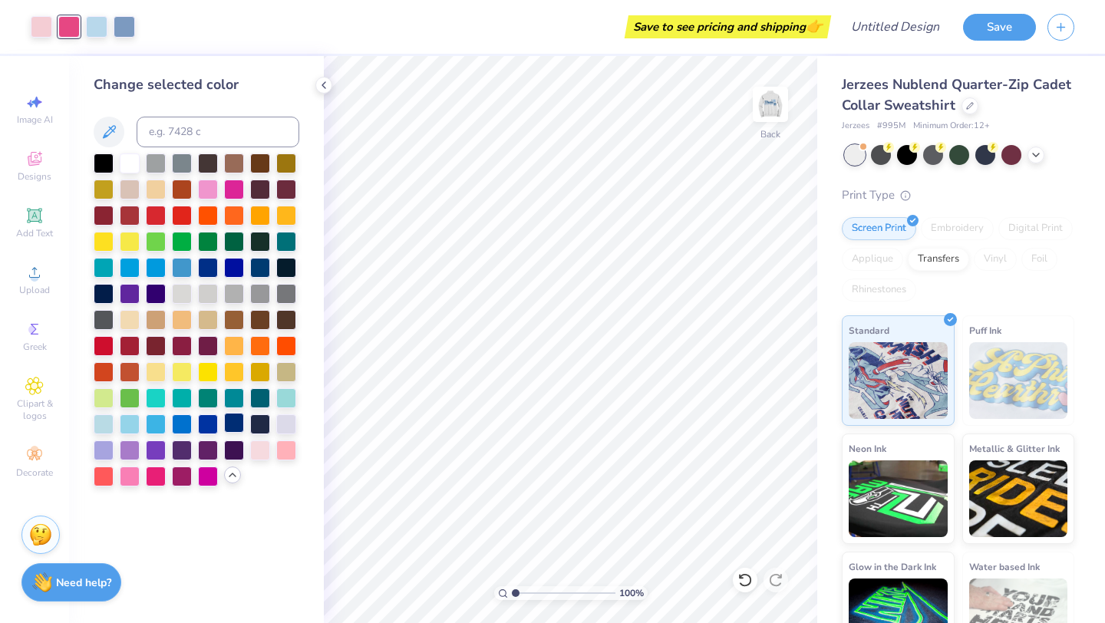
click at [234, 421] on div at bounding box center [234, 423] width 20 height 20
click at [41, 26] on div at bounding box center [41, 25] width 21 height 21
click at [133, 167] on div at bounding box center [130, 162] width 20 height 20
click at [775, 115] on img at bounding box center [770, 104] width 61 height 61
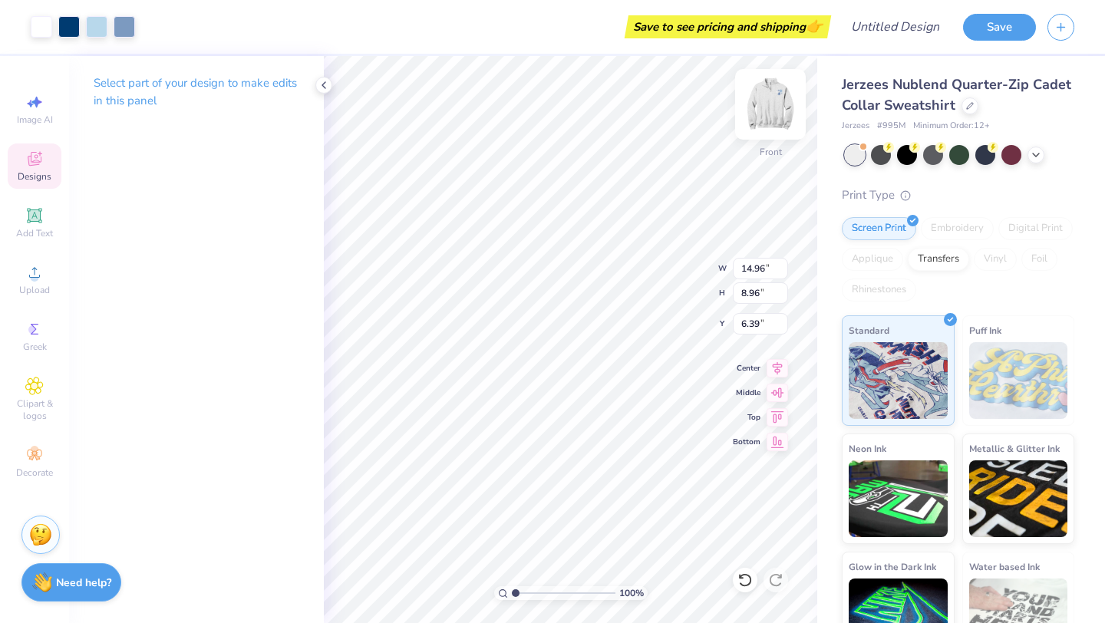
type input "6.39"
click at [771, 135] on div "Front" at bounding box center [770, 114] width 35 height 54
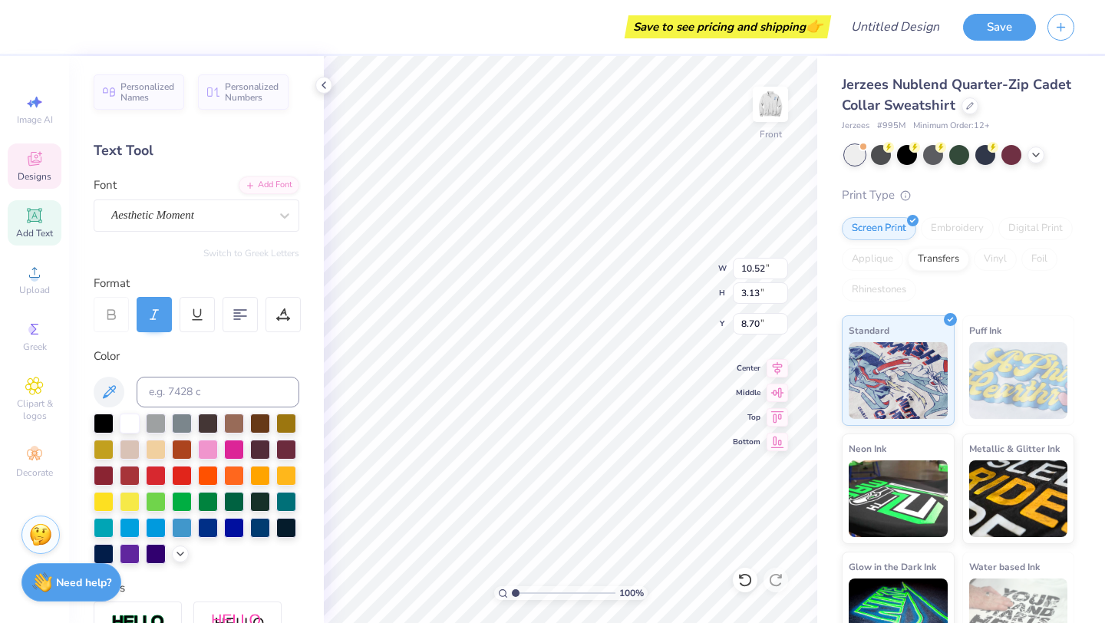
type textarea "Nassau"
type input "13.80"
type input "3.18"
type input "8.67"
type input "12.00"
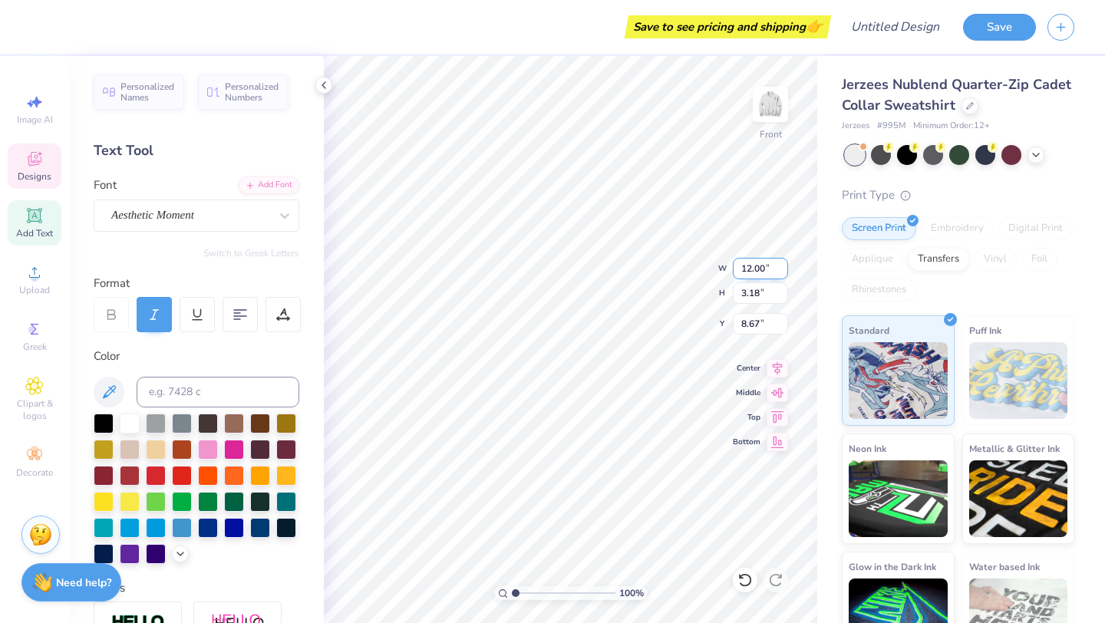
type input "2.77"
type input "8.95"
type input "4.23"
type input "4.41"
type input "6.38"
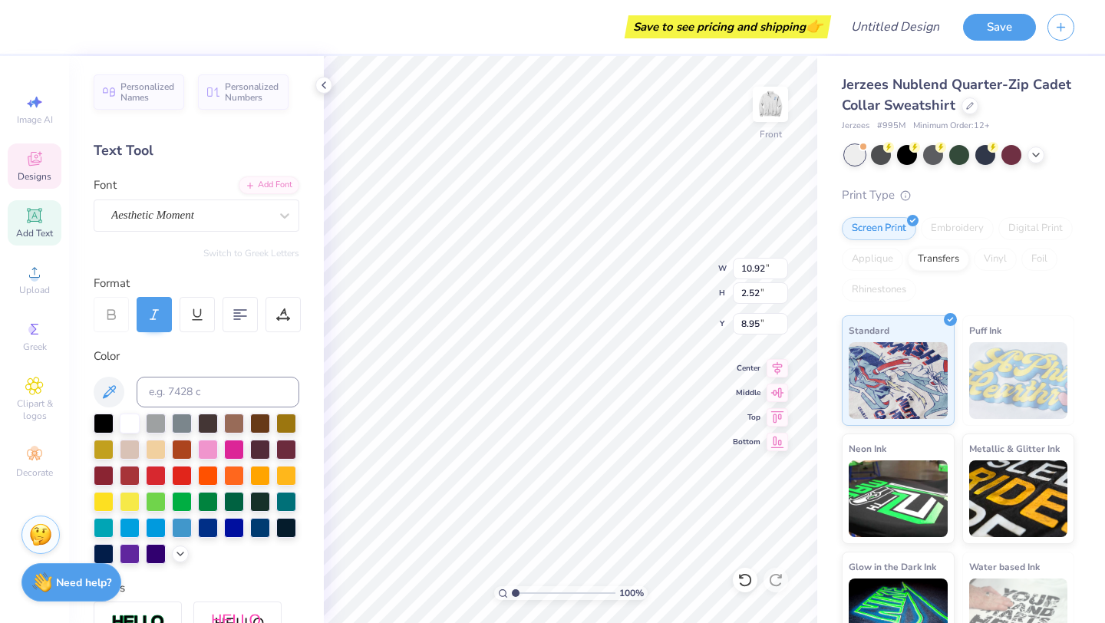
type input "10.92"
type input "2.52"
type input "9.08"
type input "10.16"
type input "2.34"
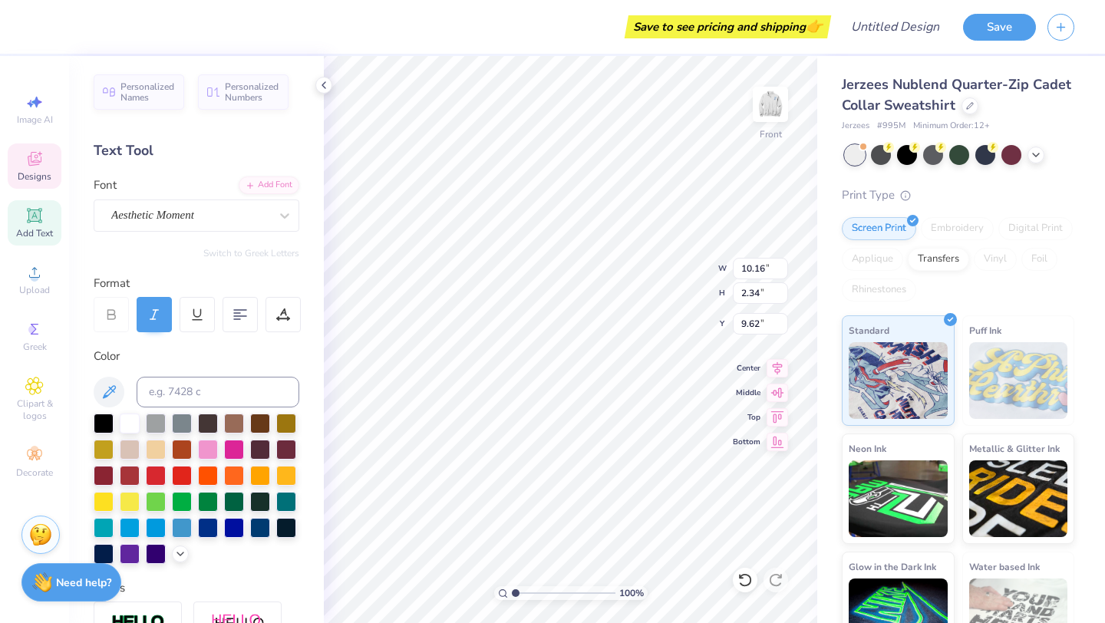
type input "9.16"
type input "10.27"
type input "1.40"
type input "12.50"
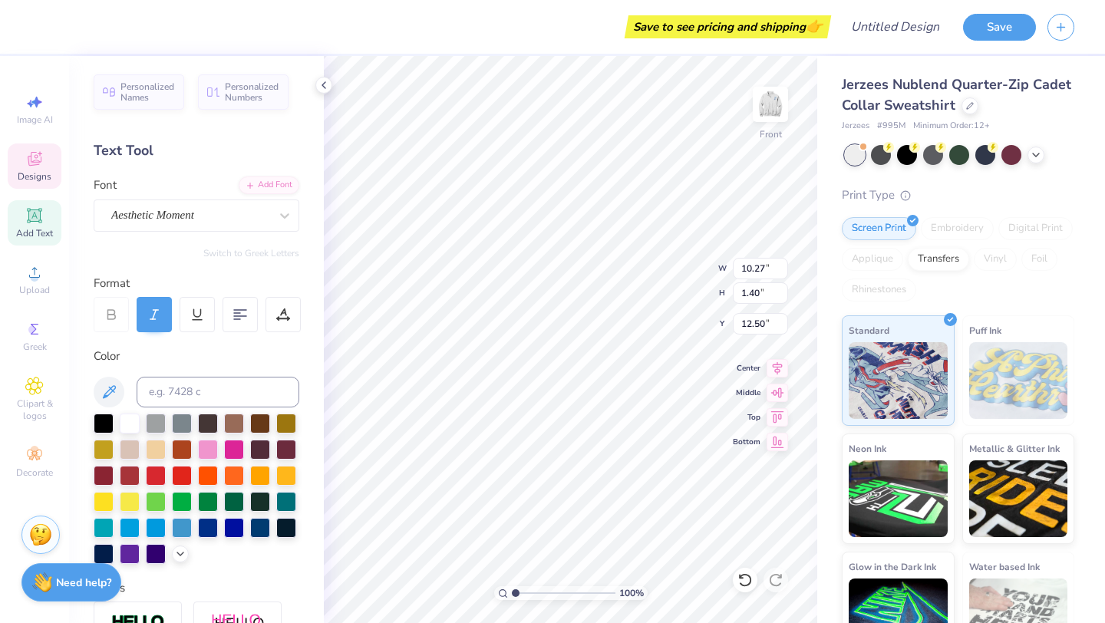
type textarea "[GEOGRAPHIC_DATA]"
type input "4.24"
type input "4.37"
type input "10.31"
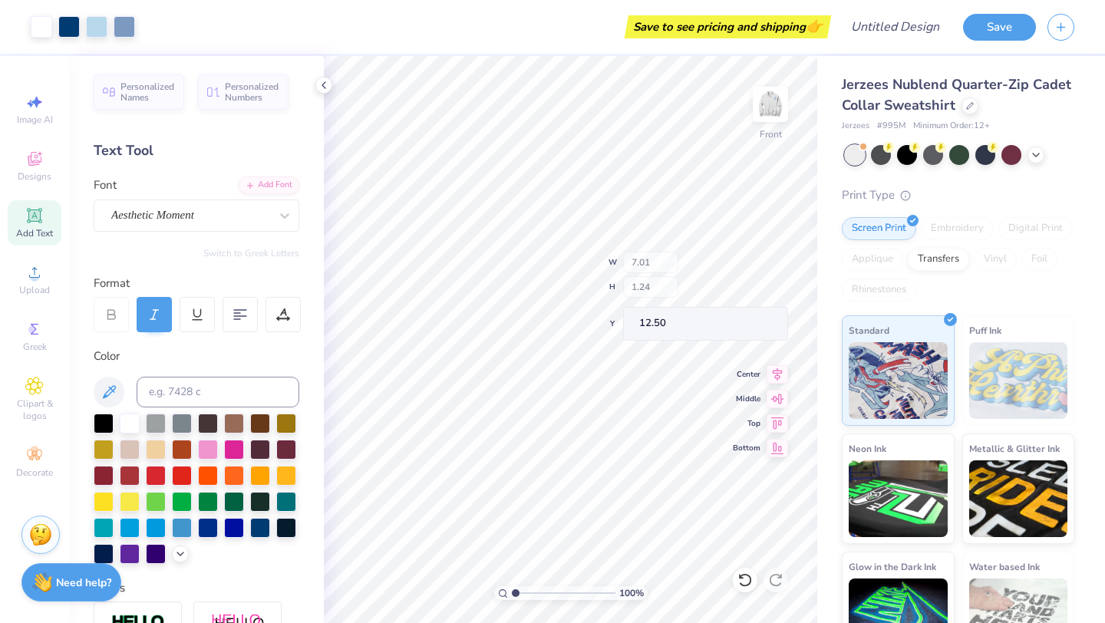
type input "11.88"
type input "13.40"
type textarea "Region #19"
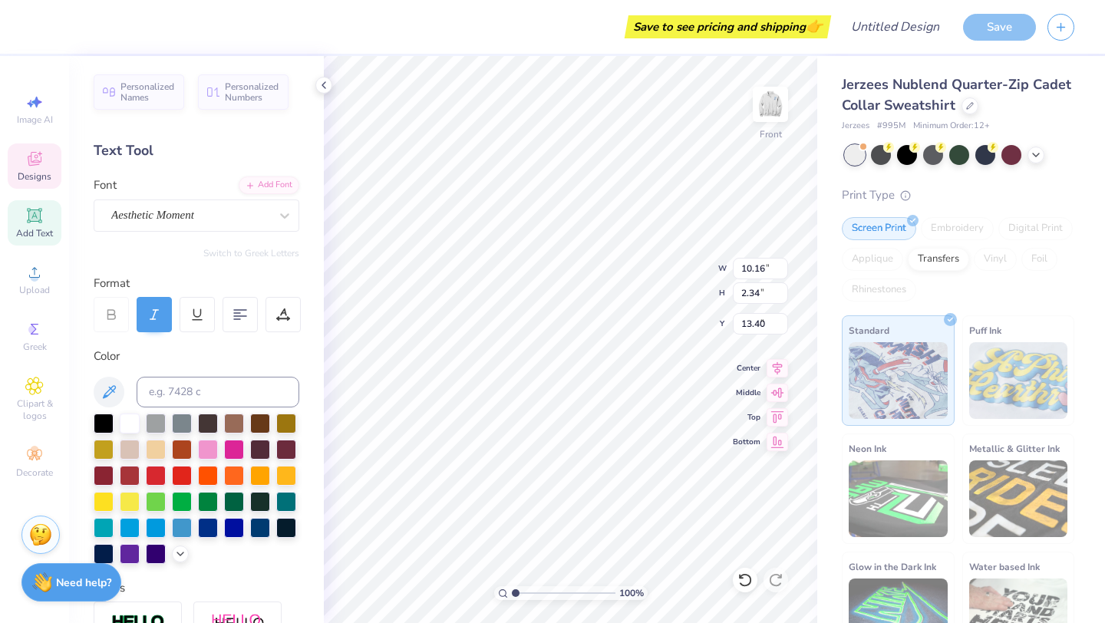
type input "9.16"
type textarea "Nasau"
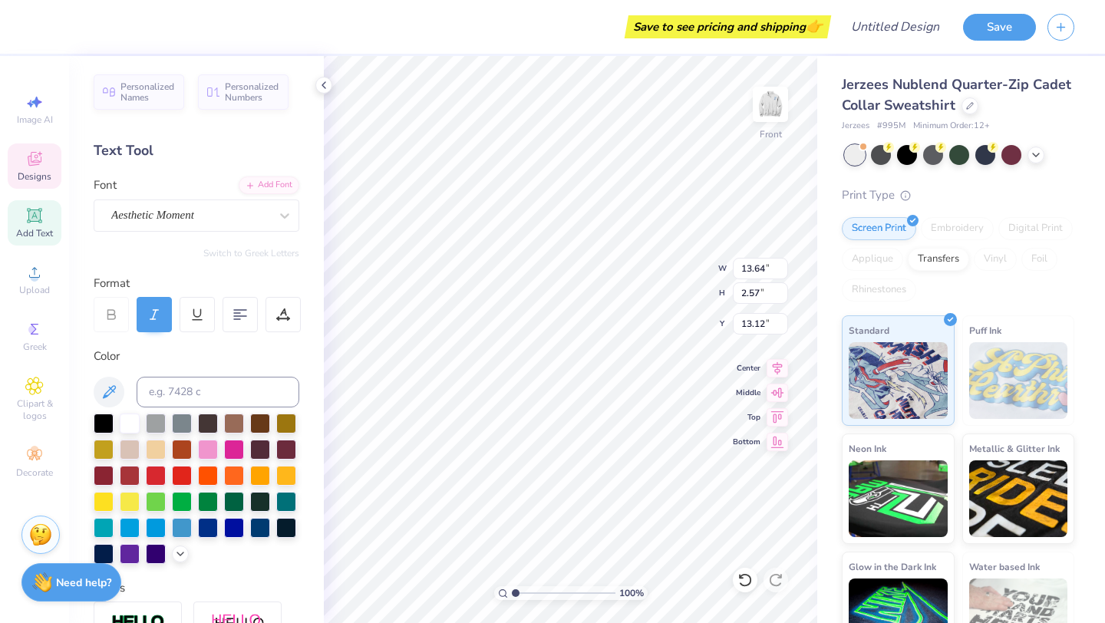
type input "13.64"
type input "2.57"
type input "13.12"
type textarea "Region"
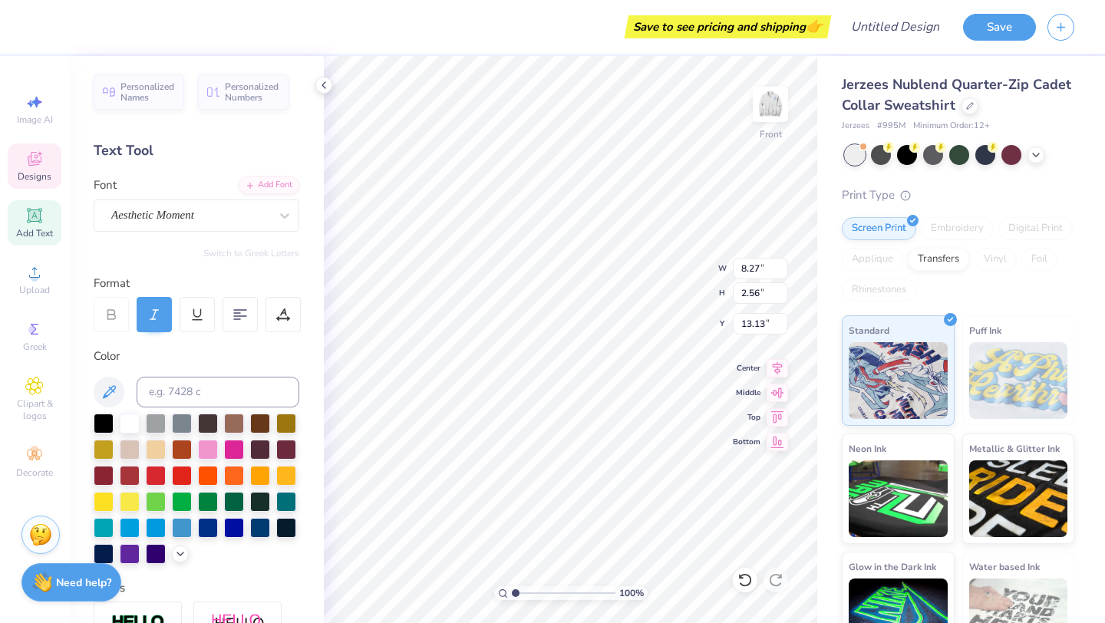
type input "13.12"
type input "16.02"
type textarea "#19"
type input "15.68"
type input "5.84"
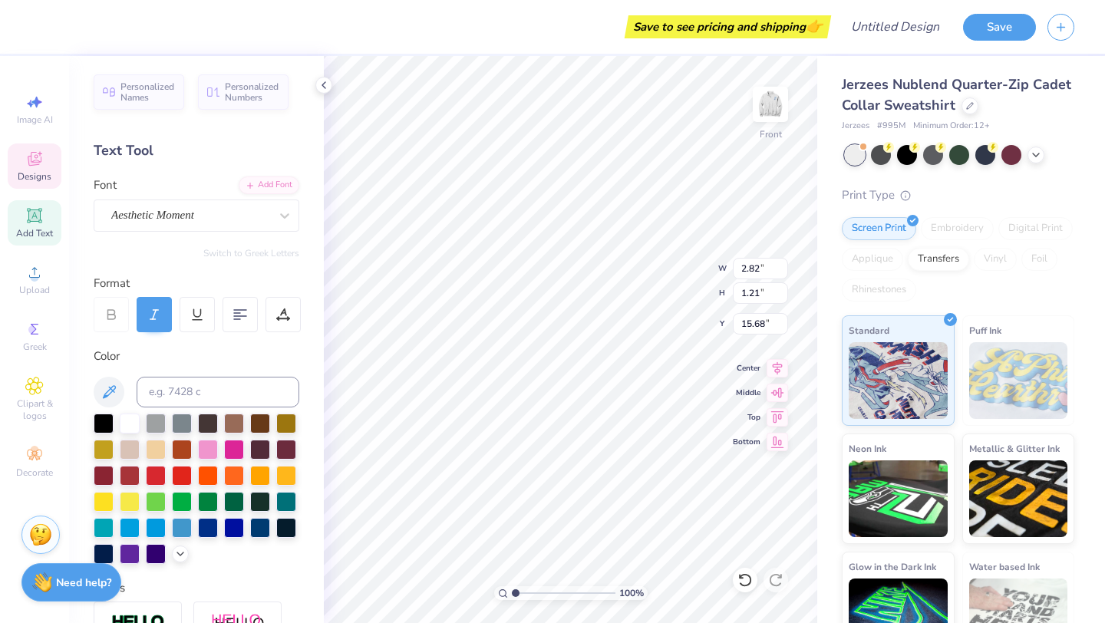
type input "2.51"
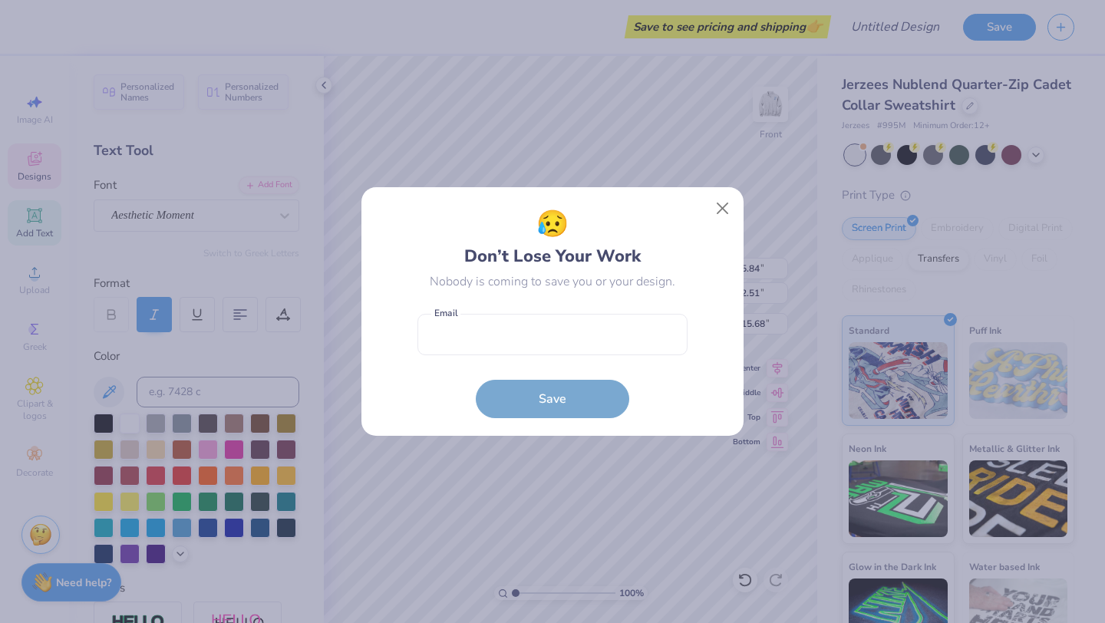
click at [609, 405] on div "😥 Don’t Lose Your Work Nobody is coming to save you or your design. Email is a …" at bounding box center [553, 311] width 382 height 249
click at [725, 206] on button "Close" at bounding box center [722, 208] width 29 height 29
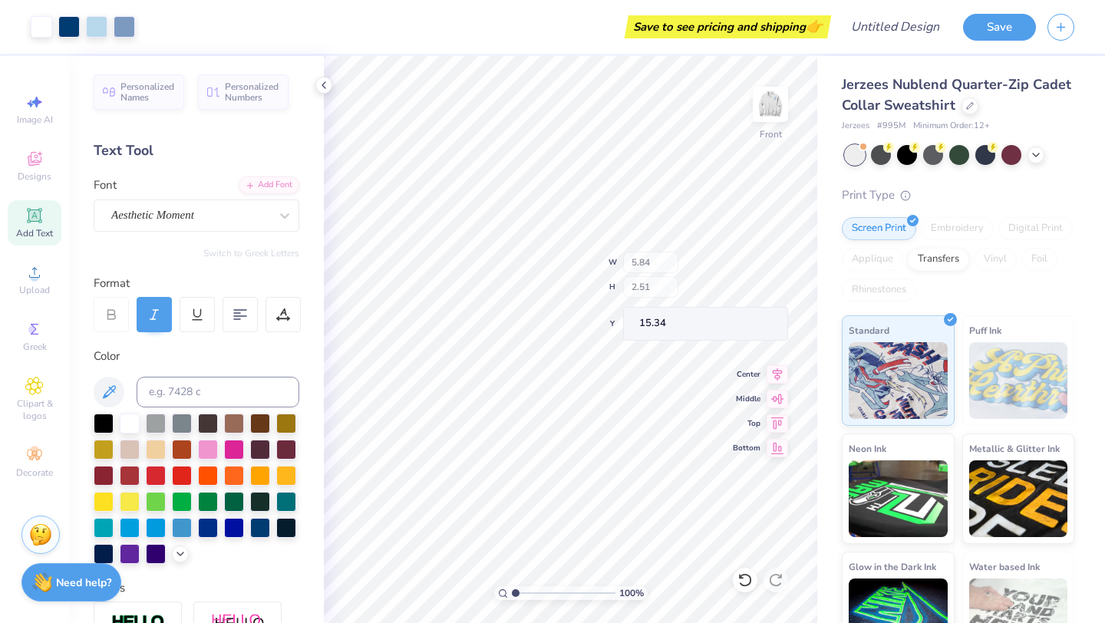
type input "15.34"
click at [130, 420] on div at bounding box center [130, 422] width 20 height 20
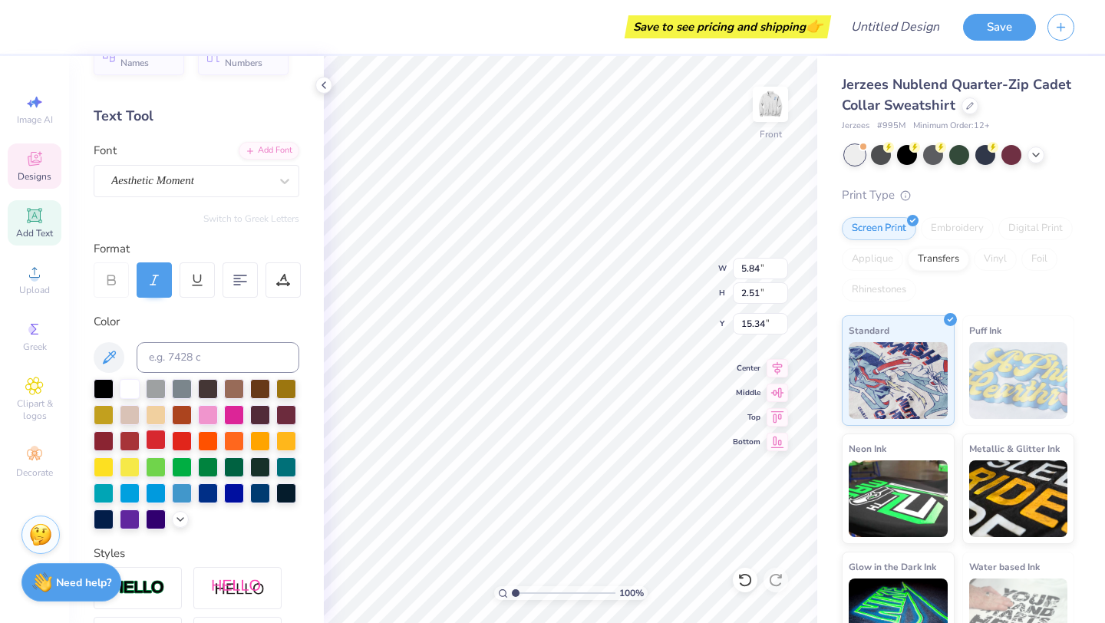
scroll to position [50, 0]
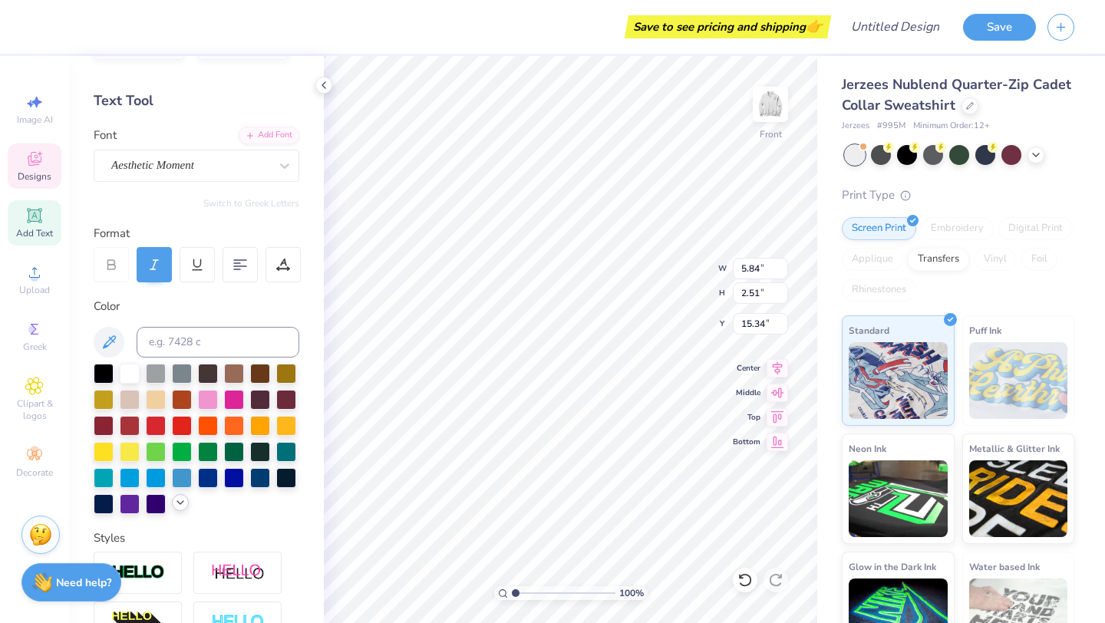
click at [183, 509] on div at bounding box center [180, 502] width 17 height 17
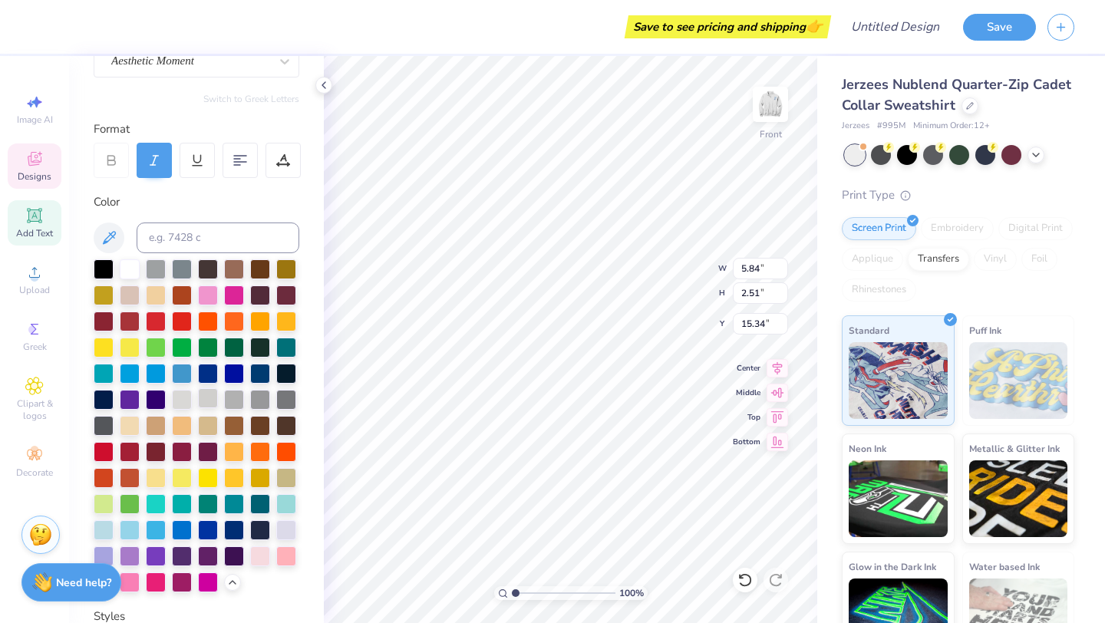
scroll to position [210, 0]
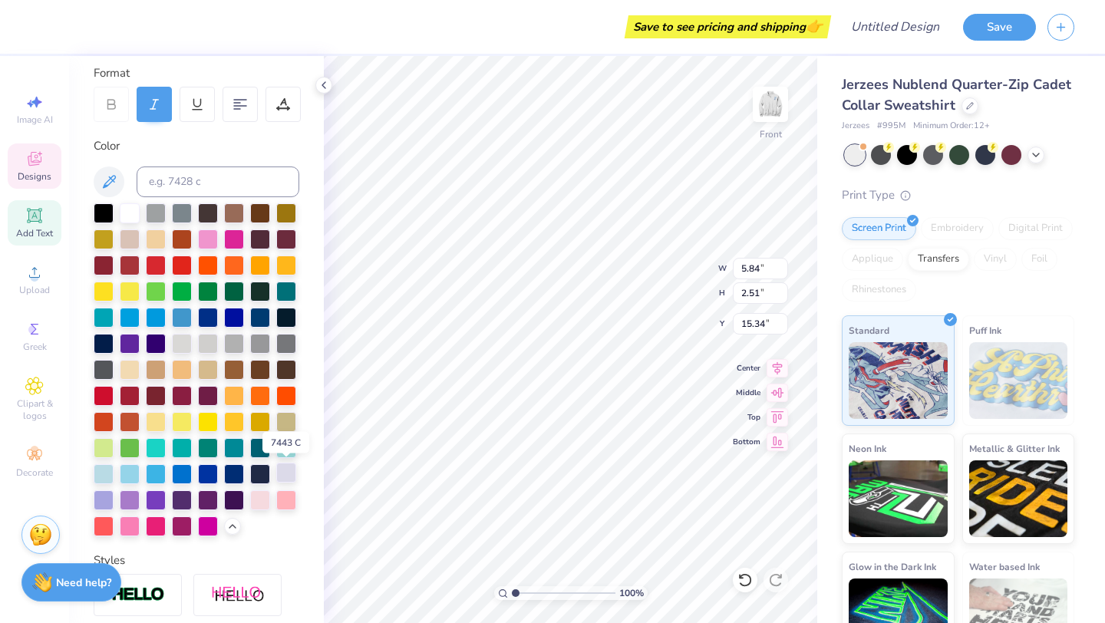
click at [287, 472] on div at bounding box center [286, 473] width 20 height 20
click at [109, 471] on div at bounding box center [104, 473] width 20 height 20
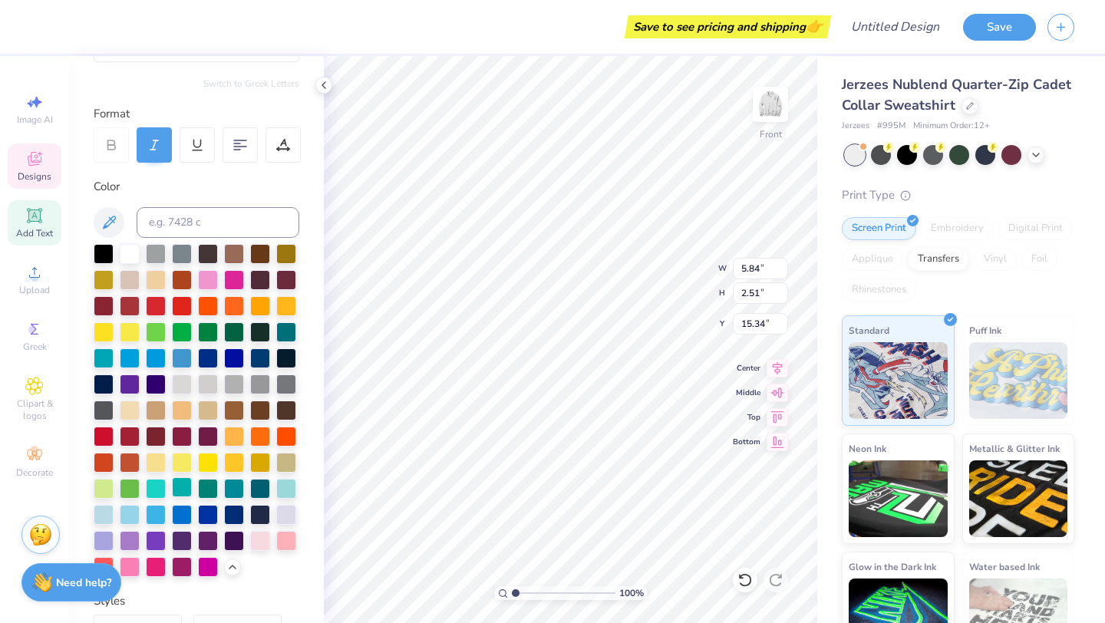
scroll to position [180, 0]
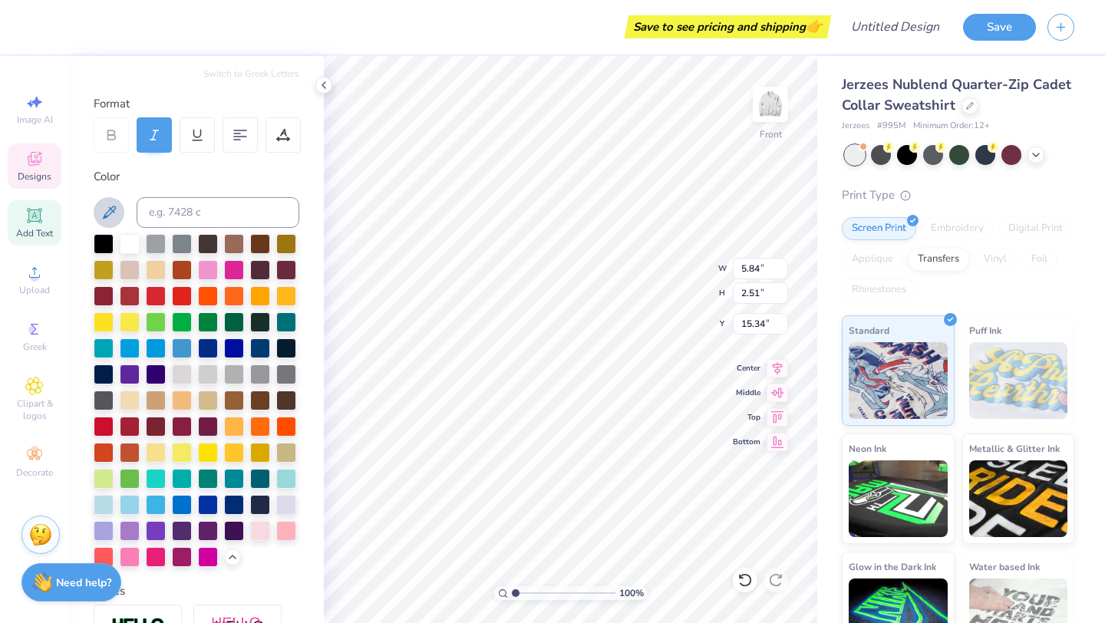
click at [107, 210] on icon at bounding box center [109, 212] width 18 height 18
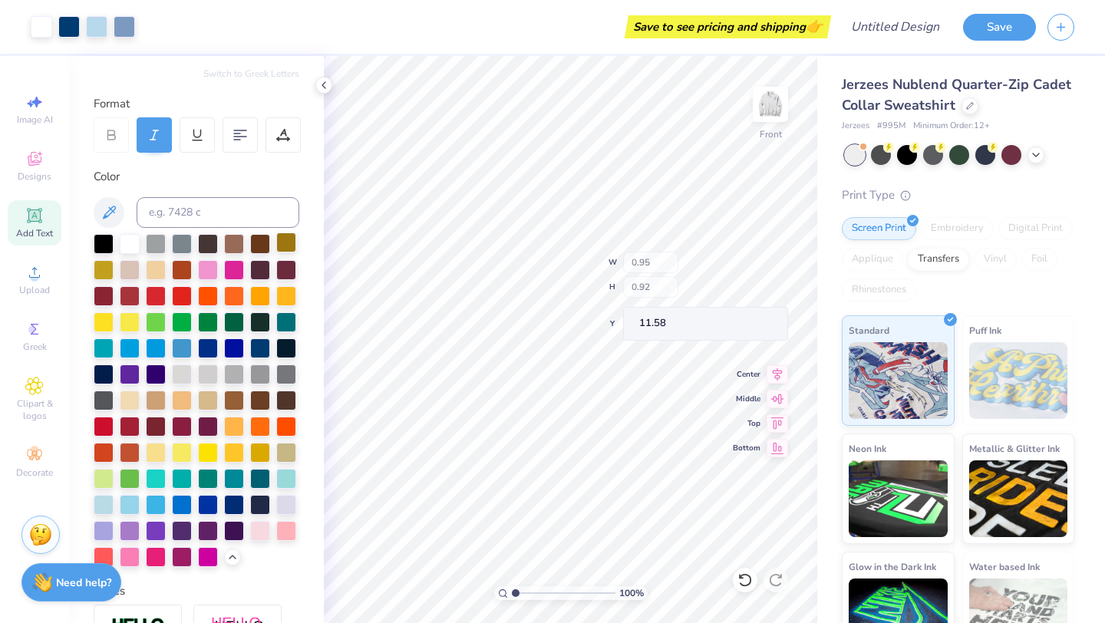
type input "11.58"
type input "1.52"
type input "1.47"
type input "11.77"
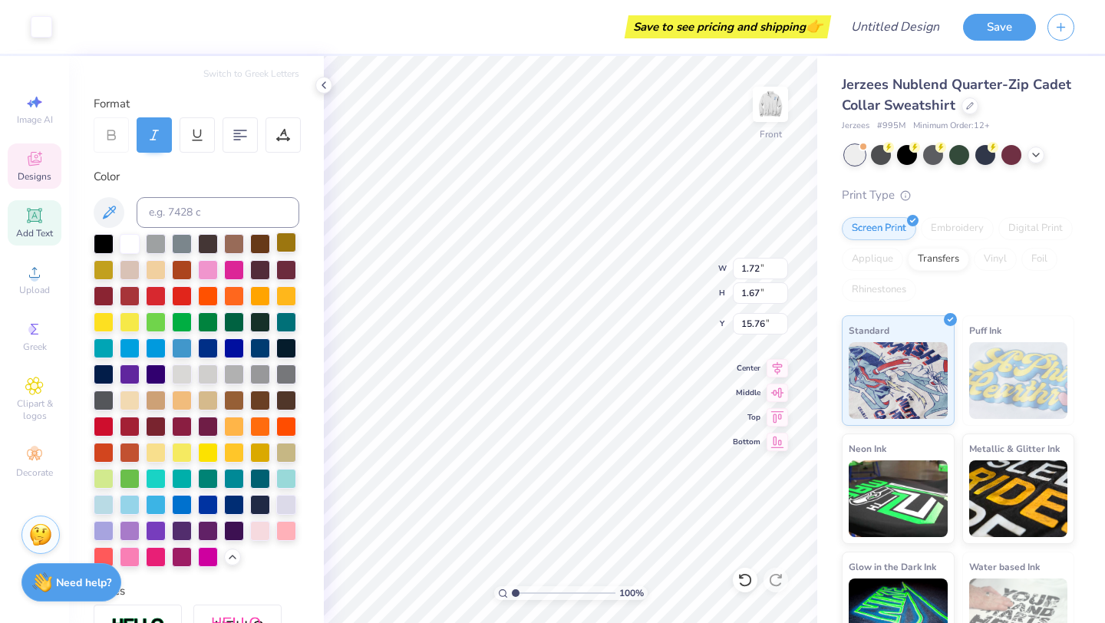
type input "15.76"
type input "0.73"
type input "0.71"
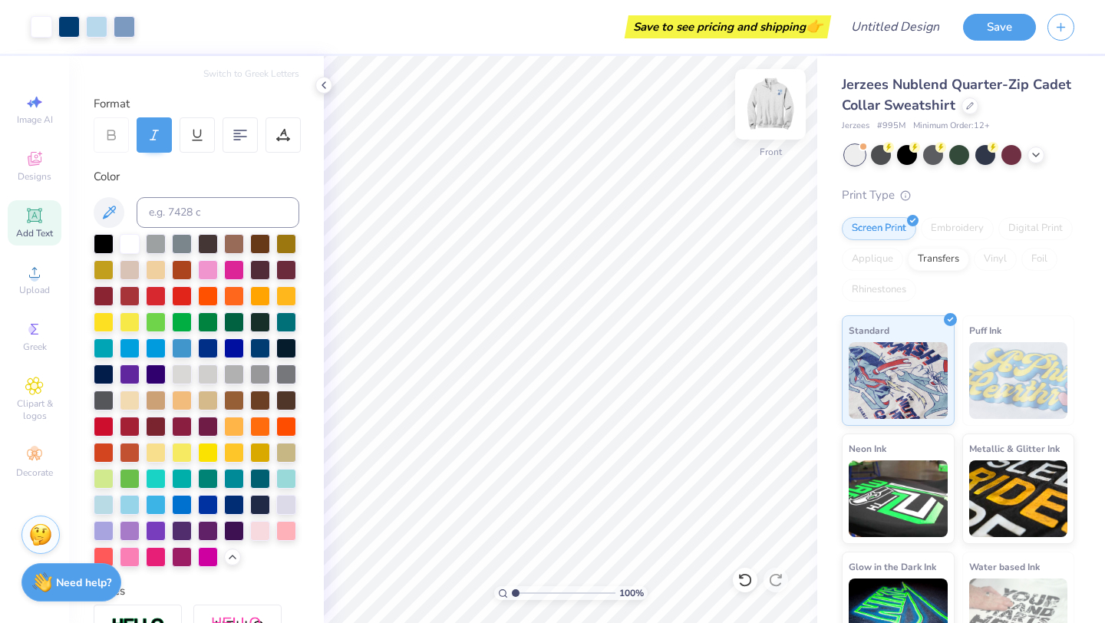
click at [778, 97] on img at bounding box center [770, 104] width 61 height 61
click at [772, 97] on img at bounding box center [770, 104] width 61 height 61
click at [1028, 344] on img at bounding box center [1018, 380] width 99 height 77
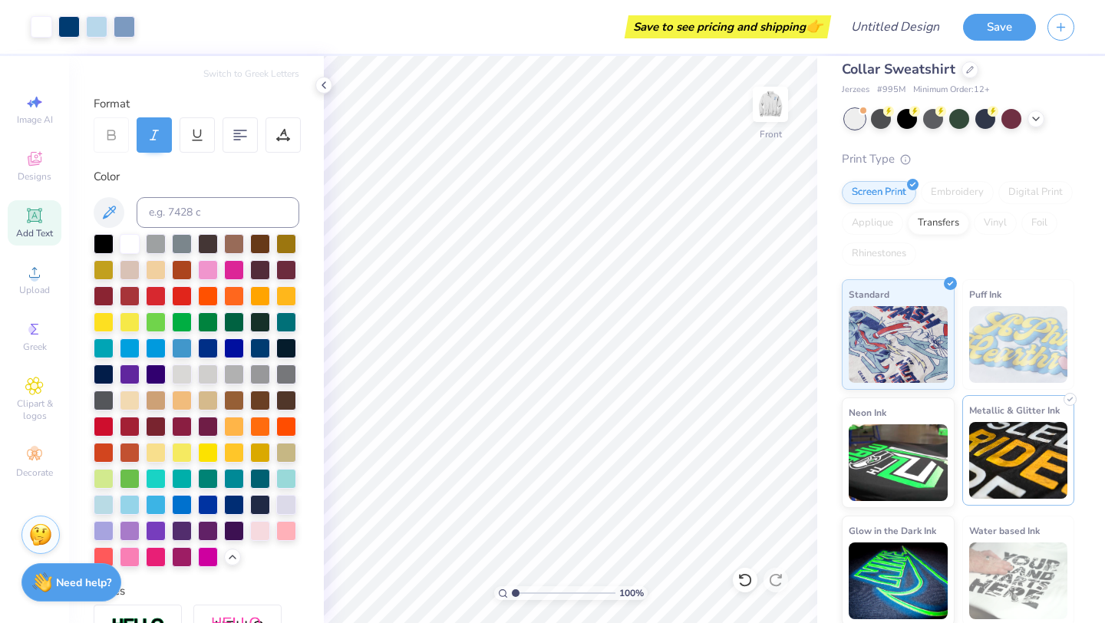
scroll to position [38, 0]
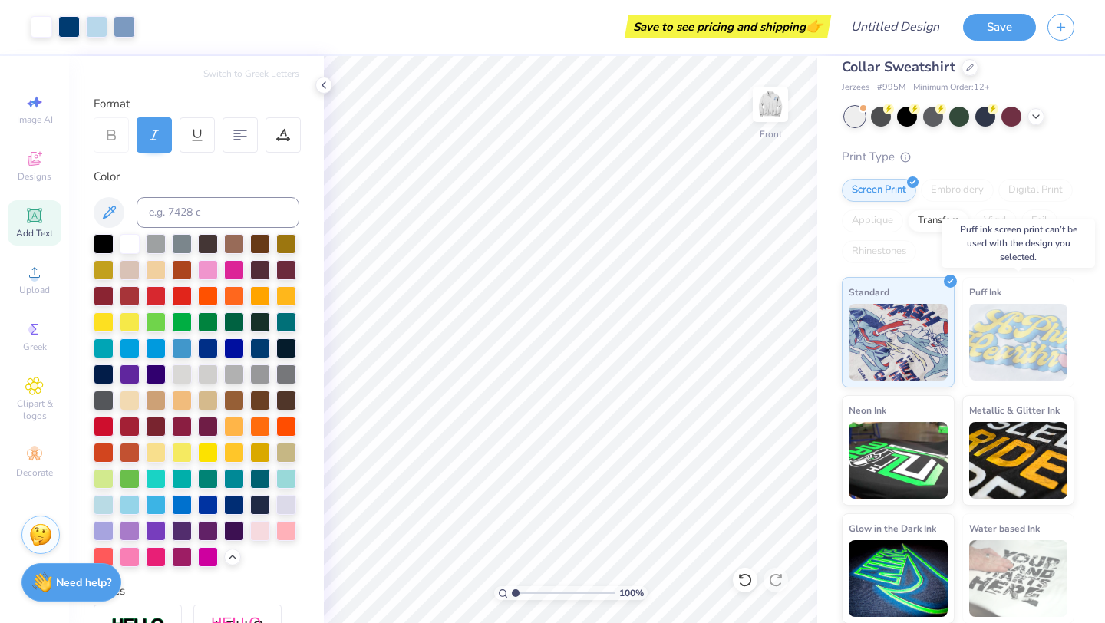
click at [1019, 283] on div "Puff Ink" at bounding box center [1018, 332] width 113 height 111
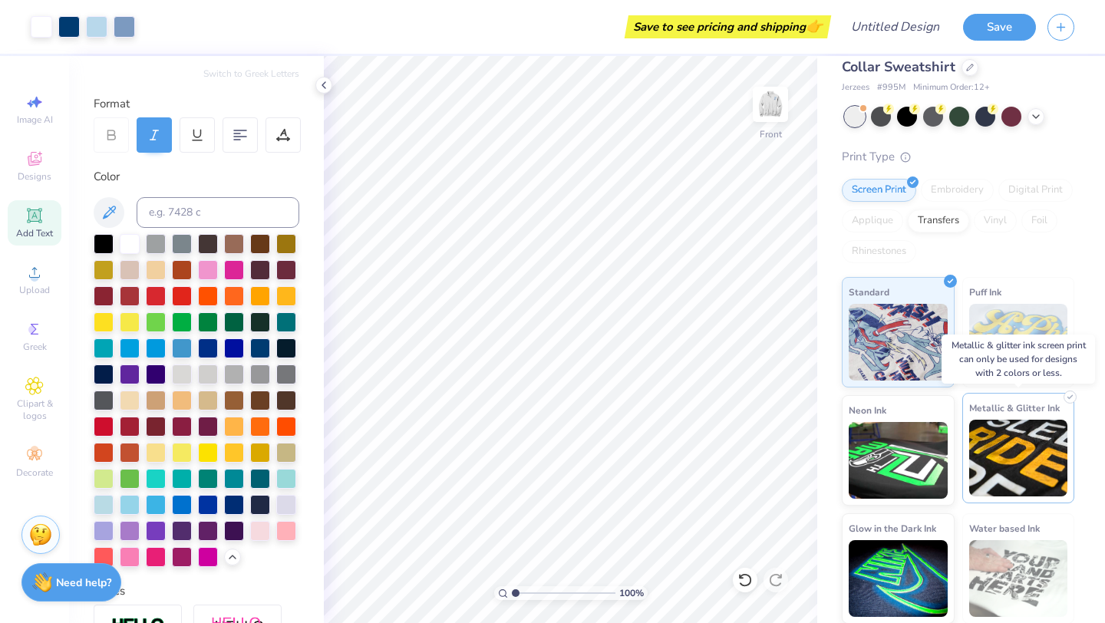
scroll to position [39, 0]
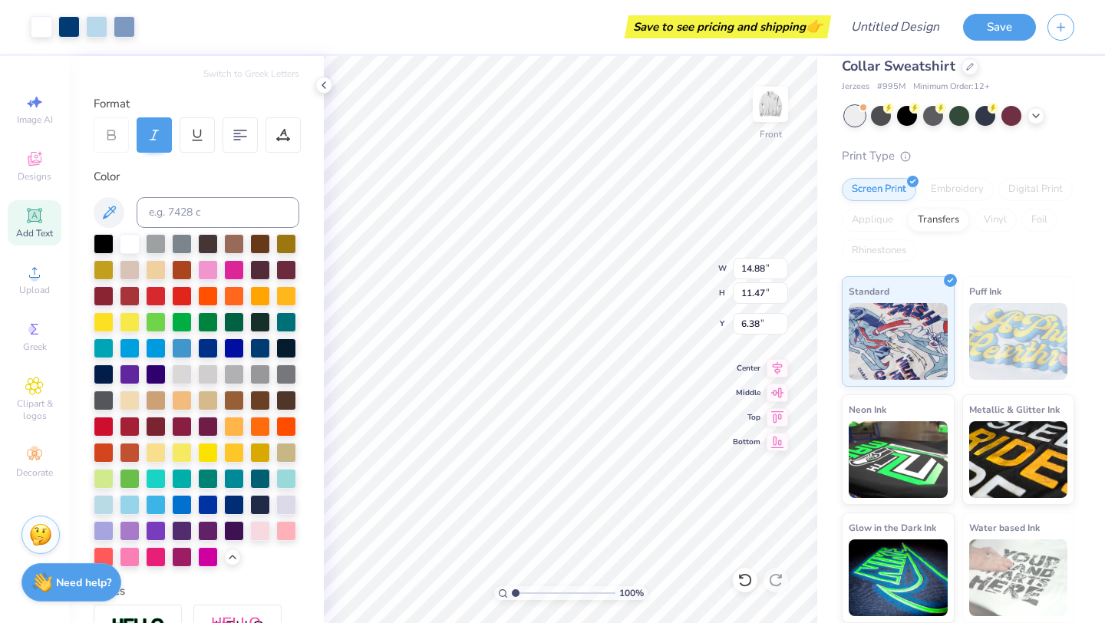
type input "4.91"
